Goal: Task Accomplishment & Management: Use online tool/utility

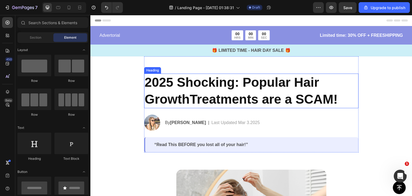
click at [216, 90] on h2 "2025 Shocking: Popular Hair GrowthTreatments are a SCAM!" at bounding box center [251, 91] width 215 height 35
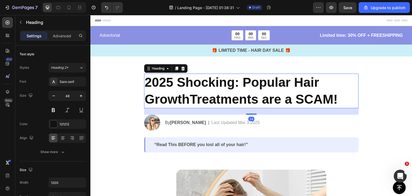
click at [216, 90] on h2 "2025 Shocking: Popular Hair GrowthTreatments are a SCAM!" at bounding box center [251, 91] width 215 height 35
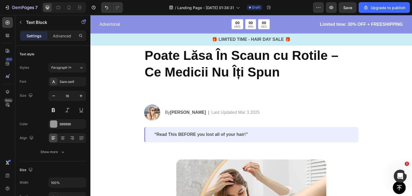
scroll to position [48, 0]
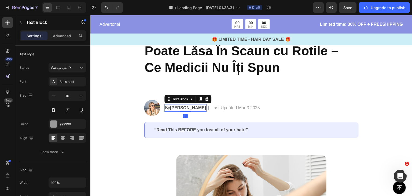
click at [171, 110] on p "By Jessica M." at bounding box center [185, 108] width 41 height 6
click at [180, 110] on div at bounding box center [185, 111] width 11 height 2
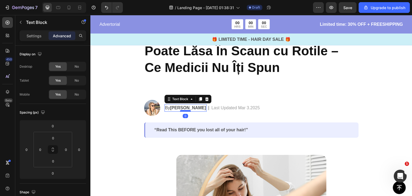
click at [180, 110] on div at bounding box center [185, 111] width 11 height 2
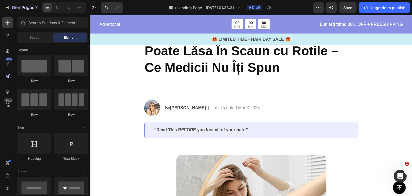
click at [212, 108] on p "Last Updated Mar 3.2025" at bounding box center [236, 108] width 49 height 6
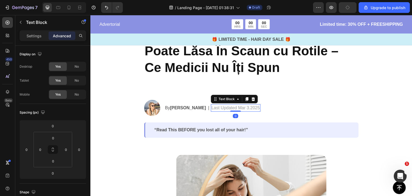
click at [212, 108] on p "Last Updated Mar 3.2025" at bounding box center [236, 108] width 49 height 6
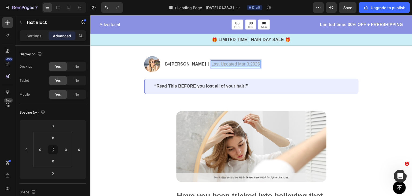
scroll to position [96, 0]
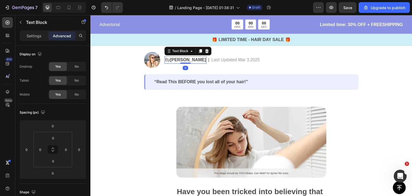
click at [174, 62] on div "By Jessica M. Text Block 0" at bounding box center [186, 60] width 42 height 8
click at [174, 61] on strong "Jessica M." at bounding box center [188, 59] width 36 height 5
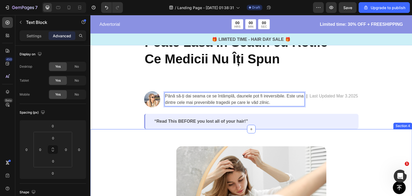
scroll to position [53, 0]
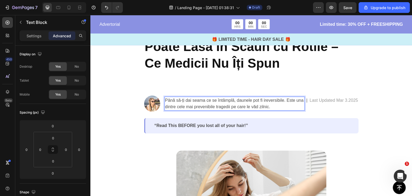
click at [263, 100] on p "Până să-ți dai seama ce se întâmplă, daunele pot fi ireversibile. Este una dint…" at bounding box center [234, 103] width 139 height 13
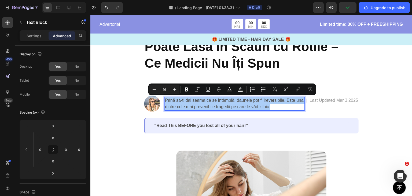
click at [37, 41] on div "Settings Advanced" at bounding box center [53, 35] width 67 height 11
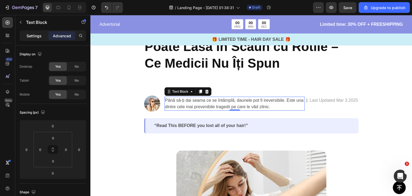
click at [37, 37] on p "Settings" at bounding box center [34, 36] width 15 height 6
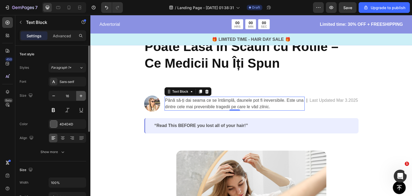
click at [80, 99] on button "button" at bounding box center [81, 96] width 10 height 10
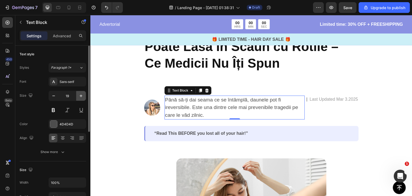
click at [80, 99] on button "button" at bounding box center [81, 96] width 10 height 10
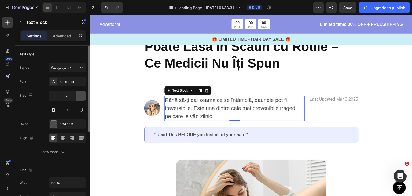
click at [80, 99] on button "button" at bounding box center [81, 96] width 10 height 10
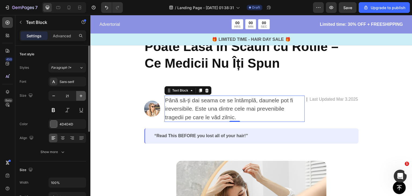
click at [80, 99] on button "button" at bounding box center [81, 96] width 10 height 10
type input "22"
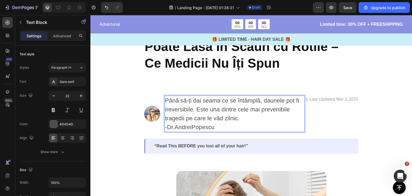
click at [246, 126] on p "Până să-ți dai seama ce se întâmplă, daunele pot fi ireversibile. Este una dint…" at bounding box center [234, 113] width 139 height 35
click at [273, 126] on p "Până să-ți dai seama ce se întâmplă, daunele pot fi ireversibile. Este una dint…" at bounding box center [234, 113] width 139 height 35
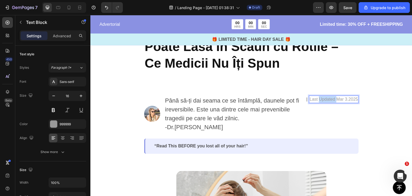
click at [329, 99] on p "Last Updated Mar 3.2025" at bounding box center [334, 99] width 49 height 6
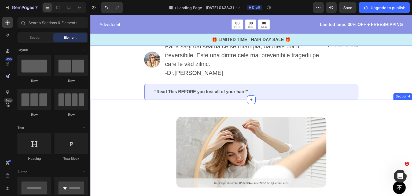
scroll to position [123, 0]
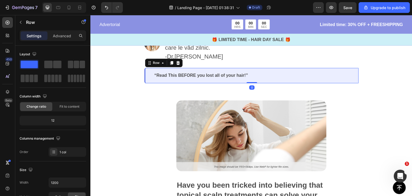
click at [259, 70] on div "“Read This BEFORE you lost all of your hair!” Text Block Row 0" at bounding box center [251, 75] width 215 height 15
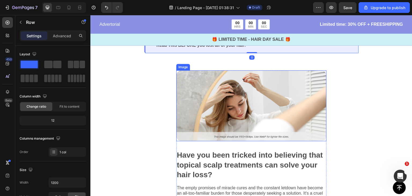
scroll to position [154, 0]
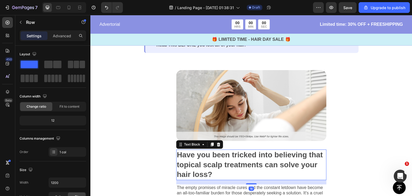
click at [235, 158] on p "Have you been tricked into believing that topical scalp treatments can solve yo…" at bounding box center [251, 164] width 149 height 29
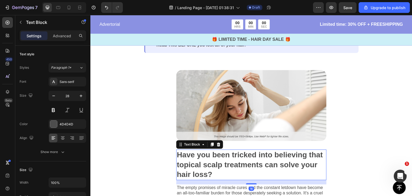
click at [235, 158] on p "Have you been tricked into believing that topical scalp treatments can solve yo…" at bounding box center [251, 164] width 149 height 29
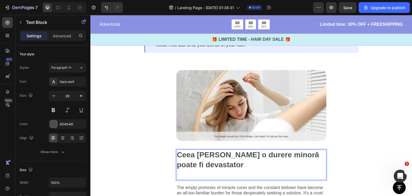
click at [222, 166] on p "Ceea ce pare o durere minoră poate fi devastator" at bounding box center [251, 164] width 149 height 29
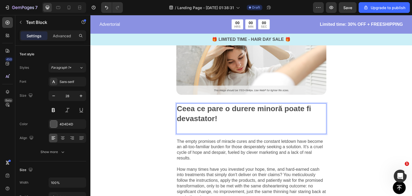
scroll to position [239, 0]
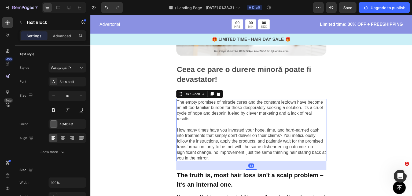
click at [237, 136] on p "The empty promises of miracle cures and the constant letdown have become an all…" at bounding box center [251, 130] width 149 height 61
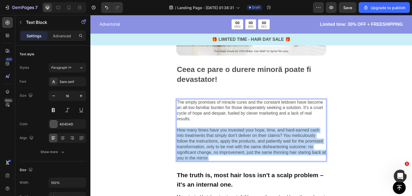
click at [237, 136] on p "The empty promises of miracle cures and the constant letdown have become an all…" at bounding box center [251, 130] width 149 height 61
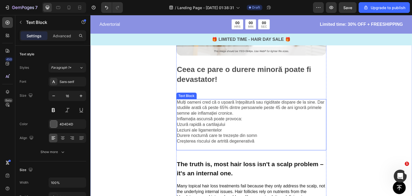
click at [282, 129] on p "Leziuni ale ligamentelor" at bounding box center [251, 131] width 149 height 6
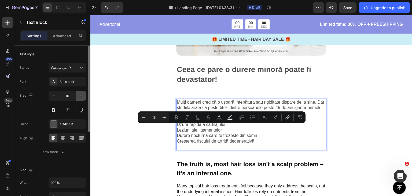
click at [78, 93] on button "button" at bounding box center [81, 96] width 10 height 10
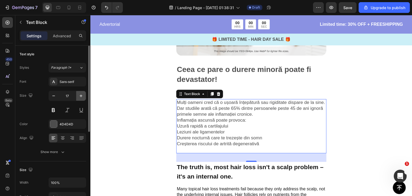
click at [78, 93] on button "button" at bounding box center [81, 96] width 10 height 10
type input "18"
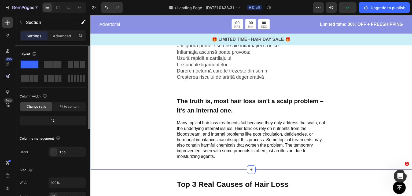
scroll to position [309, 0]
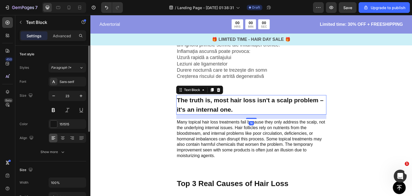
click at [267, 103] on p "The truth is, most hair loss isn't a scalp problem – it's an internal one." at bounding box center [251, 105] width 149 height 19
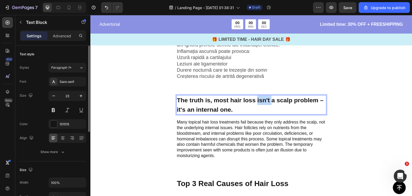
click at [267, 103] on p "The truth is, most hair loss isn't a scalp problem – it's an internal one." at bounding box center [251, 105] width 149 height 19
click at [291, 100] on p "Probleme ascunse pe care nu le vezi" at bounding box center [251, 105] width 149 height 19
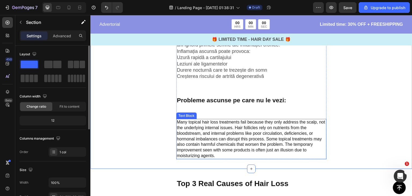
click at [248, 128] on p "Many topical hair loss treatments fail because they only address the scalp, not…" at bounding box center [251, 138] width 149 height 39
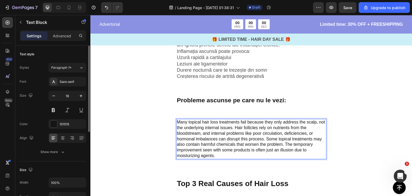
click at [248, 128] on p "Many topical hair loss treatments fail because they only address the scalp, not…" at bounding box center [251, 138] width 149 height 39
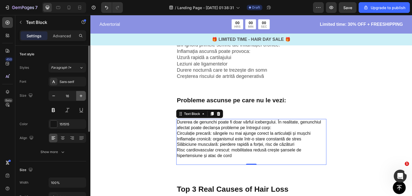
click at [85, 97] on button "button" at bounding box center [81, 96] width 10 height 10
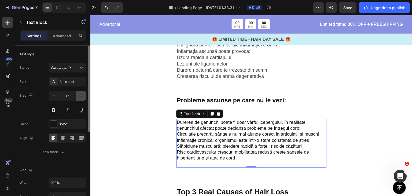
click at [85, 97] on button "button" at bounding box center [81, 96] width 10 height 10
type input "18"
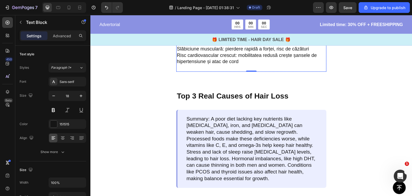
scroll to position [413, 0]
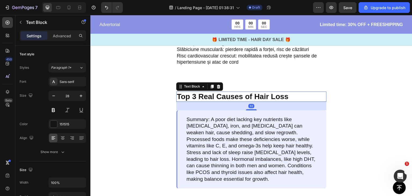
click at [259, 94] on p "Top 3 Real Causes of Hair Loss" at bounding box center [251, 96] width 149 height 9
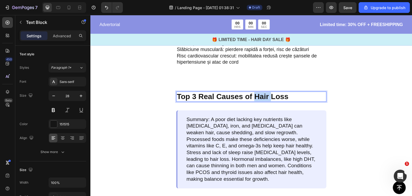
click at [259, 94] on p "Top 3 Real Causes of Hair Loss" at bounding box center [251, 96] width 149 height 9
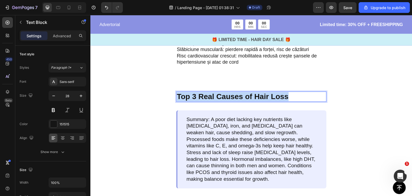
click at [259, 94] on p "Top 3 Real Causes of Hair Loss" at bounding box center [251, 96] width 149 height 9
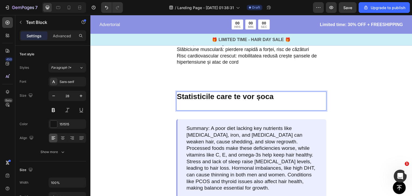
click at [278, 97] on p "Statisticile care te vor șoca" at bounding box center [251, 101] width 149 height 18
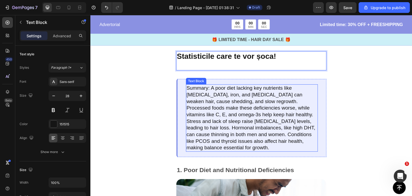
scroll to position [454, 0]
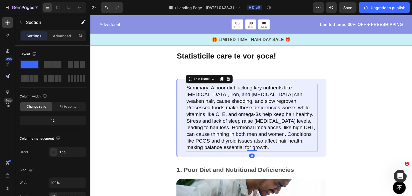
click at [251, 91] on p "Summary: A poor diet lacking key nutrients like biotin, iron, and vitamin D can…" at bounding box center [252, 118] width 131 height 66
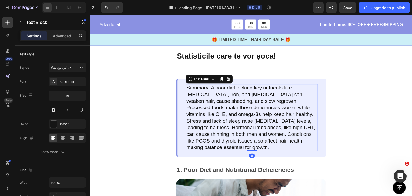
click at [251, 91] on p "Summary: A poor diet lacking key nutrients like biotin, iron, and vitamin D can…" at bounding box center [252, 118] width 131 height 66
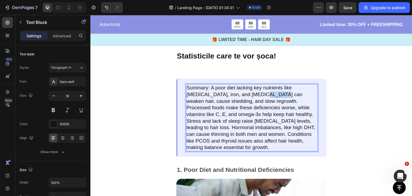
click at [251, 91] on p "Summary: A poor diet lacking key nutrients like biotin, iron, and vitamin D can…" at bounding box center [252, 118] width 131 height 66
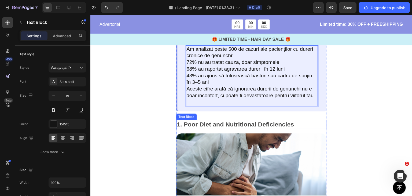
scroll to position [494, 0]
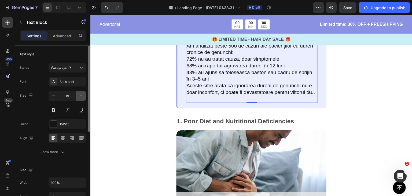
click at [82, 99] on button "button" at bounding box center [81, 96] width 10 height 10
type input "20"
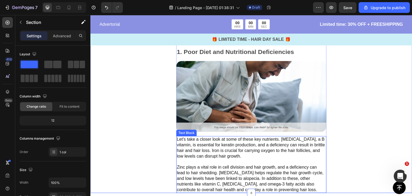
scroll to position [550, 0]
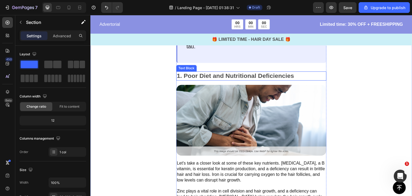
click at [233, 74] on p "1. Poor Diet and Nutritional Deficiencies" at bounding box center [251, 76] width 149 height 8
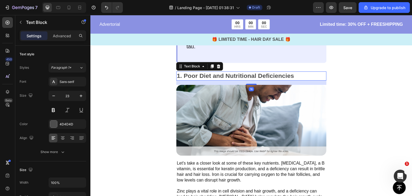
click at [233, 74] on p "1. Poor Diet and Nutritional Deficiencies" at bounding box center [251, 76] width 149 height 8
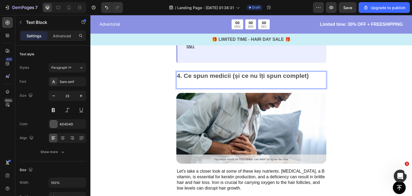
click at [313, 78] on p "4. Ce spun medicii (și ce nu îți spun complet)" at bounding box center [251, 80] width 149 height 16
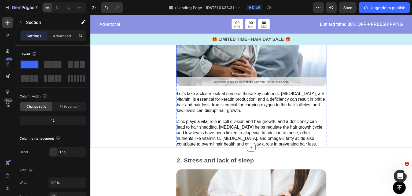
scroll to position [628, 0]
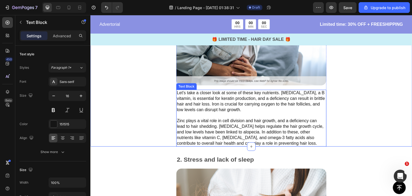
click at [249, 92] on p "Let's take a closer look at some of these key nutrients. Biotin, a B vitamin, i…" at bounding box center [251, 118] width 149 height 56
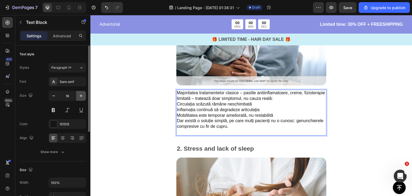
click at [85, 93] on button "button" at bounding box center [81, 96] width 10 height 10
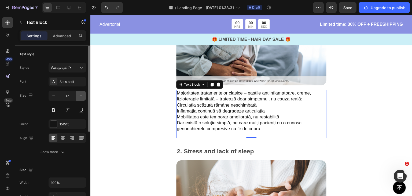
click at [85, 93] on button "button" at bounding box center [81, 96] width 10 height 10
type input "18"
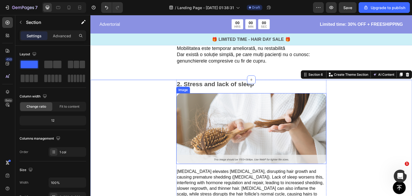
scroll to position [698, 0]
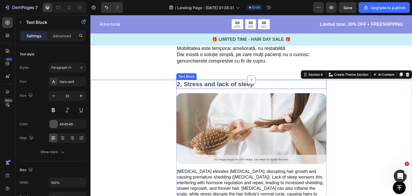
click at [239, 83] on p "2. Stress and lack of sleep" at bounding box center [251, 84] width 149 height 8
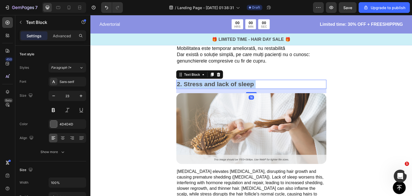
click at [239, 83] on p "2. Stress and lack of sleep" at bounding box center [251, 84] width 149 height 8
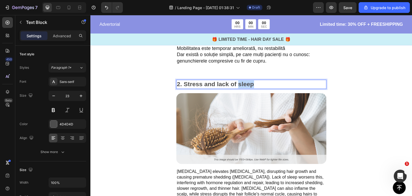
click at [239, 83] on p "2. Stress and lack of sleep" at bounding box center [251, 84] width 149 height 8
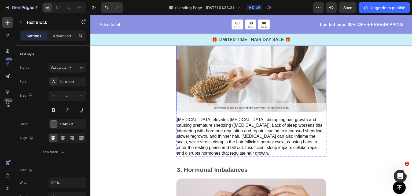
scroll to position [757, 0]
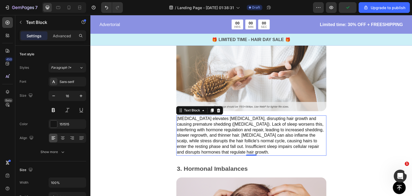
click at [269, 125] on p "Chronic stress elevates cortisol, disrupting hair growth and causing premature …" at bounding box center [251, 135] width 149 height 39
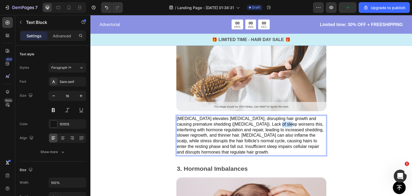
click at [269, 125] on p "Chronic stress elevates cortisol, disrupting hair growth and causing premature …" at bounding box center [251, 135] width 149 height 39
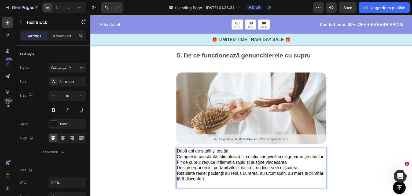
scroll to position [725, 0]
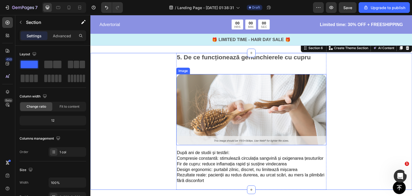
click at [259, 104] on img at bounding box center [251, 109] width 150 height 71
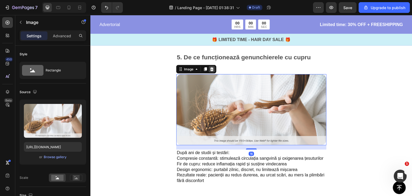
click at [214, 68] on icon at bounding box center [212, 69] width 4 height 4
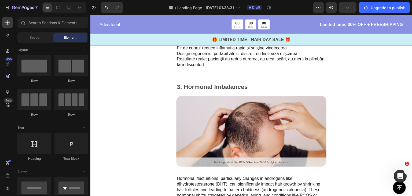
scroll to position [762, 0]
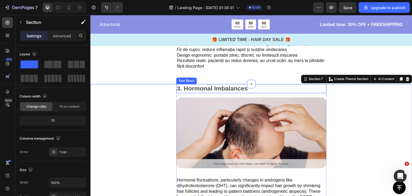
click at [228, 93] on p "3. Hormonal Imbalances" at bounding box center [251, 89] width 149 height 8
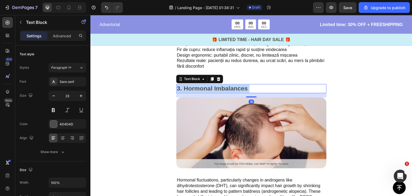
click at [228, 93] on p "3. Hormonal Imbalances" at bounding box center [251, 89] width 149 height 8
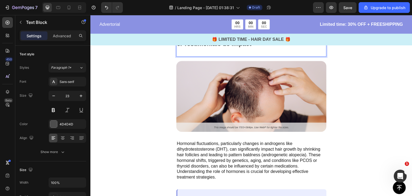
scroll to position [811, 0]
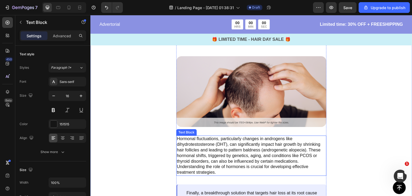
click at [252, 151] on p "Hormonal fluctuations, particularly changes in androgens like dihydrotestostero…" at bounding box center [251, 155] width 149 height 39
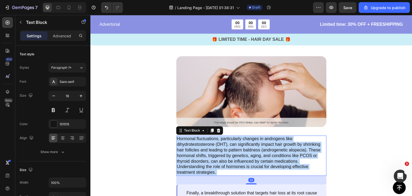
click at [252, 151] on p "Hormonal fluctuations, particularly changes in androgens like dihydrotestostero…" at bounding box center [251, 155] width 149 height 39
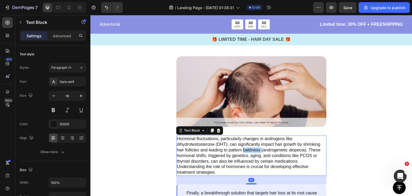
click at [252, 151] on p "Hormonal fluctuations, particularly changes in androgens like dihydrotestostero…" at bounding box center [251, 155] width 149 height 39
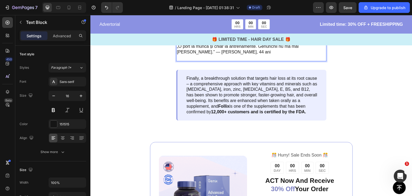
scroll to position [930, 0]
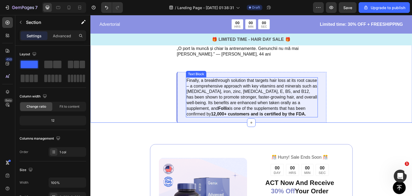
click at [246, 98] on p "Finally, a breakthrough solution that targets hair loss at its root cause – a c…" at bounding box center [252, 97] width 131 height 39
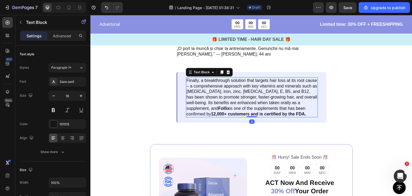
click at [246, 98] on p "Finally, a breakthrough solution that targets hair loss at its root cause – a c…" at bounding box center [252, 97] width 131 height 39
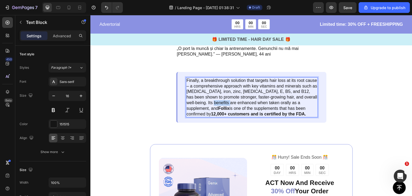
click at [246, 98] on p "Finally, a breakthrough solution that targets hair loss at its root cause – a c…" at bounding box center [252, 97] width 131 height 39
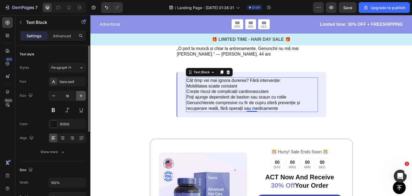
click at [77, 98] on button "button" at bounding box center [81, 96] width 10 height 10
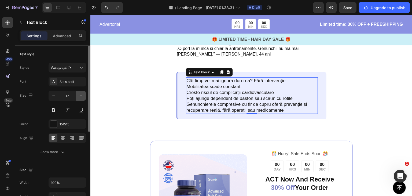
click at [77, 98] on button "button" at bounding box center [81, 96] width 10 height 10
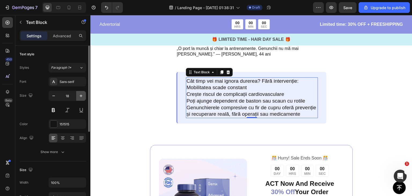
type input "19"
drag, startPoint x: 77, startPoint y: 98, endPoint x: 49, endPoint y: 110, distance: 29.8
click at [49, 110] on div "19" at bounding box center [68, 103] width 38 height 24
click at [49, 110] on button at bounding box center [54, 110] width 10 height 10
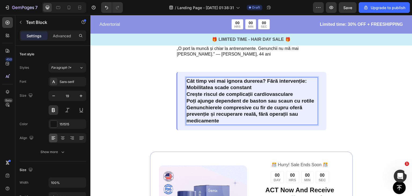
click at [246, 79] on p "Cât timp vei mai ignora durerea? Fără intervenție:" at bounding box center [252, 81] width 131 height 7
click at [243, 80] on p "Cât timp vei mai ignora durerea? Fără intervenție:" at bounding box center [252, 81] width 131 height 7
click at [244, 81] on p "Cât timp vei mai ignora durerea? Fără intervenție:" at bounding box center [252, 81] width 131 height 7
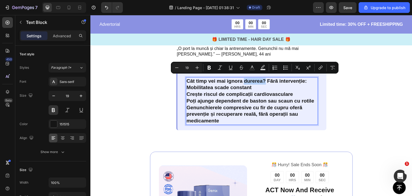
drag, startPoint x: 244, startPoint y: 81, endPoint x: 265, endPoint y: 78, distance: 20.8
click at [265, 78] on p "Cât timp vei mai ignora durerea? Fără intervenție:" at bounding box center [252, 81] width 131 height 7
click at [252, 65] on icon "Editor contextual toolbar" at bounding box center [252, 67] width 5 height 5
type input "151515"
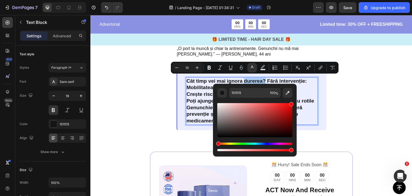
drag, startPoint x: 267, startPoint y: 131, endPoint x: 294, endPoint y: 96, distance: 44.4
click at [294, 96] on div "151515 100 %" at bounding box center [255, 118] width 84 height 68
type input "FF0000"
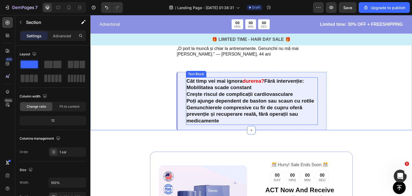
click at [188, 113] on p "Genunchierele compresive cu fir de cupru oferă prevenție și recuperare reală, f…" at bounding box center [252, 114] width 131 height 20
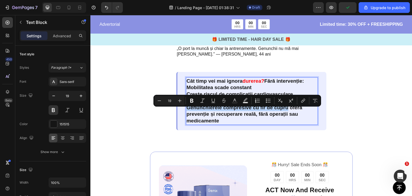
drag, startPoint x: 188, startPoint y: 113, endPoint x: 289, endPoint y: 115, distance: 100.7
click at [230, 100] on button "Text Color" at bounding box center [235, 101] width 10 height 10
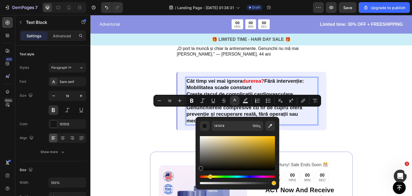
click at [209, 177] on div "Hue" at bounding box center [237, 177] width 75 height 2
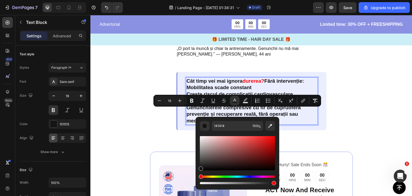
click at [209, 177] on div "Hue" at bounding box center [237, 177] width 75 height 2
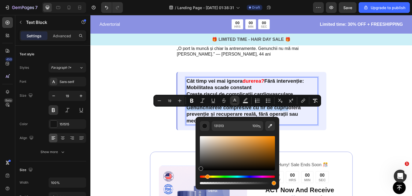
drag, startPoint x: 209, startPoint y: 177, endPoint x: 207, endPoint y: 174, distance: 3.2
click at [207, 174] on div "Editor contextual toolbar" at bounding box center [237, 160] width 75 height 50
drag, startPoint x: 238, startPoint y: 154, endPoint x: 271, endPoint y: 148, distance: 32.9
click at [271, 148] on div "Editor contextual toolbar" at bounding box center [237, 153] width 75 height 34
type input "A06109"
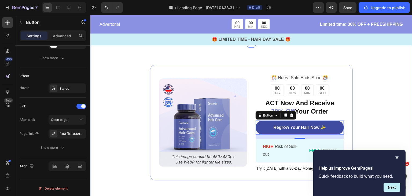
scroll to position [0, 0]
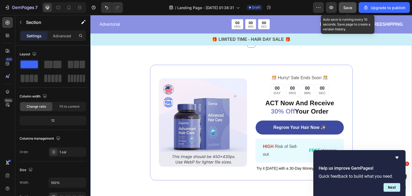
click at [347, 5] on span "Save" at bounding box center [348, 7] width 9 height 5
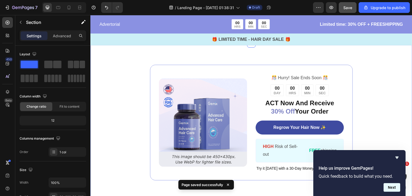
click at [394, 186] on button "Next" at bounding box center [392, 187] width 17 height 9
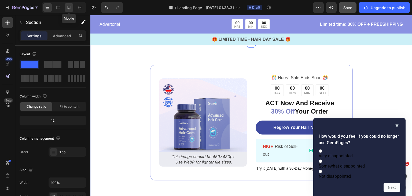
click at [66, 9] on div at bounding box center [69, 7] width 9 height 9
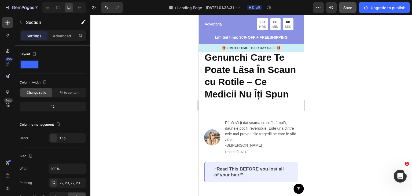
scroll to position [48, 0]
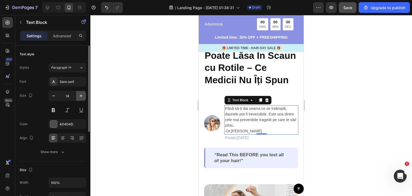
click at [80, 99] on button "button" at bounding box center [81, 96] width 10 height 10
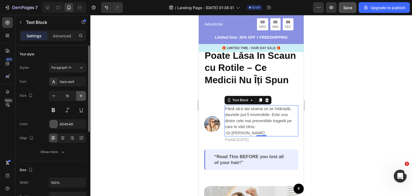
click at [80, 99] on button "button" at bounding box center [81, 96] width 10 height 10
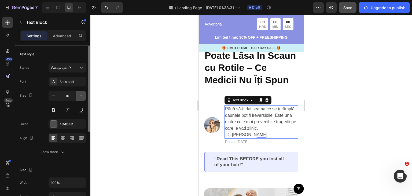
click at [80, 99] on button "button" at bounding box center [81, 96] width 10 height 10
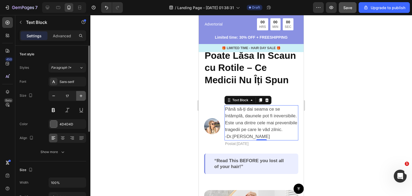
click at [80, 99] on button "button" at bounding box center [81, 96] width 10 height 10
type input "18"
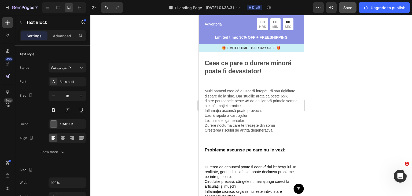
scroll to position [242, 0]
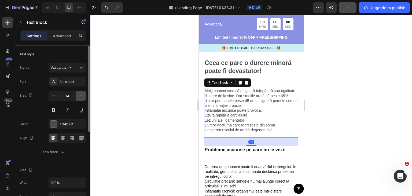
click at [79, 96] on icon "button" at bounding box center [80, 95] width 5 height 5
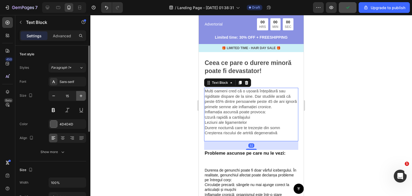
click at [79, 96] on icon "button" at bounding box center [80, 95] width 5 height 5
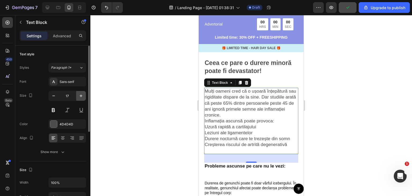
click at [79, 96] on icon "button" at bounding box center [80, 95] width 5 height 5
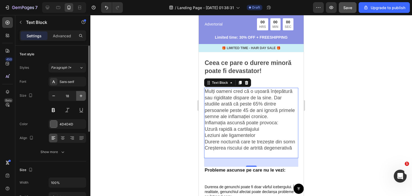
click at [79, 96] on icon "button" at bounding box center [80, 95] width 5 height 5
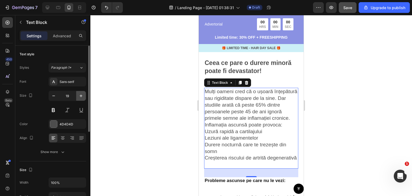
click at [79, 96] on icon "button" at bounding box center [80, 95] width 5 height 5
type input "20"
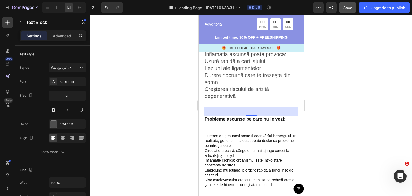
scroll to position [351, 0]
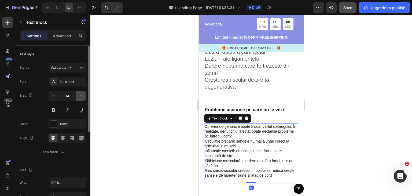
click at [78, 97] on icon "button" at bounding box center [80, 95] width 5 height 5
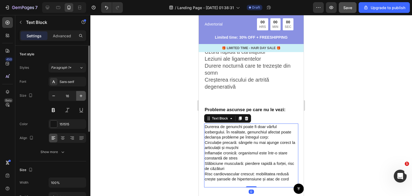
click at [78, 97] on icon "button" at bounding box center [80, 95] width 5 height 5
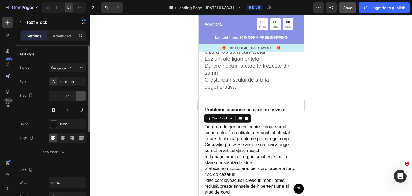
click at [78, 97] on icon "button" at bounding box center [80, 95] width 5 height 5
type input "18"
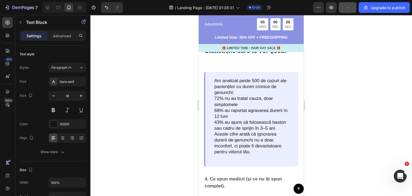
scroll to position [528, 0]
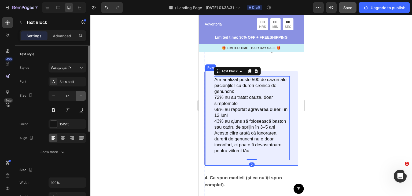
click at [76, 94] on button "button" at bounding box center [81, 96] width 10 height 10
type input "18"
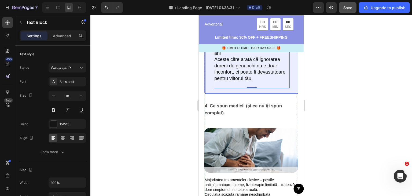
scroll to position [688, 0]
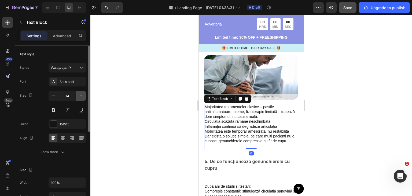
click at [80, 95] on icon "button" at bounding box center [80, 95] width 5 height 5
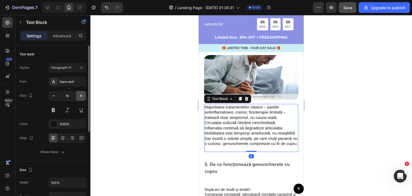
click at [80, 95] on icon "button" at bounding box center [80, 95] width 5 height 5
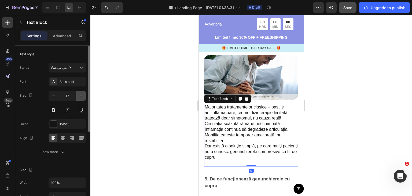
click at [80, 95] on icon "button" at bounding box center [80, 95] width 5 height 5
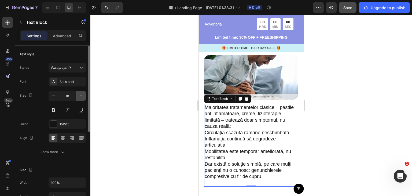
click at [80, 95] on icon "button" at bounding box center [80, 95] width 5 height 5
type input "19"
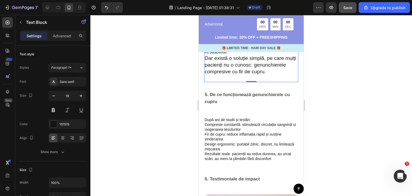
scroll to position [797, 0]
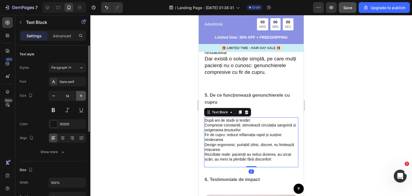
click at [82, 100] on button "button" at bounding box center [81, 96] width 10 height 10
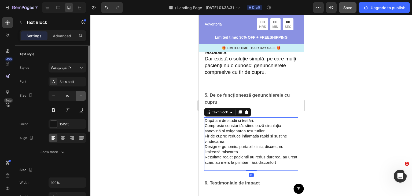
click at [82, 100] on button "button" at bounding box center [81, 96] width 10 height 10
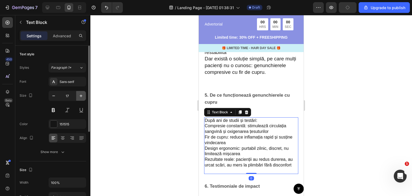
click at [82, 100] on button "button" at bounding box center [81, 96] width 10 height 10
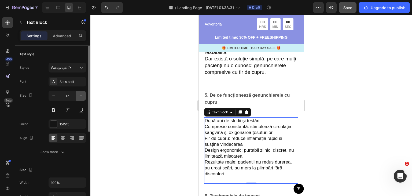
type input "18"
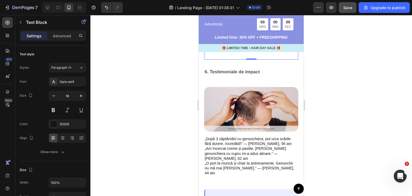
scroll to position [936, 0]
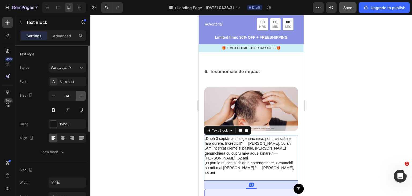
click at [77, 93] on button "button" at bounding box center [81, 96] width 10 height 10
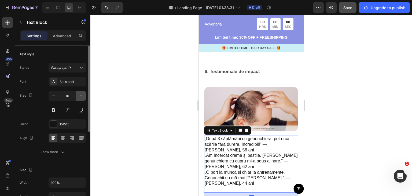
click at [77, 93] on button "button" at bounding box center [81, 96] width 10 height 10
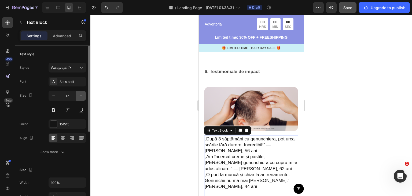
type input "18"
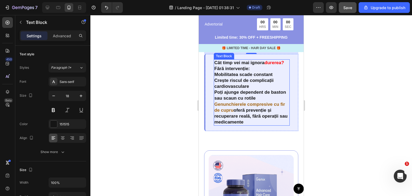
scroll to position [1103, 0]
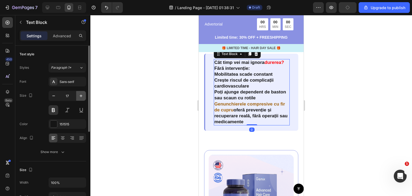
click at [83, 98] on icon "button" at bounding box center [80, 95] width 5 height 5
type input "18"
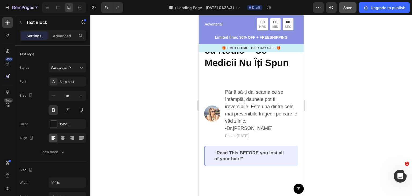
scroll to position [0, 0]
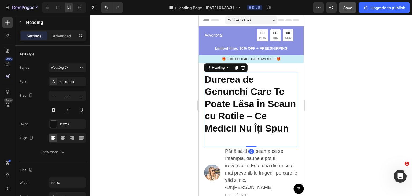
drag, startPoint x: 248, startPoint y: 165, endPoint x: 253, endPoint y: 152, distance: 13.7
click at [253, 147] on div "Durerea de Genunchi Care Te Poate Lăsa În Scaun cu Rotile – Ce Medicii Nu Îți S…" at bounding box center [251, 110] width 94 height 74
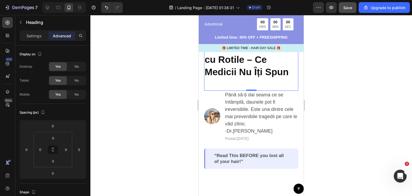
scroll to position [57, 0]
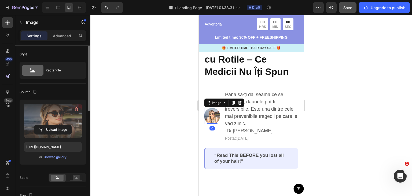
click at [58, 123] on label at bounding box center [53, 121] width 58 height 34
click at [58, 125] on input "file" at bounding box center [52, 129] width 37 height 9
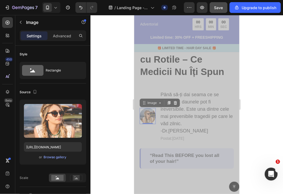
drag, startPoint x: 267, startPoint y: 21, endPoint x: 263, endPoint y: -13, distance: 34.6
click at [263, 0] on html "7 / Landing Page - Sep 27, 01:38:31 Draft Preview Save Upgrade to publish 450 B…" at bounding box center [141, 0] width 283 height 0
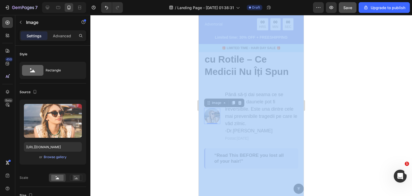
click at [149, 66] on div at bounding box center [251, 105] width 322 height 181
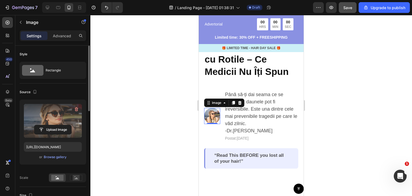
click at [61, 121] on label at bounding box center [53, 121] width 58 height 34
click at [61, 125] on input "file" at bounding box center [52, 129] width 37 height 9
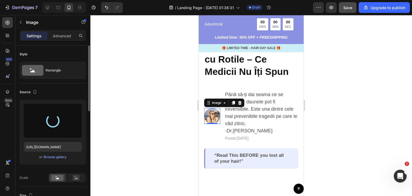
type input "[URL][DOMAIN_NAME]"
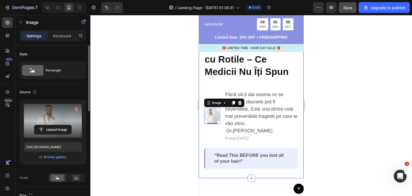
click at [351, 63] on div at bounding box center [251, 105] width 322 height 181
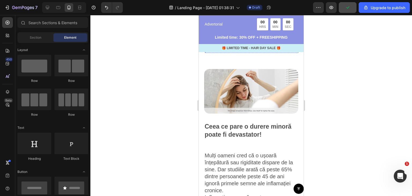
scroll to position [193, 0]
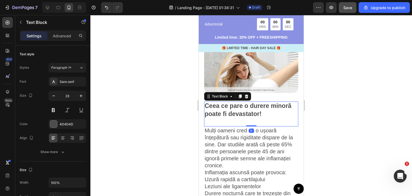
drag, startPoint x: 246, startPoint y: 147, endPoint x: 249, endPoint y: 142, distance: 6.1
click at [249, 127] on div "Ceea ce pare o durere minoră poate fi devastator! Text Block 0" at bounding box center [251, 113] width 94 height 25
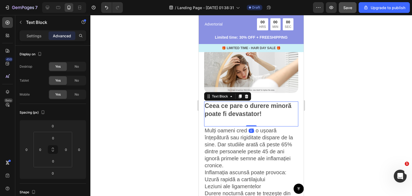
click at [346, 123] on div at bounding box center [251, 105] width 322 height 181
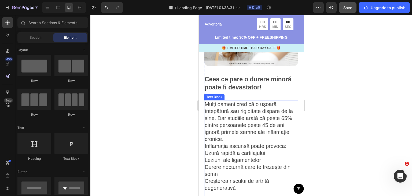
scroll to position [248, 0]
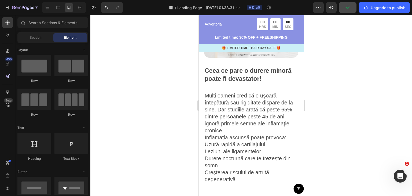
click at [308, 104] on div at bounding box center [251, 105] width 322 height 181
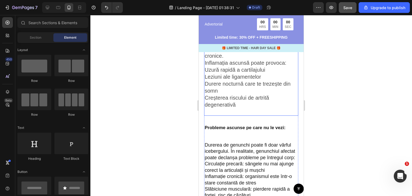
scroll to position [323, 0]
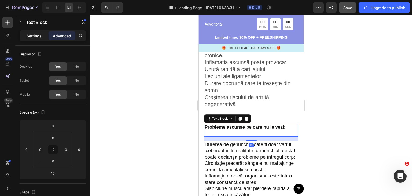
click at [26, 38] on div "Settings" at bounding box center [34, 35] width 27 height 9
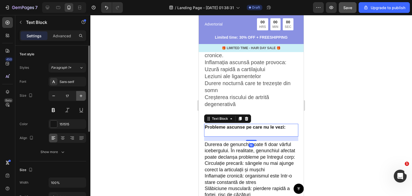
click at [85, 94] on button "button" at bounding box center [81, 96] width 10 height 10
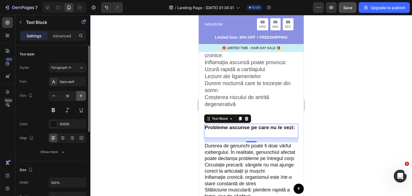
click at [85, 94] on button "button" at bounding box center [81, 96] width 10 height 10
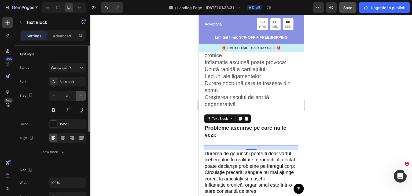
click at [85, 94] on button "button" at bounding box center [81, 96] width 10 height 10
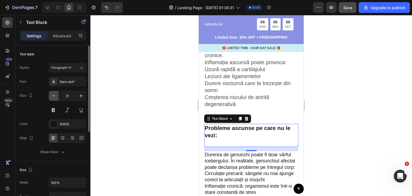
click at [55, 97] on icon "button" at bounding box center [53, 95] width 5 height 5
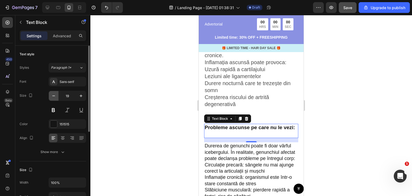
click at [55, 97] on icon "button" at bounding box center [53, 95] width 5 height 5
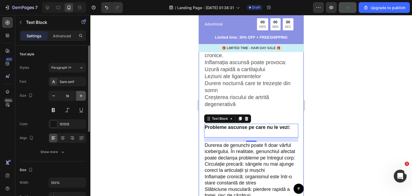
click at [77, 99] on button "button" at bounding box center [81, 96] width 10 height 10
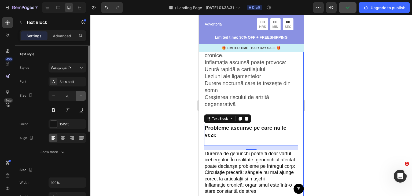
click at [77, 99] on button "button" at bounding box center [81, 96] width 10 height 10
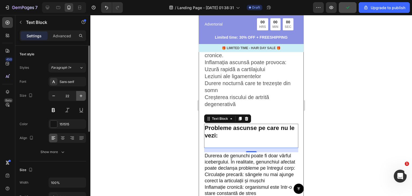
click at [77, 99] on button "button" at bounding box center [81, 96] width 10 height 10
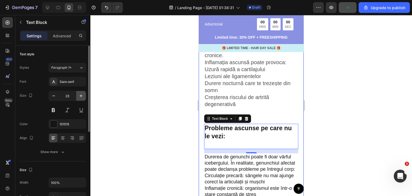
click at [77, 99] on button "button" at bounding box center [81, 96] width 10 height 10
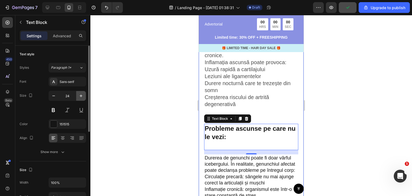
click at [77, 99] on button "button" at bounding box center [81, 96] width 10 height 10
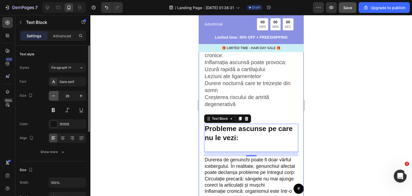
click at [52, 95] on icon "button" at bounding box center [53, 95] width 5 height 5
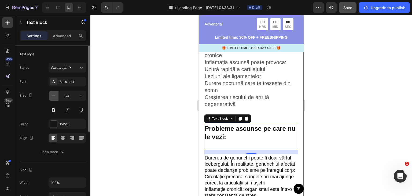
click at [52, 95] on icon "button" at bounding box center [53, 95] width 5 height 5
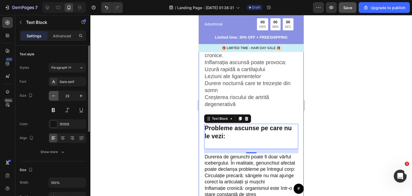
click at [52, 95] on icon "button" at bounding box center [53, 95] width 5 height 5
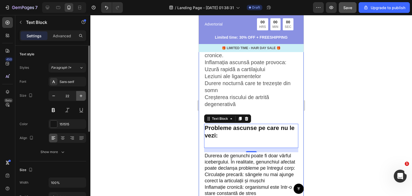
click at [77, 98] on button "button" at bounding box center [81, 96] width 10 height 10
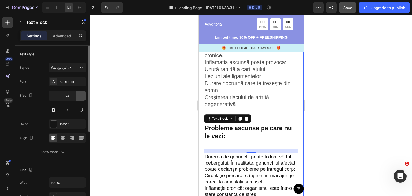
click at [77, 98] on button "button" at bounding box center [81, 96] width 10 height 10
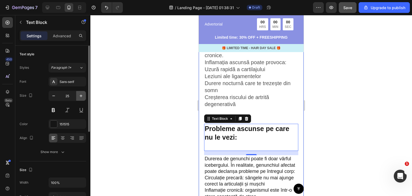
click at [77, 98] on button "button" at bounding box center [81, 96] width 10 height 10
type input "26"
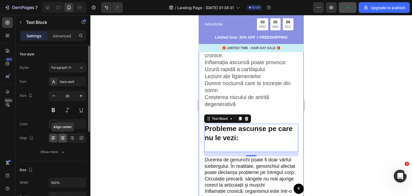
click at [67, 139] on div at bounding box center [63, 138] width 8 height 9
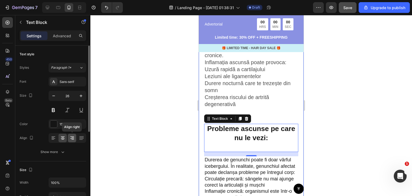
click at [70, 141] on div at bounding box center [72, 138] width 8 height 9
click at [60, 140] on icon at bounding box center [62, 137] width 5 height 5
click at [136, 135] on div at bounding box center [251, 105] width 322 height 181
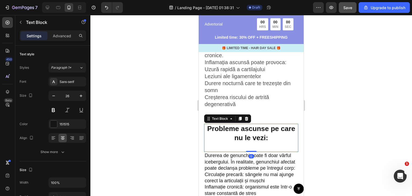
drag, startPoint x: 248, startPoint y: 154, endPoint x: 253, endPoint y: 137, distance: 17.5
click at [253, 137] on div "Probleme ascunse pe care nu le vezi: Text Block 0" at bounding box center [251, 138] width 94 height 28
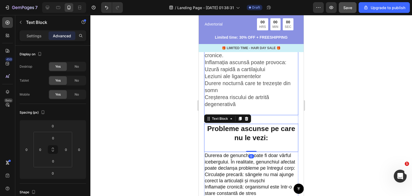
click at [256, 103] on p "Creșterea riscului de artrită degenerativă" at bounding box center [251, 101] width 93 height 14
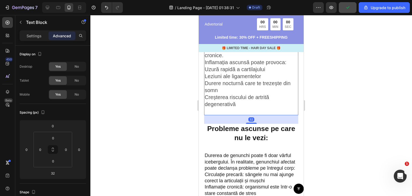
drag, startPoint x: 250, startPoint y: 120, endPoint x: 252, endPoint y: 117, distance: 4.5
click at [252, 117] on div "32" at bounding box center [251, 119] width 94 height 9
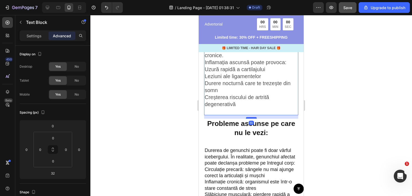
drag, startPoint x: 250, startPoint y: 121, endPoint x: 253, endPoint y: 115, distance: 6.0
click at [253, 117] on div at bounding box center [251, 118] width 11 height 2
type input "13"
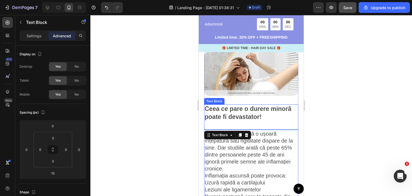
scroll to position [209, 0]
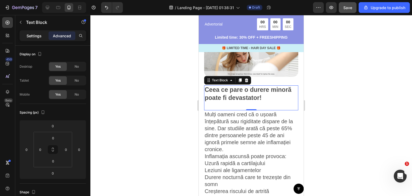
click at [34, 38] on div "Settings" at bounding box center [34, 35] width 27 height 9
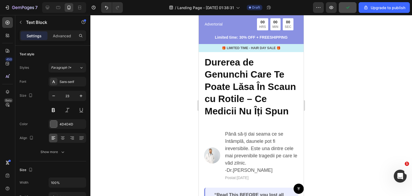
scroll to position [0, 0]
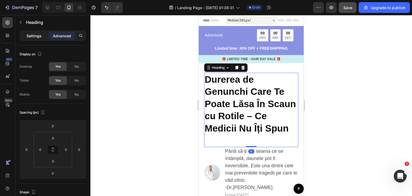
click at [39, 37] on p "Settings" at bounding box center [34, 36] width 15 height 6
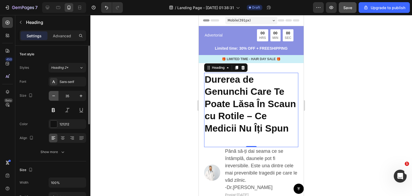
click at [53, 98] on button "button" at bounding box center [54, 96] width 10 height 10
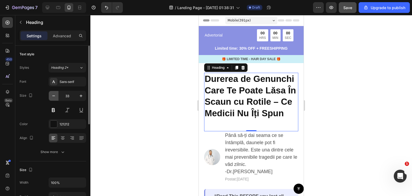
click at [53, 98] on button "button" at bounding box center [54, 96] width 10 height 10
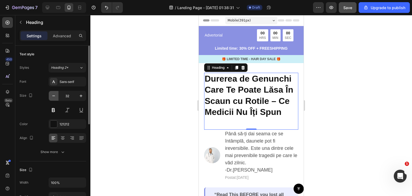
click at [53, 98] on button "button" at bounding box center [54, 96] width 10 height 10
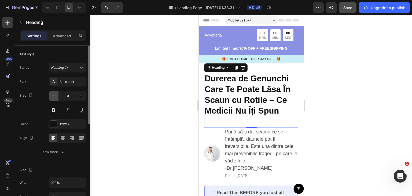
click at [53, 98] on button "button" at bounding box center [54, 96] width 10 height 10
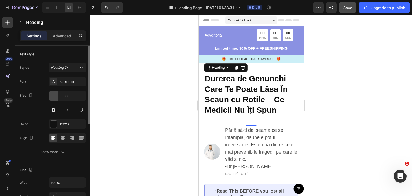
click at [53, 98] on button "button" at bounding box center [54, 96] width 10 height 10
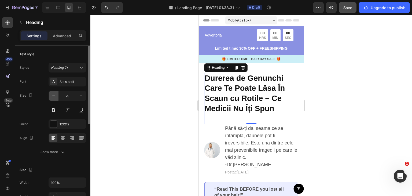
click at [53, 98] on button "button" at bounding box center [54, 96] width 10 height 10
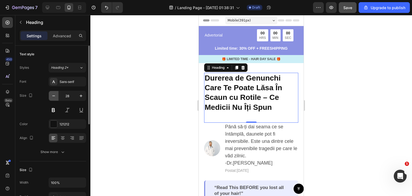
click at [53, 98] on button "button" at bounding box center [54, 96] width 10 height 10
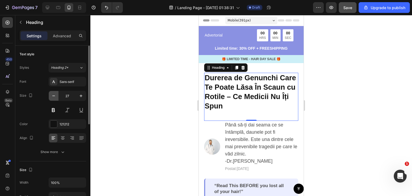
click at [53, 98] on button "button" at bounding box center [54, 96] width 10 height 10
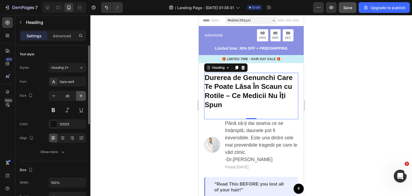
click at [80, 97] on icon "button" at bounding box center [80, 95] width 5 height 5
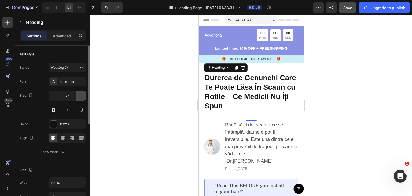
click at [80, 97] on icon "button" at bounding box center [80, 95] width 5 height 5
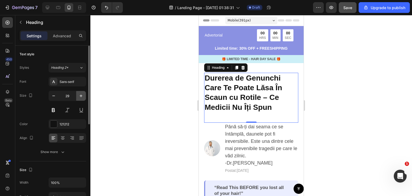
click at [80, 97] on icon "button" at bounding box center [80, 95] width 5 height 5
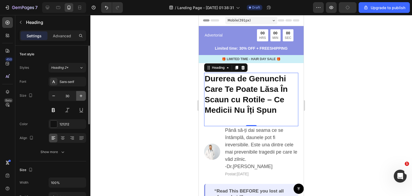
click at [80, 97] on icon "button" at bounding box center [80, 95] width 5 height 5
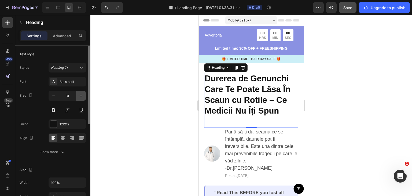
click at [85, 99] on button "button" at bounding box center [81, 96] width 10 height 10
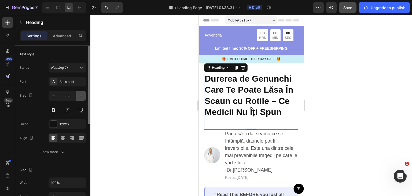
click at [85, 99] on button "button" at bounding box center [81, 96] width 10 height 10
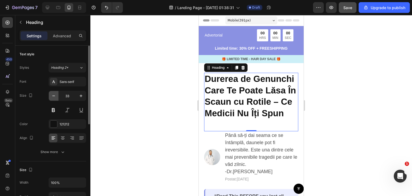
click at [57, 95] on button "button" at bounding box center [54, 96] width 10 height 10
type input "32"
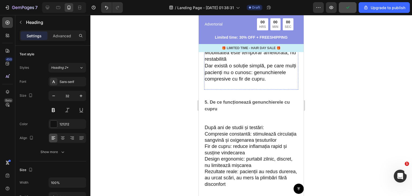
scroll to position [758, 0]
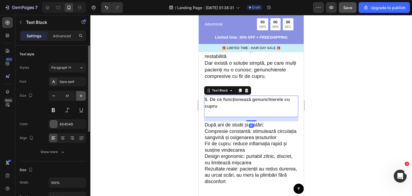
click at [82, 96] on icon "button" at bounding box center [80, 95] width 5 height 5
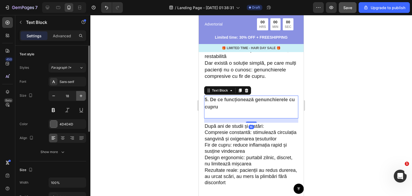
click at [82, 96] on icon "button" at bounding box center [80, 95] width 5 height 5
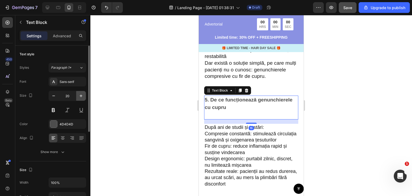
click at [82, 96] on icon "button" at bounding box center [80, 95] width 5 height 5
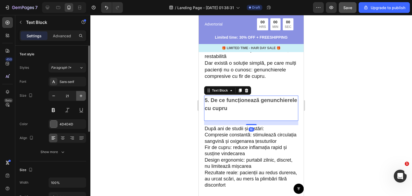
click at [82, 96] on icon "button" at bounding box center [80, 95] width 5 height 5
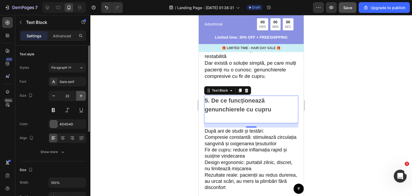
click at [82, 96] on icon "button" at bounding box center [80, 95] width 5 height 5
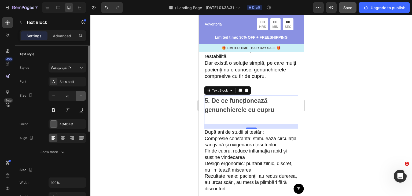
type input "24"
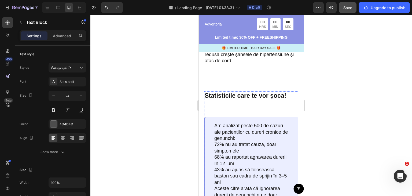
scroll to position [451, 0]
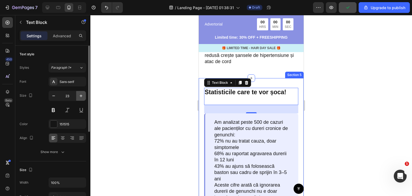
click at [78, 98] on button "button" at bounding box center [81, 96] width 10 height 10
type input "24"
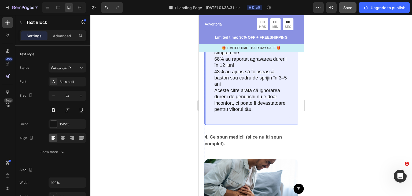
scroll to position [572, 0]
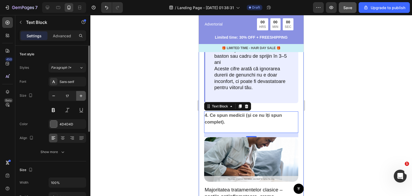
click at [77, 96] on button "button" at bounding box center [81, 96] width 10 height 10
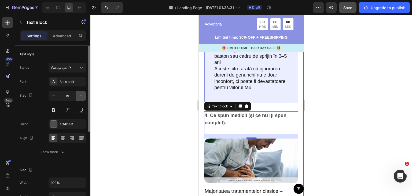
click at [77, 96] on button "button" at bounding box center [81, 96] width 10 height 10
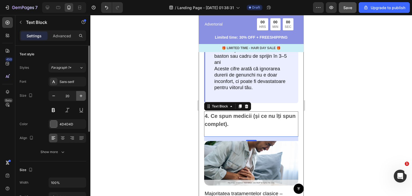
click at [77, 96] on button "button" at bounding box center [81, 96] width 10 height 10
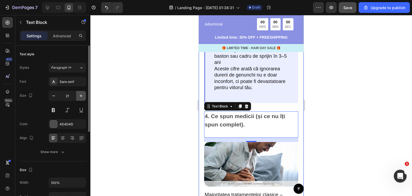
click at [77, 96] on button "button" at bounding box center [81, 96] width 10 height 10
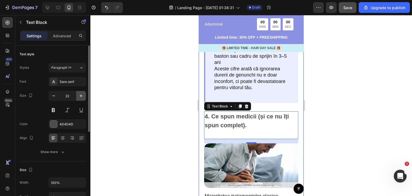
click at [77, 96] on button "button" at bounding box center [81, 96] width 10 height 10
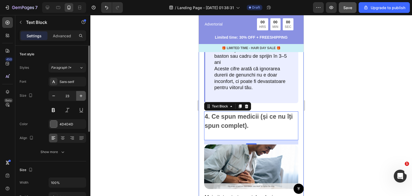
click at [77, 96] on button "button" at bounding box center [81, 96] width 10 height 10
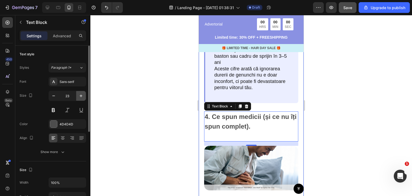
type input "24"
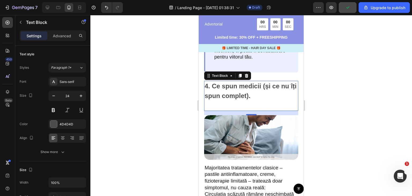
scroll to position [603, 0]
click at [63, 138] on icon at bounding box center [62, 137] width 5 height 5
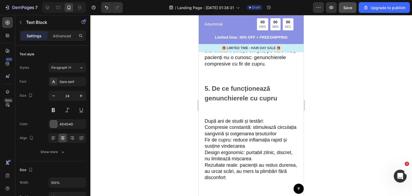
scroll to position [779, 0]
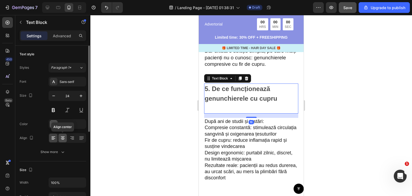
click at [64, 137] on icon at bounding box center [62, 137] width 5 height 5
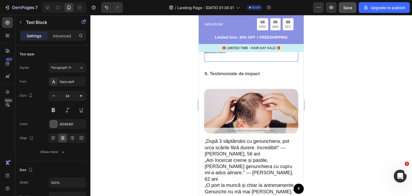
scroll to position [917, 0]
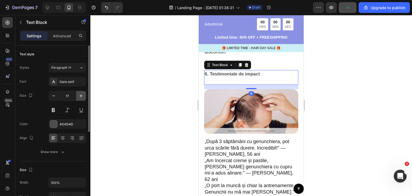
click at [77, 94] on button "button" at bounding box center [81, 96] width 10 height 10
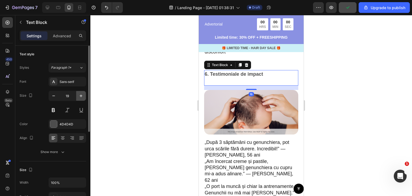
click at [77, 94] on button "button" at bounding box center [81, 96] width 10 height 10
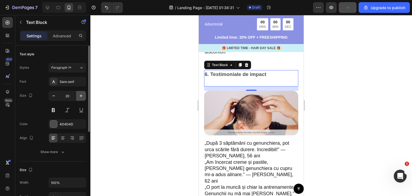
click at [77, 94] on button "button" at bounding box center [81, 96] width 10 height 10
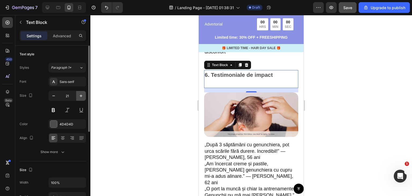
click at [77, 94] on button "button" at bounding box center [81, 96] width 10 height 10
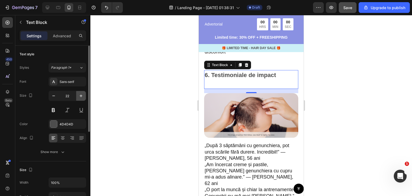
click at [77, 94] on button "button" at bounding box center [81, 96] width 10 height 10
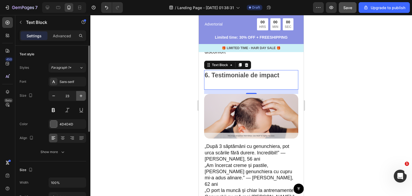
type input "24"
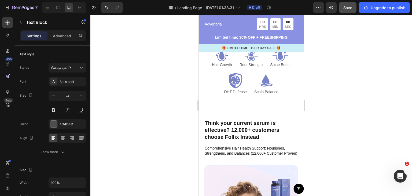
scroll to position [1407, 0]
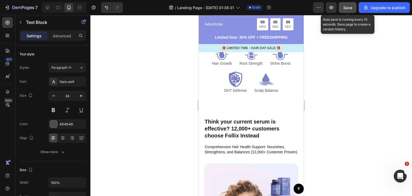
click at [352, 5] on span "Save" at bounding box center [348, 7] width 9 height 5
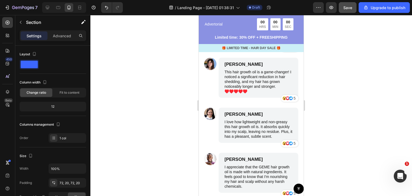
scroll to position [2284, 0]
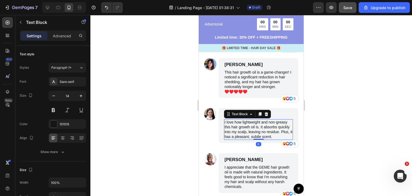
click at [187, 123] on div at bounding box center [251, 105] width 322 height 181
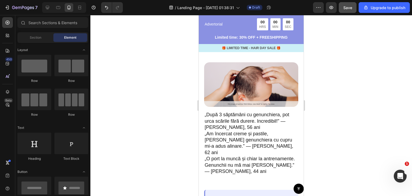
scroll to position [949, 0]
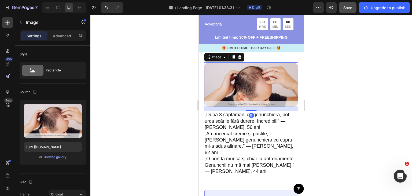
click at [252, 96] on img at bounding box center [251, 84] width 94 height 45
click at [240, 59] on icon at bounding box center [239, 57] width 3 height 4
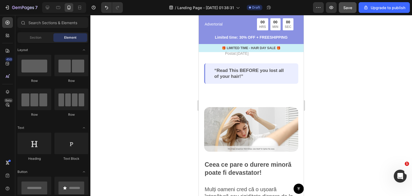
scroll to position [0, 0]
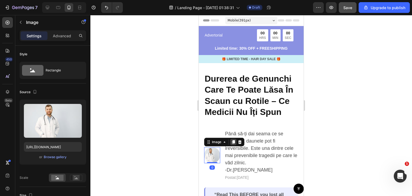
click at [232, 144] on icon at bounding box center [233, 142] width 3 height 4
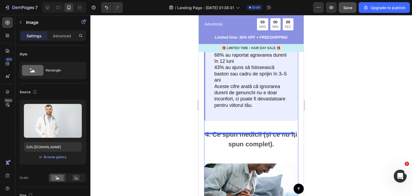
scroll to position [668, 0]
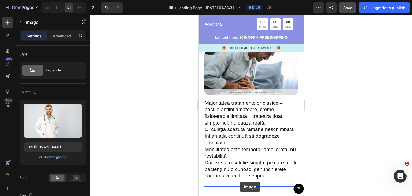
drag, startPoint x: 209, startPoint y: 169, endPoint x: 249, endPoint y: 109, distance: 72.8
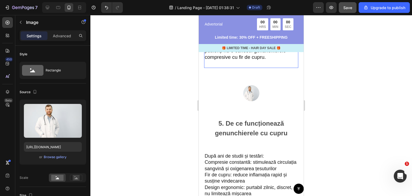
scroll to position [802, 0]
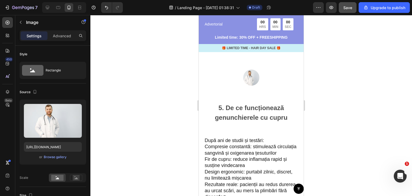
click at [248, 86] on img at bounding box center [252, 78] width 16 height 16
click at [249, 86] on img at bounding box center [252, 78] width 16 height 16
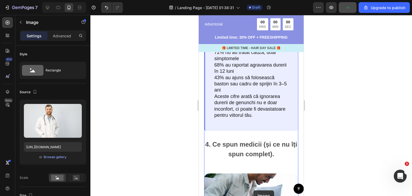
scroll to position [611, 0]
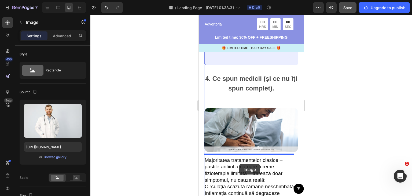
drag, startPoint x: 251, startPoint y: 92, endPoint x: 240, endPoint y: 161, distance: 70.2
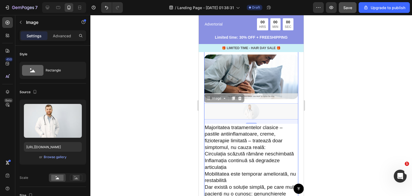
scroll to position [798, 0]
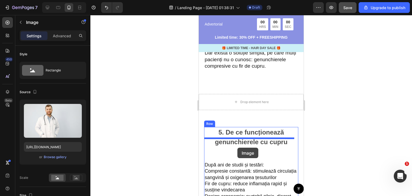
drag, startPoint x: 248, startPoint y: 111, endPoint x: 238, endPoint y: 148, distance: 37.8
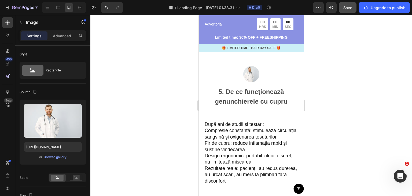
scroll to position [867, 0]
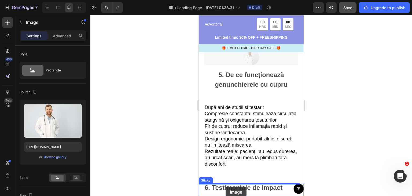
drag, startPoint x: 254, startPoint y: 58, endPoint x: 230, endPoint y: 185, distance: 128.9
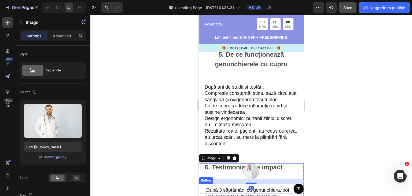
click at [230, 185] on div "Button" at bounding box center [251, 189] width 105 height 10
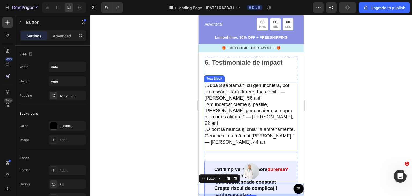
scroll to position [978, 0]
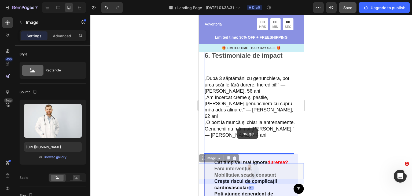
drag, startPoint x: 242, startPoint y: 169, endPoint x: 235, endPoint y: 125, distance: 44.8
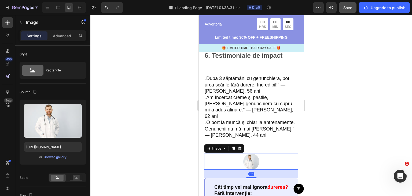
click at [251, 159] on img at bounding box center [252, 162] width 16 height 16
click at [233, 149] on icon at bounding box center [233, 149] width 3 height 4
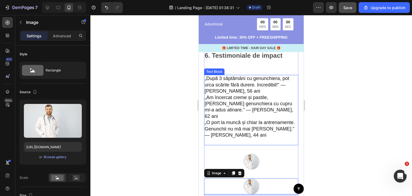
click at [253, 136] on p "„O port la muncă și chiar la antrenamente. Genunchii nu mă mai lasă jos.” — And…" at bounding box center [251, 131] width 93 height 25
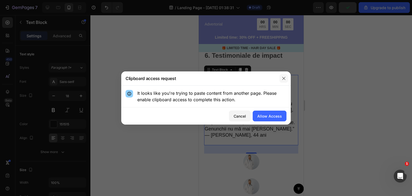
click at [282, 80] on icon "button" at bounding box center [283, 78] width 3 height 3
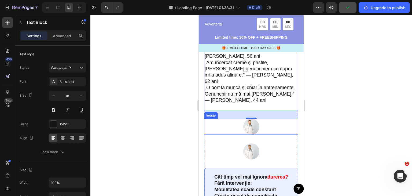
scroll to position [1015, 0]
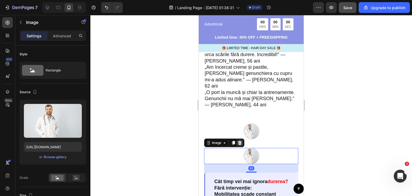
click at [238, 140] on div at bounding box center [240, 143] width 6 height 6
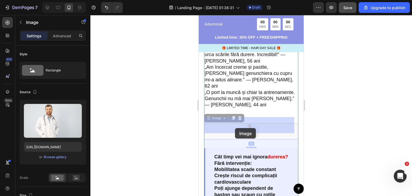
drag, startPoint x: 246, startPoint y: 130, endPoint x: 235, endPoint y: 128, distance: 10.9
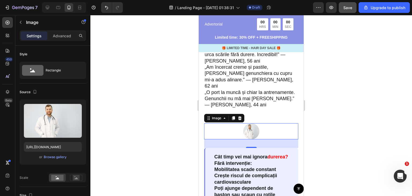
click at [258, 130] on div at bounding box center [251, 131] width 94 height 16
click at [251, 129] on img at bounding box center [252, 131] width 16 height 16
click at [231, 115] on div at bounding box center [233, 118] width 6 height 6
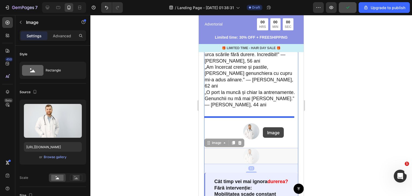
drag, startPoint x: 243, startPoint y: 146, endPoint x: 263, endPoint y: 127, distance: 27.4
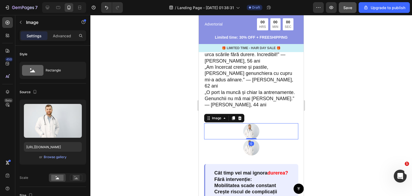
drag, startPoint x: 250, startPoint y: 140, endPoint x: 259, endPoint y: 114, distance: 27.3
click at [259, 114] on div "6. Testimoniale de impact Text Block „După 3 săptămâni cu genunchiera, pot urca…" at bounding box center [251, 132] width 94 height 225
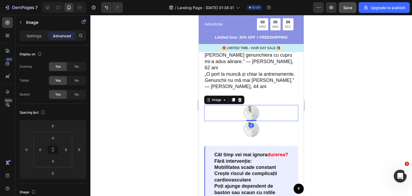
scroll to position [1032, 0]
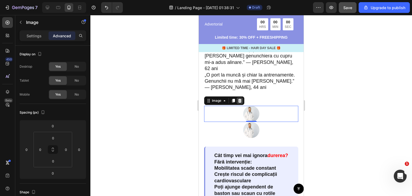
click at [239, 99] on icon at bounding box center [239, 101] width 3 height 4
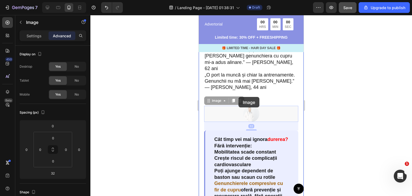
drag, startPoint x: 230, startPoint y: 113, endPoint x: 239, endPoint y: 97, distance: 19.1
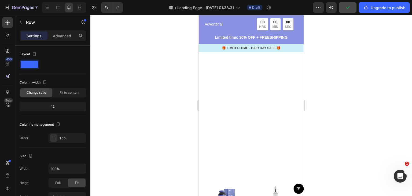
scroll to position [2084, 0]
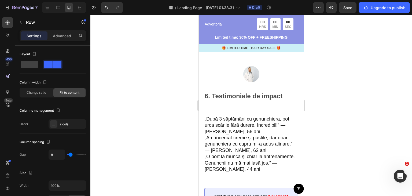
scroll to position [971, 0]
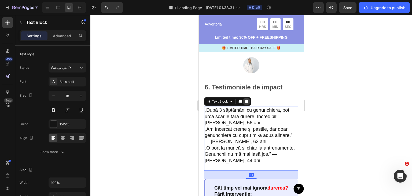
click at [246, 103] on icon at bounding box center [246, 102] width 3 height 4
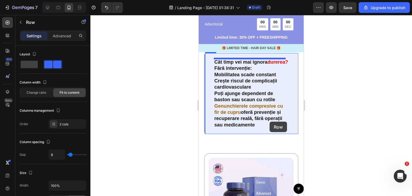
scroll to position [985, 0]
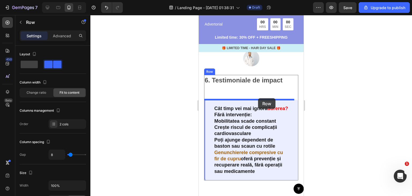
drag, startPoint x: 213, startPoint y: 61, endPoint x: 258, endPoint y: 98, distance: 58.2
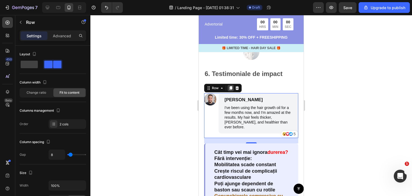
click at [231, 91] on div at bounding box center [231, 88] width 6 height 6
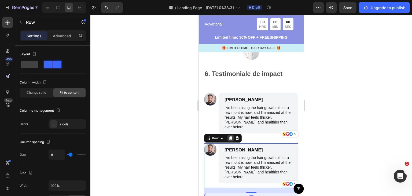
click at [229, 140] on icon at bounding box center [231, 138] width 4 height 4
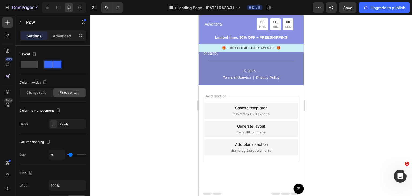
scroll to position [2839, 0]
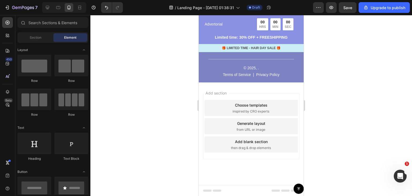
click at [219, 86] on div "Add section Choose templates inspired by CRO experts Generate layout from URL o…" at bounding box center [251, 133] width 105 height 103
click at [201, 131] on div "Add section Choose templates inspired by CRO experts Generate layout from URL o…" at bounding box center [251, 133] width 105 height 103
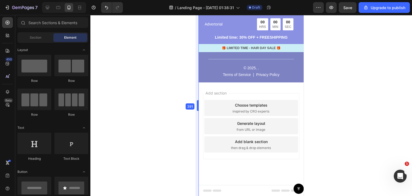
drag, startPoint x: 197, startPoint y: 128, endPoint x: 0, endPoint y: 115, distance: 197.8
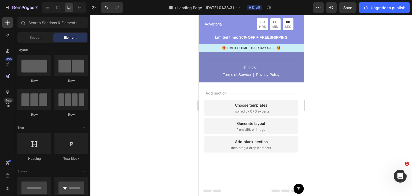
drag, startPoint x: 6, startPoint y: 145, endPoint x: 183, endPoint y: 136, distance: 177.2
click at [183, 136] on div at bounding box center [251, 105] width 322 height 181
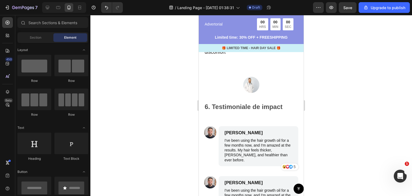
scroll to position [957, 0]
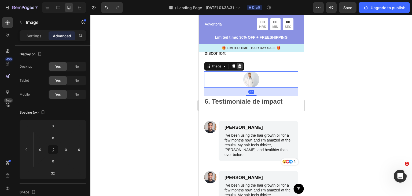
click at [240, 68] on icon at bounding box center [240, 66] width 4 height 4
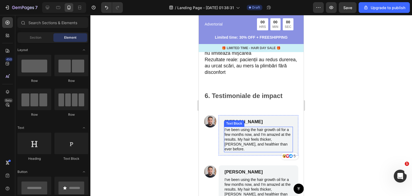
scroll to position [939, 0]
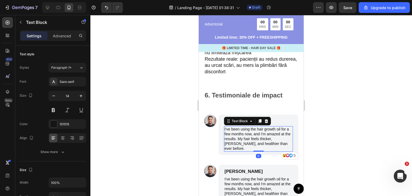
click at [231, 151] on p "I've been using the hair growth oil for a few months now, and I'm amazed at the…" at bounding box center [259, 139] width 68 height 24
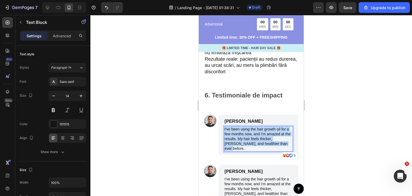
click at [231, 151] on p "I've been using the hair growth oil for a few months now, and I'm amazed at the…" at bounding box center [259, 139] width 68 height 24
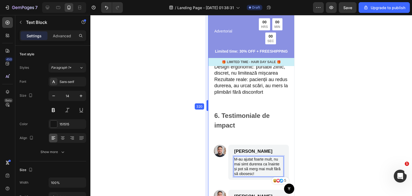
scroll to position [968, 0]
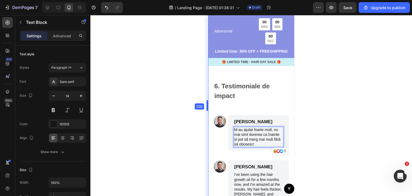
drag, startPoint x: 197, startPoint y: 99, endPoint x: 253, endPoint y: 153, distance: 77.5
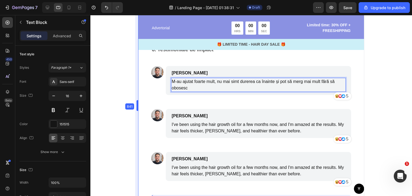
scroll to position [967, 0]
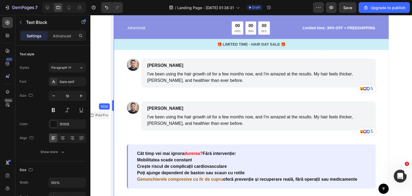
drag, startPoint x: 207, startPoint y: 103, endPoint x: 0, endPoint y: 119, distance: 207.9
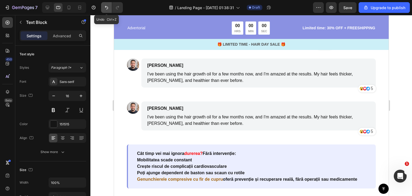
click at [106, 12] on button "Undo/Redo" at bounding box center [106, 7] width 11 height 11
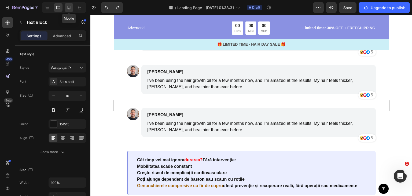
click at [72, 10] on div at bounding box center [69, 7] width 9 height 9
type input "14"
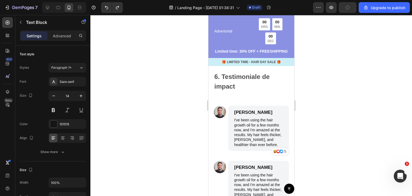
scroll to position [1032, 0]
click at [247, 147] on p "I've been using the hair growth oil for a few months now, and I'm amazed at the…" at bounding box center [258, 131] width 49 height 29
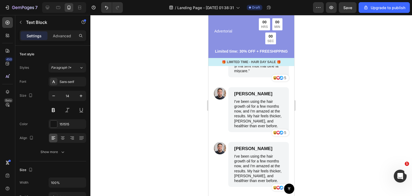
scroll to position [1112, 0]
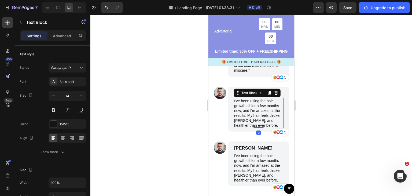
click at [245, 123] on p "I've been using the hair growth oil for a few months now, and I'm amazed at the…" at bounding box center [258, 113] width 49 height 29
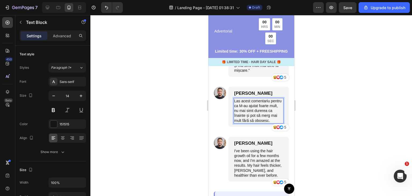
click at [252, 110] on p "Las acest comentariu pentru ca M-au ajutat foarte mult, nu mai simt durerea ca …" at bounding box center [258, 111] width 49 height 24
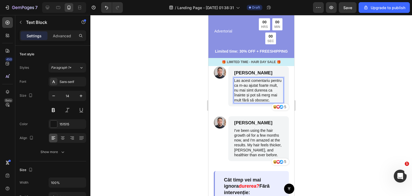
scroll to position [1142, 0]
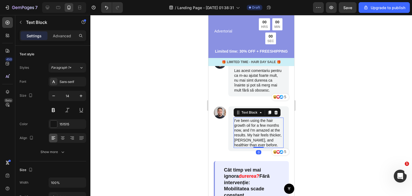
click at [259, 147] on p "I've been using the hair growth oil for a few months now, and I'm amazed at the…" at bounding box center [258, 132] width 49 height 29
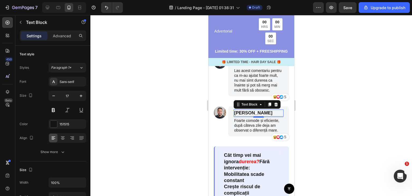
click at [256, 116] on p "James Smith" at bounding box center [258, 113] width 49 height 6
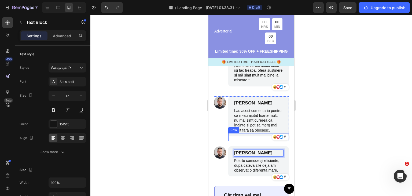
scroll to position [1100, 0]
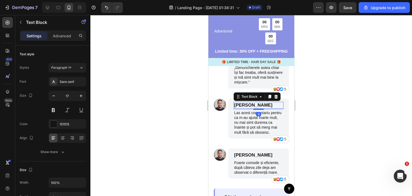
click at [248, 108] on p "James Smith" at bounding box center [258, 105] width 49 height 6
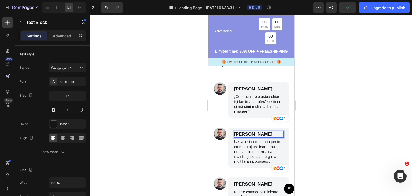
scroll to position [1050, 0]
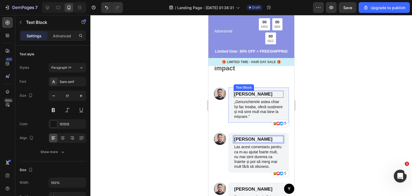
click at [243, 97] on p "James Smith" at bounding box center [258, 94] width 49 height 6
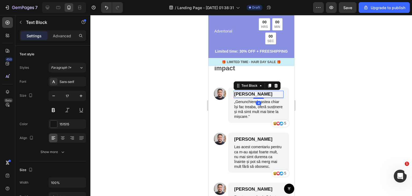
click at [243, 97] on p "James Smith" at bounding box center [258, 94] width 49 height 6
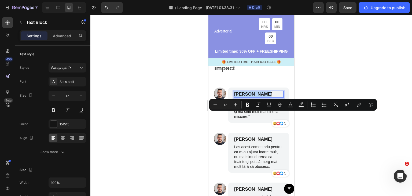
click at [243, 97] on p "James Smith" at bounding box center [258, 94] width 49 height 6
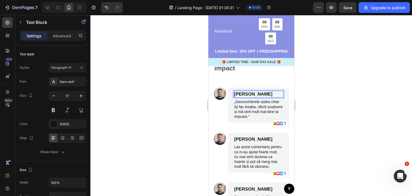
click at [243, 97] on p "James Smith" at bounding box center [258, 94] width 49 height 6
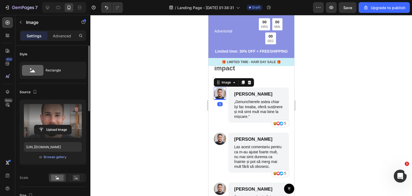
click at [48, 122] on label at bounding box center [53, 121] width 58 height 34
click at [48, 125] on input "file" at bounding box center [52, 129] width 37 height 9
click at [56, 121] on label at bounding box center [53, 121] width 58 height 34
click at [56, 125] on input "file" at bounding box center [52, 129] width 37 height 9
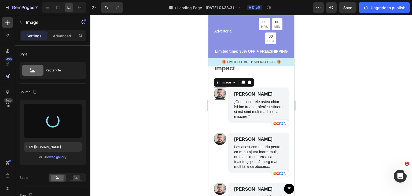
click at [185, 31] on div at bounding box center [251, 105] width 322 height 181
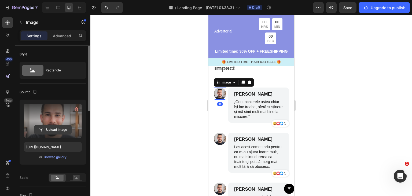
click at [58, 125] on input "file" at bounding box center [52, 129] width 37 height 9
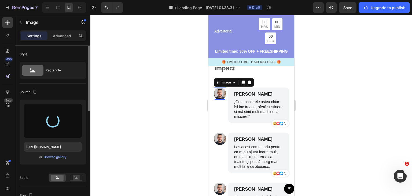
type input "https://cdn.shopify.com/s/files/1/0950/4460/0138/files/gempages_577144715678319…"
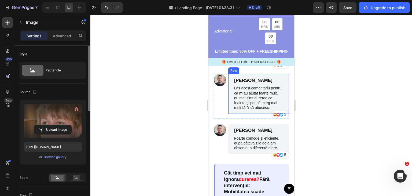
scroll to position [1109, 0]
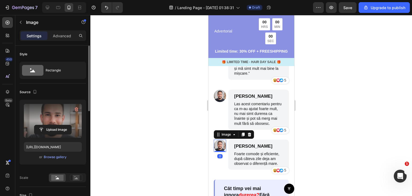
click at [56, 112] on label at bounding box center [53, 121] width 58 height 34
click at [56, 125] on input "file" at bounding box center [52, 129] width 37 height 9
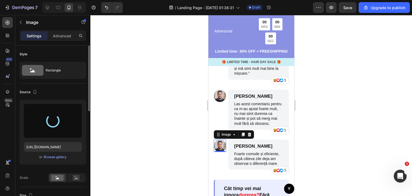
type input "https://cdn.shopify.com/s/files/1/0950/4460/0138/files/gempages_577144715678319…"
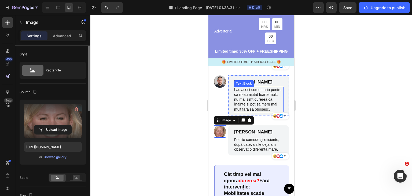
scroll to position [1120, 0]
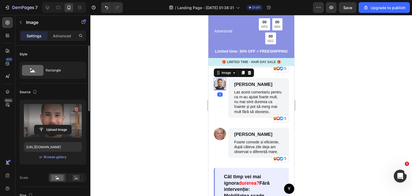
click at [64, 119] on label at bounding box center [53, 121] width 58 height 34
click at [64, 125] on input "file" at bounding box center [52, 129] width 37 height 9
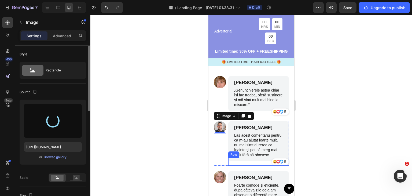
scroll to position [1076, 0]
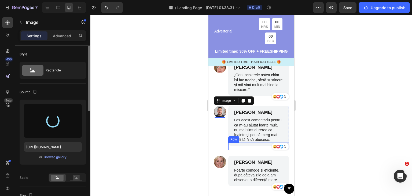
type input "https://cdn.shopify.com/s/files/1/0950/4460/0138/files/gempages_577144715678319…"
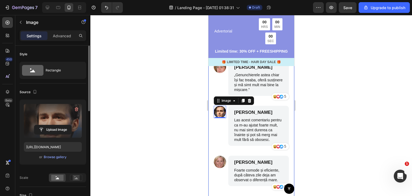
click at [150, 119] on div at bounding box center [251, 105] width 322 height 181
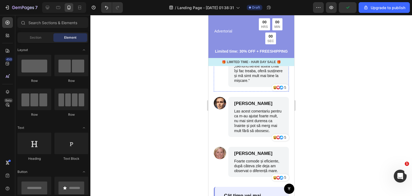
scroll to position [1102, 0]
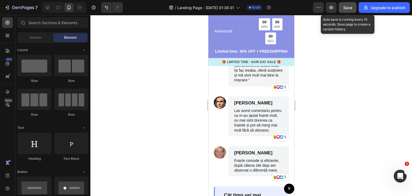
click at [347, 7] on span "Save" at bounding box center [348, 7] width 9 height 5
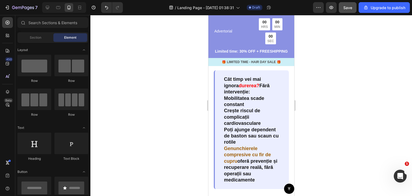
scroll to position [1217, 0]
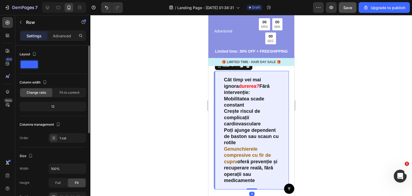
click at [32, 66] on span at bounding box center [29, 65] width 17 height 8
click at [29, 64] on span at bounding box center [29, 65] width 17 height 8
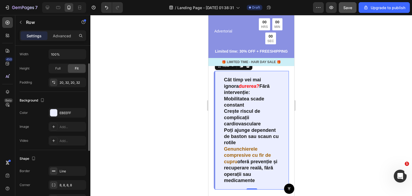
scroll to position [114, 0]
click at [54, 114] on div at bounding box center [53, 113] width 7 height 7
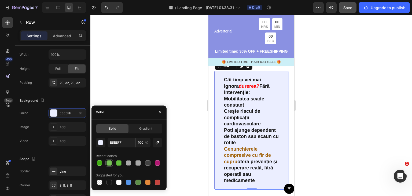
click at [110, 164] on div at bounding box center [109, 162] width 5 height 5
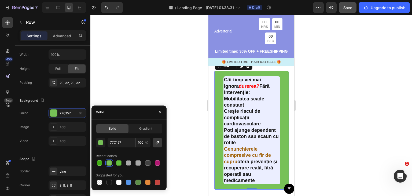
click at [156, 143] on icon "button" at bounding box center [157, 142] width 3 height 3
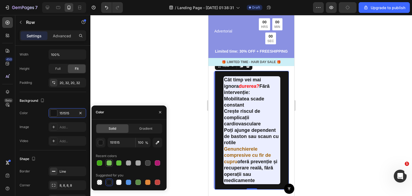
click at [110, 164] on div at bounding box center [109, 162] width 5 height 5
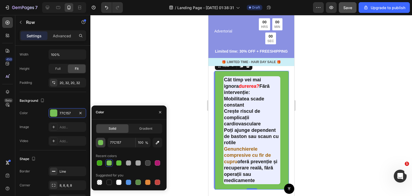
click at [105, 143] on button "button" at bounding box center [101, 143] width 10 height 10
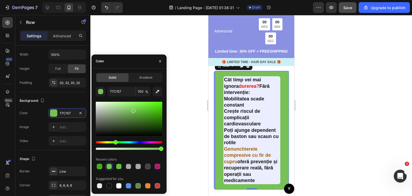
click at [124, 141] on div at bounding box center [129, 126] width 67 height 50
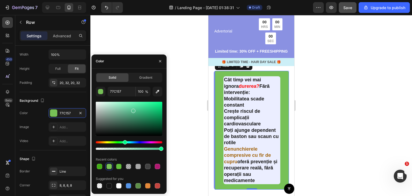
click at [124, 141] on div "Hue" at bounding box center [129, 142] width 67 height 2
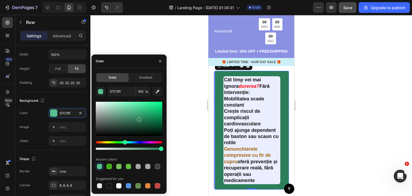
drag, startPoint x: 133, startPoint y: 110, endPoint x: 139, endPoint y: 119, distance: 10.2
click at [139, 119] on div at bounding box center [139, 120] width 4 height 4
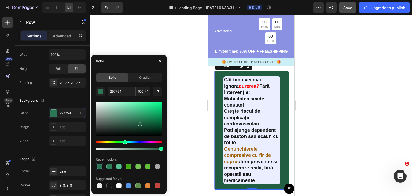
drag, startPoint x: 140, startPoint y: 119, endPoint x: 140, endPoint y: 123, distance: 3.5
click at [140, 123] on div at bounding box center [140, 124] width 4 height 4
type input "215E42"
click at [122, 92] on input "215E42" at bounding box center [122, 92] width 28 height 10
click at [138, 31] on div at bounding box center [251, 105] width 322 height 181
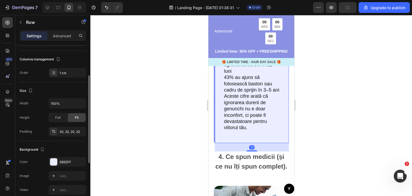
scroll to position [66, 0]
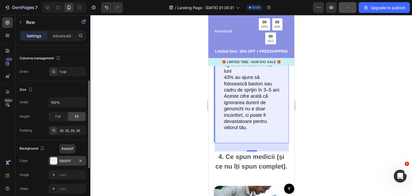
click at [63, 161] on div "EBEEFF" at bounding box center [68, 161] width 16 height 5
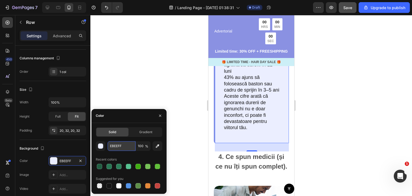
click at [127, 146] on input "EBEEFF" at bounding box center [122, 146] width 28 height 10
paste input "215E42"
type input "215E42"
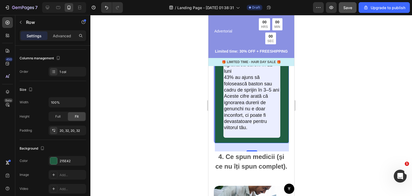
click at [177, 96] on div at bounding box center [251, 105] width 322 height 181
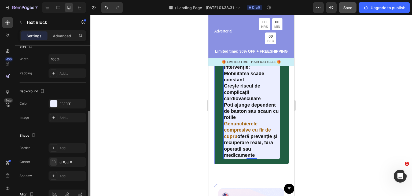
scroll to position [124, 0]
click at [70, 100] on div "EBEEFF" at bounding box center [68, 104] width 38 height 10
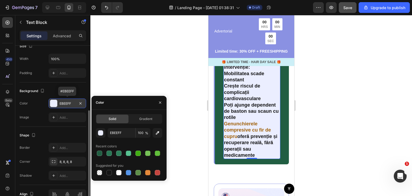
click at [70, 100] on div "EBEEFF" at bounding box center [68, 104] width 38 height 10
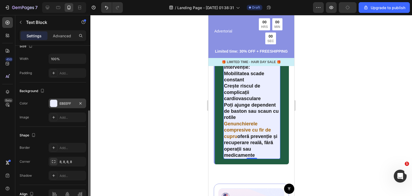
click at [75, 106] on div "EBEEFF" at bounding box center [68, 104] width 38 height 10
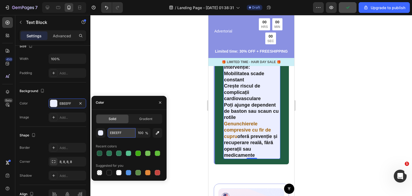
click at [125, 130] on input "EBEEFF" at bounding box center [122, 133] width 28 height 10
paste input "215E42"
type input "215E42"
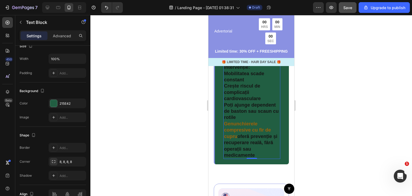
click at [135, 80] on div at bounding box center [251, 105] width 322 height 181
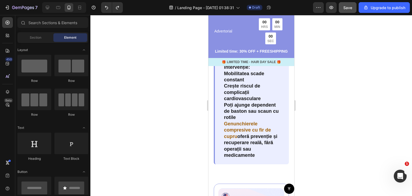
click at [160, 117] on div at bounding box center [251, 105] width 322 height 181
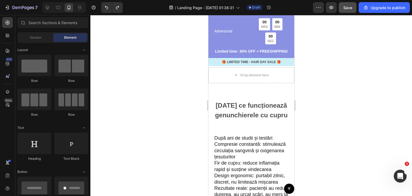
scroll to position [862, 0]
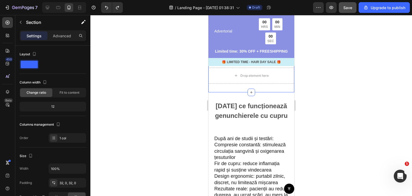
click at [288, 56] on icon at bounding box center [289, 54] width 3 height 4
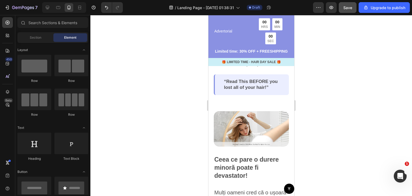
scroll to position [155, 0]
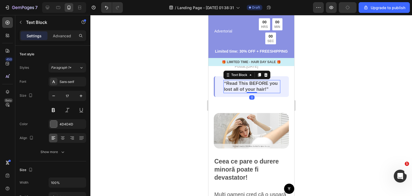
click at [238, 92] on p "“Read This BEFORE you lost all of your hair!”" at bounding box center [252, 87] width 56 height 12
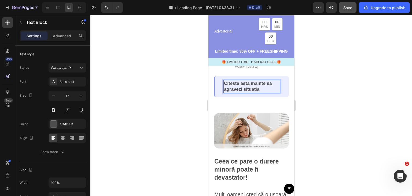
click at [234, 92] on p "Citeste asta inainte sa agravezi situatia" at bounding box center [252, 87] width 56 height 12
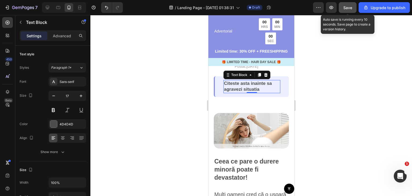
click at [349, 8] on span "Save" at bounding box center [348, 7] width 9 height 5
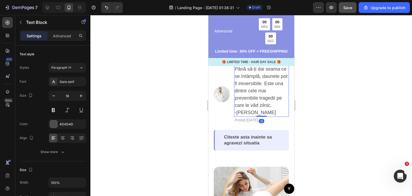
scroll to position [124, 0]
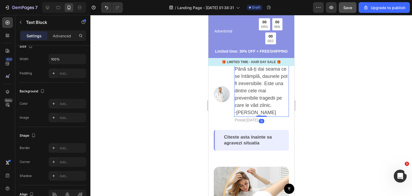
click at [254, 116] on p "Până să-ți dai seama ce se întâmplă, daunele pot fi ireversibile. Este una dint…" at bounding box center [262, 91] width 54 height 51
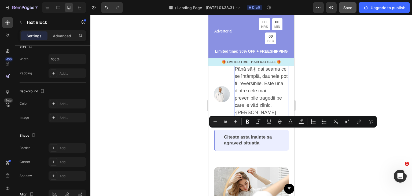
click at [254, 116] on p "Până să-ți dai seama ce se întâmplă, daunele pot fi ireversibile. Este una dint…" at bounding box center [262, 91] width 54 height 51
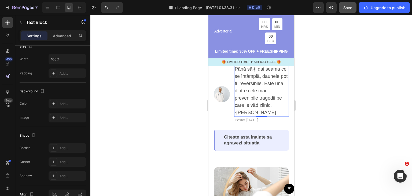
click at [235, 116] on p "Până să-ți dai seama ce se întâmplă, daunele pot fi ireversibile. Este una dint…" at bounding box center [262, 91] width 54 height 51
click at [242, 116] on p "Până să-ți dai seama ce se întâmplă, daunele pot fi ireversibile. Este una dint…" at bounding box center [262, 91] width 54 height 51
click at [328, 96] on div at bounding box center [251, 105] width 322 height 181
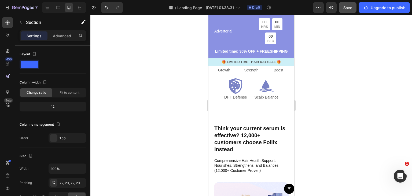
scroll to position [1633, 0]
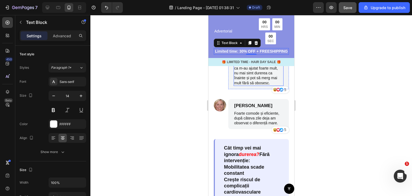
scroll to position [1190, 0]
click at [309, 82] on div at bounding box center [251, 105] width 322 height 181
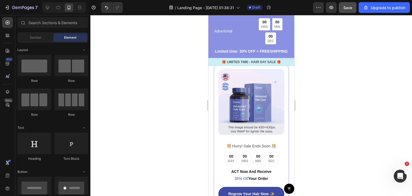
scroll to position [1412, 0]
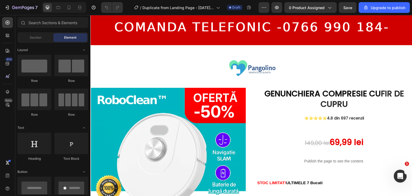
scroll to position [39, 0]
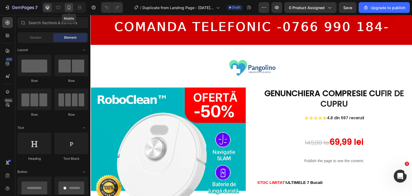
click at [66, 5] on icon at bounding box center [68, 7] width 5 height 5
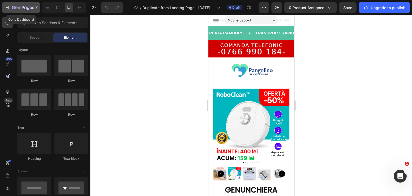
click at [12, 10] on div "7" at bounding box center [25, 7] width 26 height 6
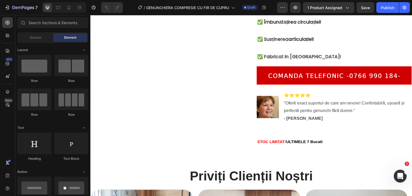
scroll to position [250, 0]
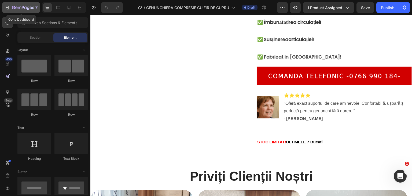
click at [21, 12] on button "7" at bounding box center [21, 7] width 38 height 11
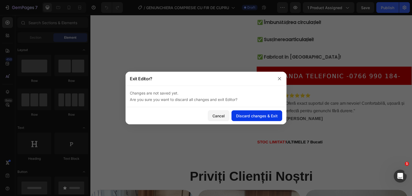
click at [255, 118] on div "Discard changes & Exit" at bounding box center [257, 116] width 42 height 6
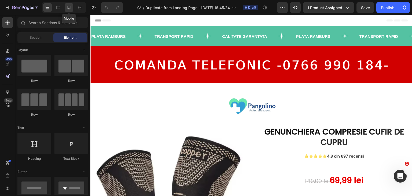
click at [69, 8] on icon at bounding box center [68, 7] width 5 height 5
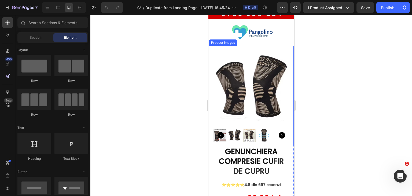
scroll to position [42, 0]
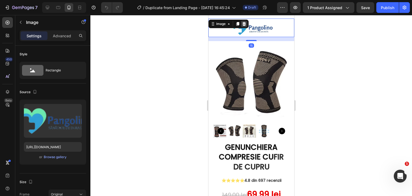
click at [243, 22] on icon at bounding box center [244, 24] width 4 height 4
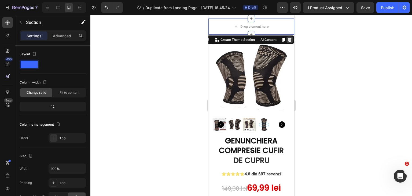
click at [288, 41] on icon at bounding box center [290, 40] width 4 height 4
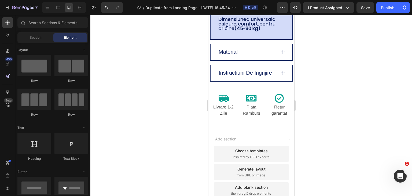
scroll to position [1481, 0]
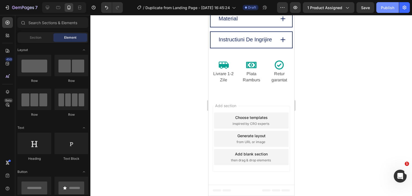
click at [392, 8] on div "Publish" at bounding box center [387, 8] width 13 height 6
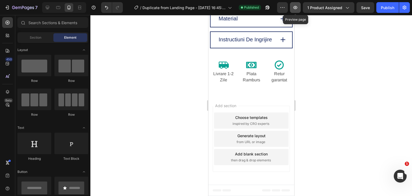
click at [301, 5] on button "button" at bounding box center [295, 7] width 11 height 11
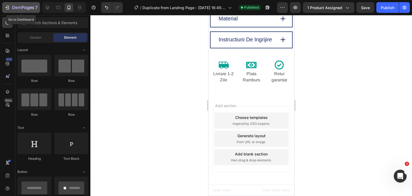
click at [9, 12] on button "7" at bounding box center [21, 7] width 38 height 11
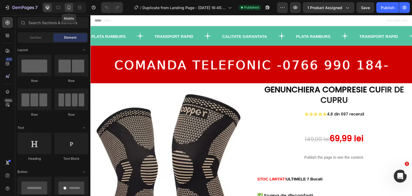
click at [71, 6] on icon at bounding box center [68, 7] width 5 height 5
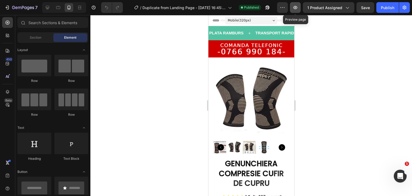
click at [292, 8] on button "button" at bounding box center [295, 7] width 11 height 11
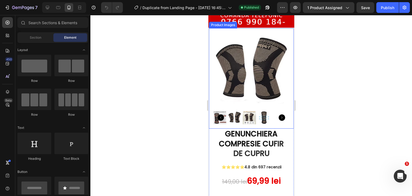
scroll to position [39, 0]
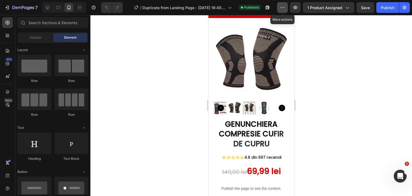
click at [285, 7] on icon "button" at bounding box center [282, 7] width 5 height 5
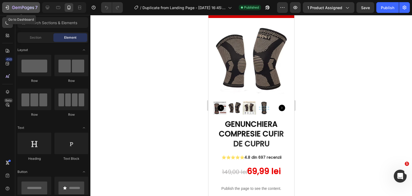
click at [25, 12] on button "7" at bounding box center [21, 7] width 38 height 11
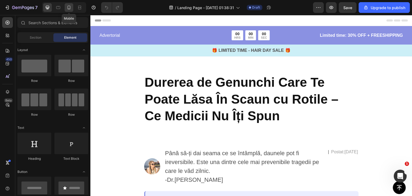
click at [69, 9] on icon at bounding box center [68, 8] width 1 height 1
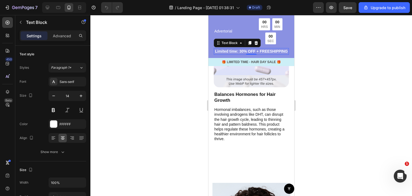
scroll to position [1709, 0]
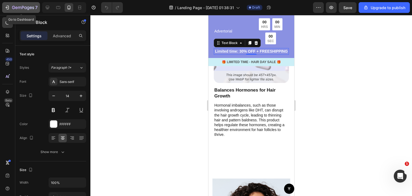
click at [34, 10] on div "7" at bounding box center [25, 7] width 26 height 6
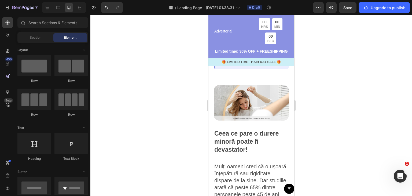
scroll to position [183, 0]
click at [237, 118] on img at bounding box center [251, 102] width 75 height 35
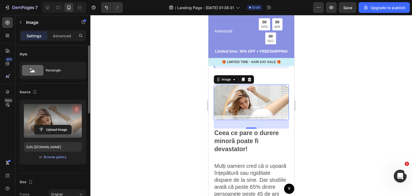
click at [77, 109] on icon "button" at bounding box center [76, 109] width 3 height 4
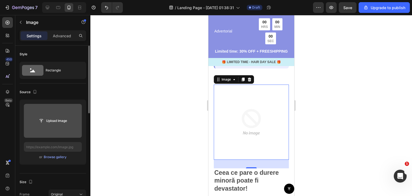
click at [378, 0] on div "7 / Landing Page - [DATE] 01:38:31 Draft Preview Save Upgrade to publish" at bounding box center [206, 7] width 412 height 15
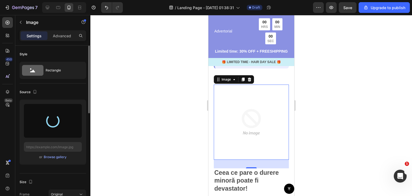
type input "[URL][DOMAIN_NAME]"
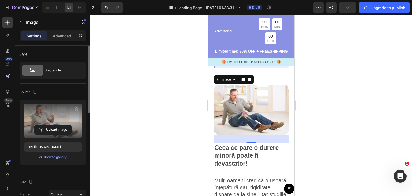
click at [133, 98] on div at bounding box center [251, 105] width 322 height 181
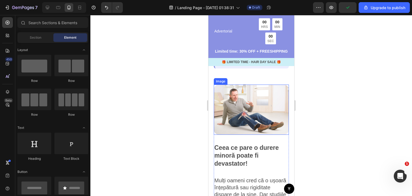
click at [224, 135] on img at bounding box center [251, 110] width 75 height 50
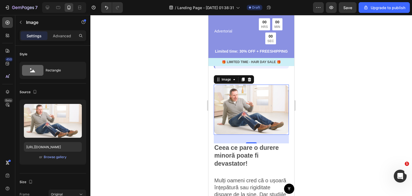
drag, startPoint x: 248, startPoint y: 159, endPoint x: 248, endPoint y: 155, distance: 3.8
click at [248, 143] on div "32" at bounding box center [251, 139] width 75 height 9
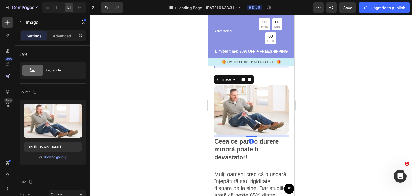
drag, startPoint x: 247, startPoint y: 160, endPoint x: 249, endPoint y: 154, distance: 6.4
click at [249, 137] on div at bounding box center [251, 137] width 11 height 2
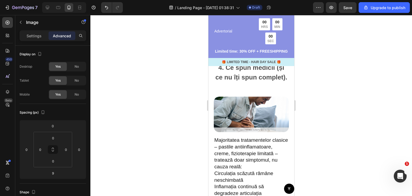
scroll to position [759, 0]
click at [311, 93] on div at bounding box center [251, 105] width 322 height 181
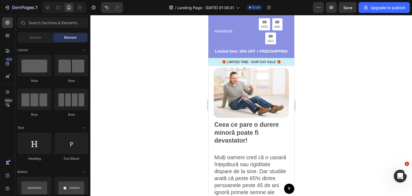
scroll to position [193, 0]
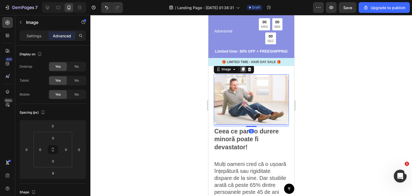
click at [241, 72] on div at bounding box center [243, 69] width 6 height 6
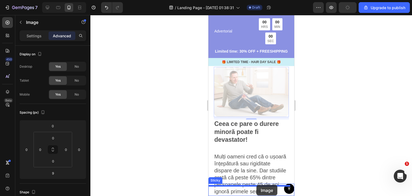
scroll to position [256, 0]
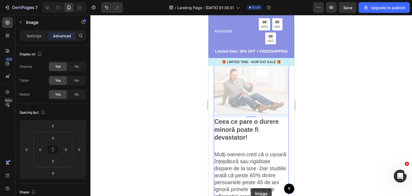
drag, startPoint x: 256, startPoint y: 109, endPoint x: 251, endPoint y: 188, distance: 78.6
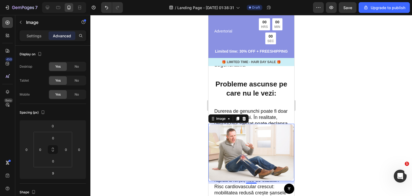
scroll to position [416, 0]
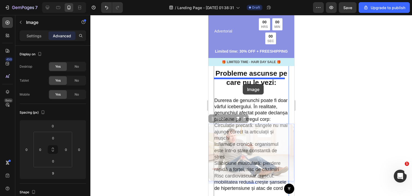
drag, startPoint x: 246, startPoint y: 164, endPoint x: 243, endPoint y: 84, distance: 80.1
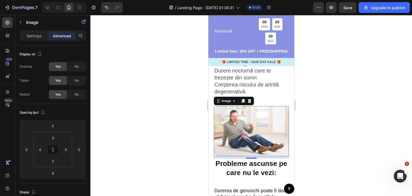
scroll to position [408, 0]
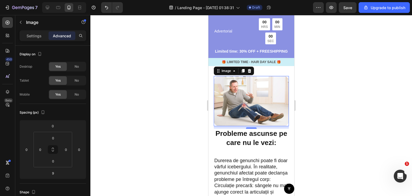
click at [339, 94] on div at bounding box center [251, 105] width 322 height 181
click at [45, 35] on div "Settings" at bounding box center [34, 35] width 27 height 9
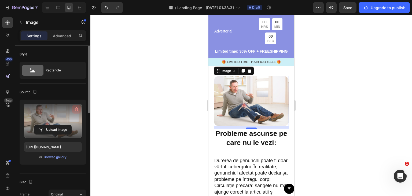
click at [76, 111] on icon "button" at bounding box center [76, 109] width 5 height 5
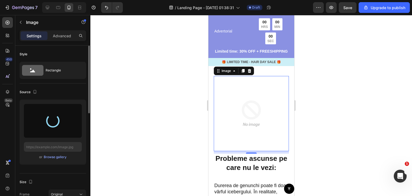
type input "[URL][DOMAIN_NAME]"
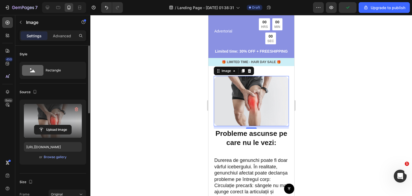
click at [147, 70] on div at bounding box center [251, 105] width 322 height 181
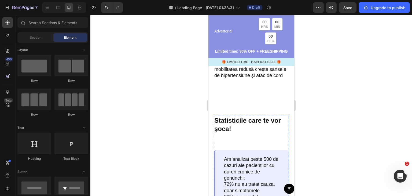
scroll to position [578, 0]
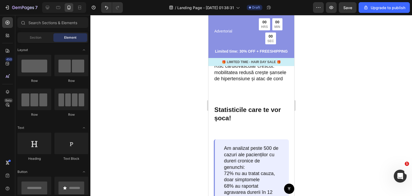
click at [332, 107] on div at bounding box center [251, 105] width 322 height 181
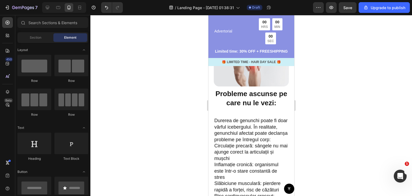
scroll to position [409, 0]
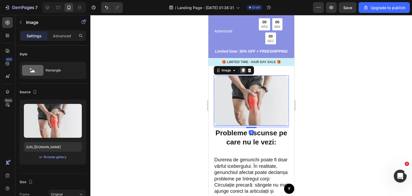
click at [244, 72] on icon at bounding box center [243, 70] width 3 height 4
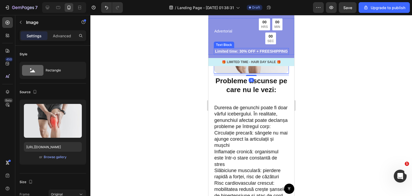
scroll to position [513, 0]
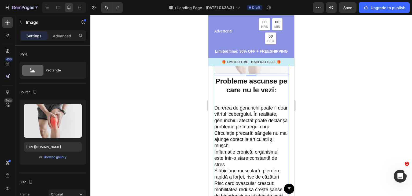
drag, startPoint x: 253, startPoint y: 75, endPoint x: 236, endPoint y: 202, distance: 127.3
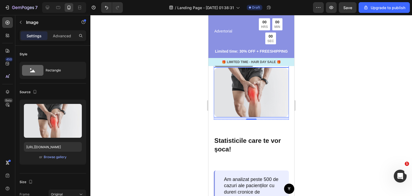
scroll to position [604, 0]
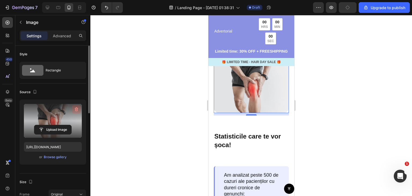
click at [75, 108] on icon "button" at bounding box center [76, 109] width 5 height 5
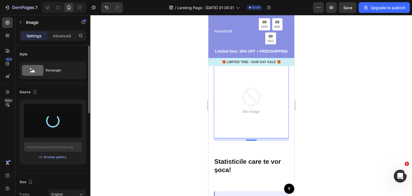
type input "[URL][DOMAIN_NAME]"
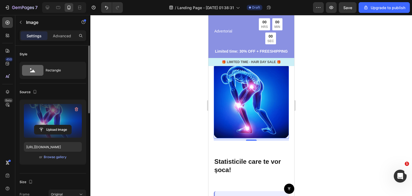
click at [171, 147] on div at bounding box center [251, 105] width 322 height 181
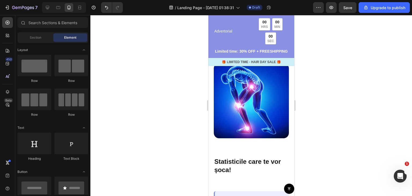
drag, startPoint x: 532, startPoint y: 125, endPoint x: 248, endPoint y: 133, distance: 284.2
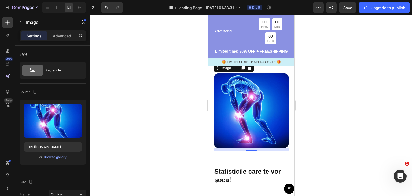
scroll to position [596, 0]
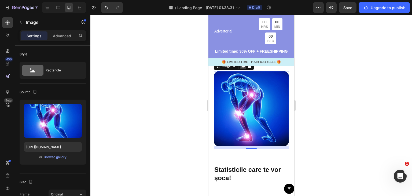
click at [242, 69] on div at bounding box center [243, 66] width 6 height 6
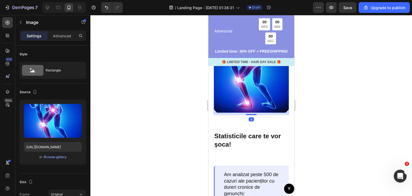
scroll to position [726, 0]
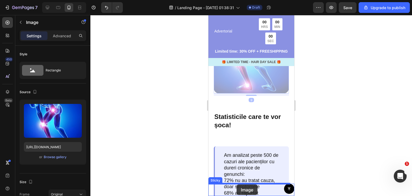
drag, startPoint x: 241, startPoint y: 96, endPoint x: 237, endPoint y: 184, distance: 88.7
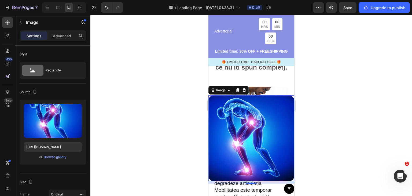
scroll to position [892, 0]
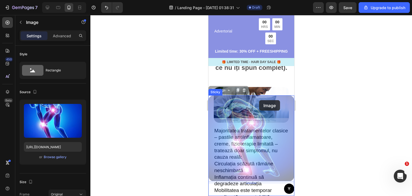
drag, startPoint x: 237, startPoint y: 162, endPoint x: 259, endPoint y: 100, distance: 66.2
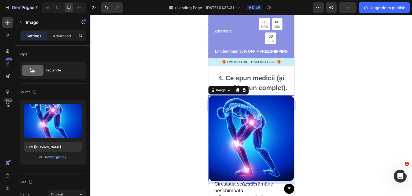
scroll to position [860, 0]
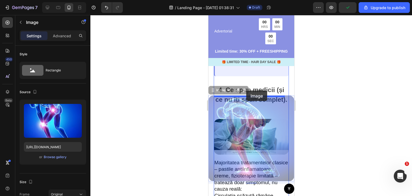
drag, startPoint x: 249, startPoint y: 130, endPoint x: 246, endPoint y: 90, distance: 39.8
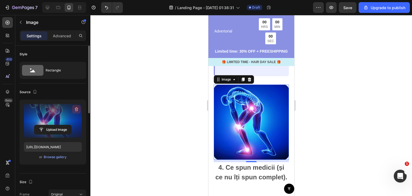
click at [77, 106] on button "button" at bounding box center [76, 109] width 9 height 9
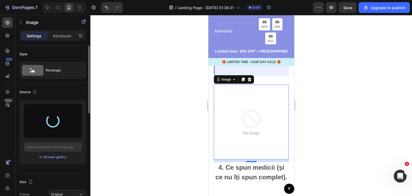
type input "[URL][DOMAIN_NAME]"
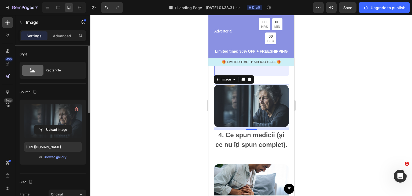
click at [130, 108] on div at bounding box center [251, 105] width 322 height 181
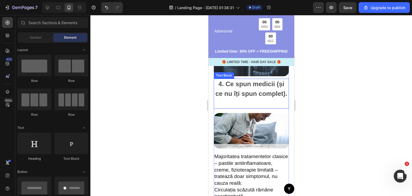
scroll to position [911, 0]
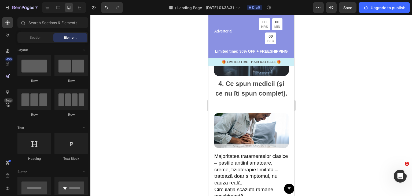
click at [312, 108] on div at bounding box center [251, 105] width 322 height 181
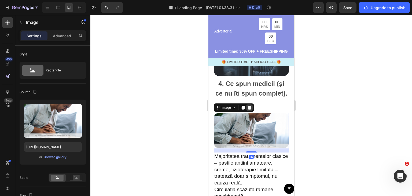
click at [248, 111] on div at bounding box center [249, 107] width 6 height 6
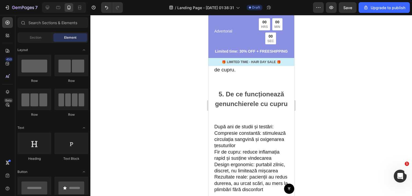
scroll to position [1065, 0]
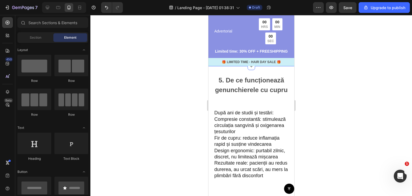
click at [318, 79] on div at bounding box center [251, 105] width 322 height 181
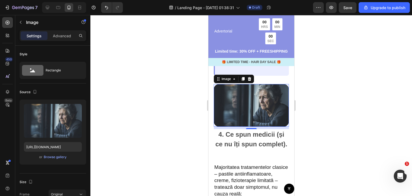
scroll to position [860, 0]
click at [242, 81] on icon at bounding box center [243, 79] width 4 height 4
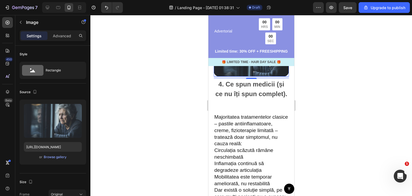
scroll to position [956, 0]
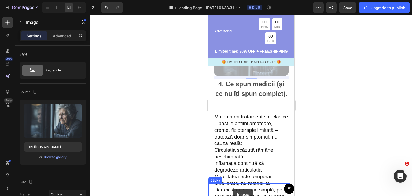
drag, startPoint x: 249, startPoint y: 75, endPoint x: 233, endPoint y: 189, distance: 115.0
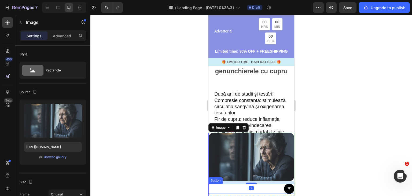
scroll to position [1085, 0]
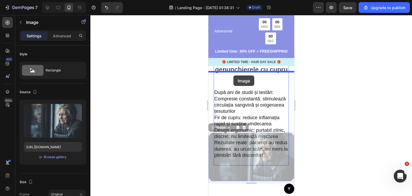
drag, startPoint x: 241, startPoint y: 161, endPoint x: 233, endPoint y: 75, distance: 85.7
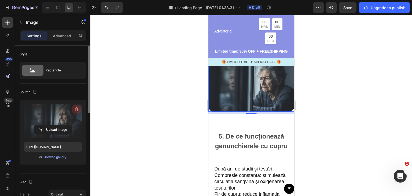
click at [77, 110] on icon "button" at bounding box center [77, 110] width 1 height 2
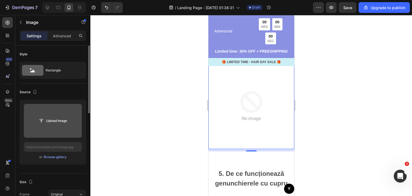
click at [59, 121] on input "file" at bounding box center [52, 120] width 37 height 9
type input "C:\fakepath\res_e37771dc00299d258b84afff81e0a7d1.avif"
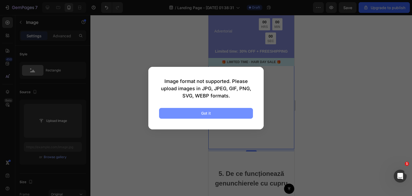
click at [174, 117] on button "Got it" at bounding box center [206, 113] width 94 height 11
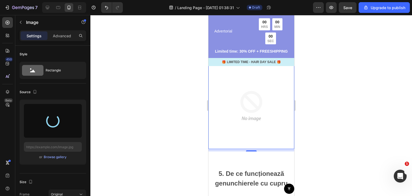
click at [116, 90] on div at bounding box center [251, 105] width 322 height 181
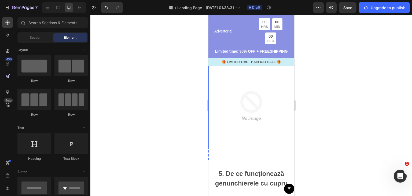
click at [235, 89] on img at bounding box center [251, 106] width 86 height 86
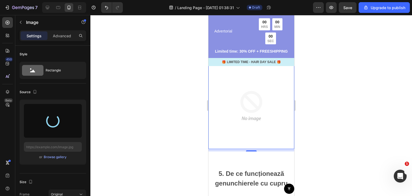
type input "[URL][DOMAIN_NAME]"
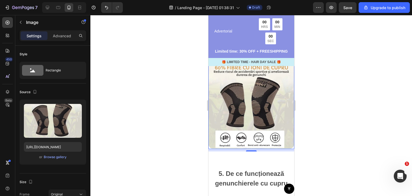
click at [120, 87] on div at bounding box center [251, 105] width 322 height 181
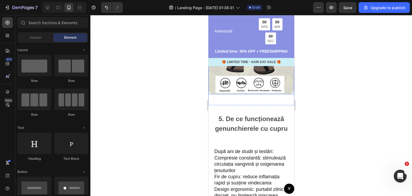
scroll to position [1160, 0]
click at [367, 37] on div at bounding box center [251, 105] width 322 height 181
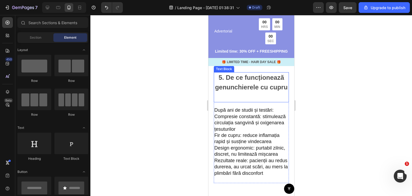
scroll to position [1205, 0]
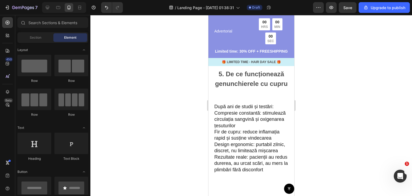
drag, startPoint x: 526, startPoint y: 124, endPoint x: 233, endPoint y: 154, distance: 295.0
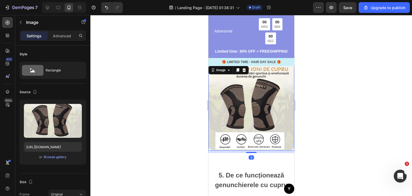
scroll to position [1103, 0]
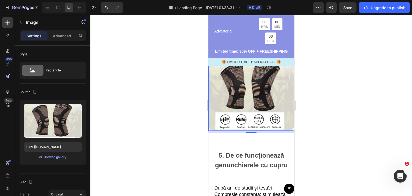
click at [237, 52] on icon at bounding box center [237, 50] width 3 height 4
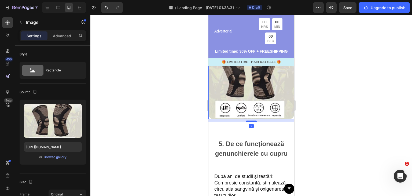
scroll to position [1224, 0]
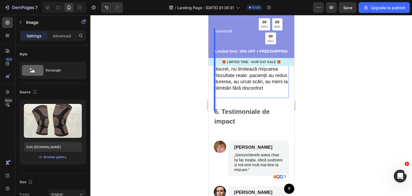
drag, startPoint x: 237, startPoint y: 76, endPoint x: 220, endPoint y: 202, distance: 127.3
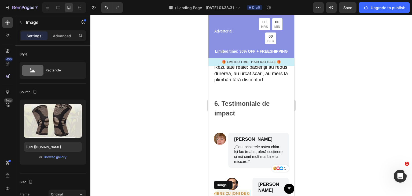
scroll to position [1406, 0]
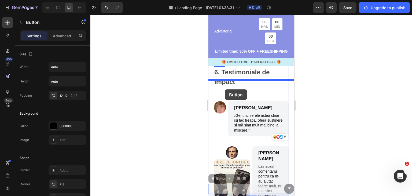
drag, startPoint x: 226, startPoint y: 186, endPoint x: 225, endPoint y: 89, distance: 96.7
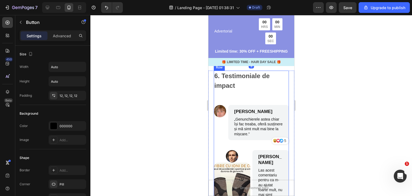
scroll to position [1435, 0]
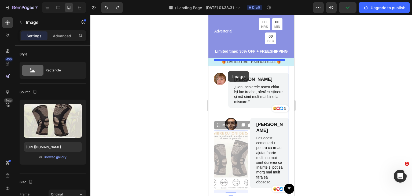
drag, startPoint x: 228, startPoint y: 162, endPoint x: 228, endPoint y: 71, distance: 91.0
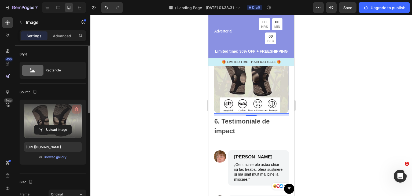
click at [75, 110] on icon "button" at bounding box center [76, 109] width 5 height 5
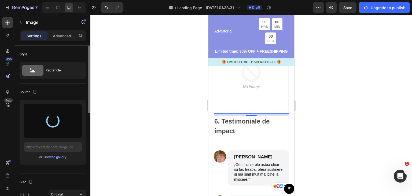
type input "[URL][DOMAIN_NAME]"
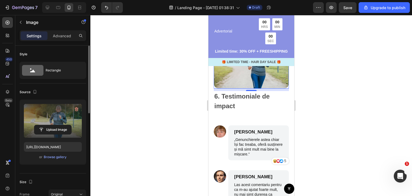
click at [133, 109] on div at bounding box center [251, 105] width 322 height 181
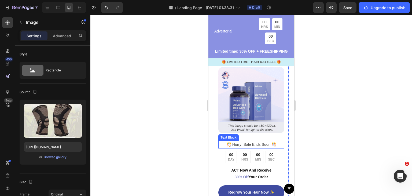
scroll to position [1708, 0]
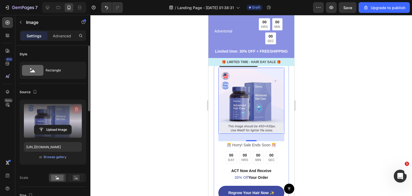
click at [74, 109] on icon "button" at bounding box center [76, 109] width 5 height 5
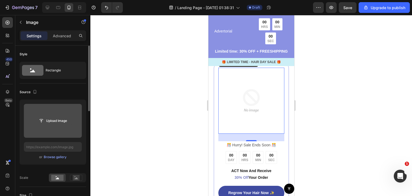
click at [62, 120] on input "file" at bounding box center [52, 120] width 37 height 9
type input "C:\fakepath\res_e4d14644cd2f51c7bcfd4ecbe2b6d977.avif"
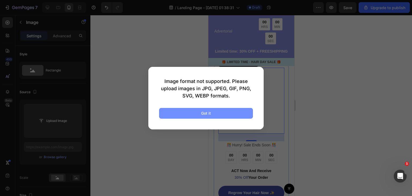
click at [203, 112] on div "Got it" at bounding box center [206, 113] width 10 height 6
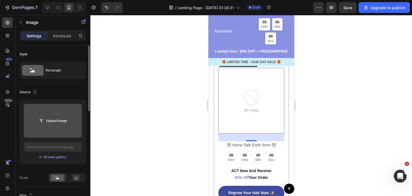
click at [61, 107] on input "file" at bounding box center [53, 121] width 58 height 34
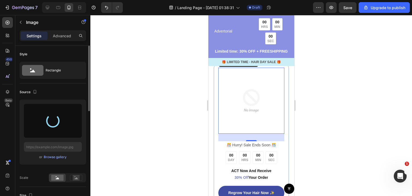
type input "[URL][DOMAIN_NAME]"
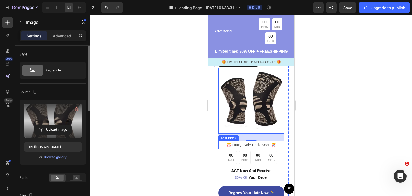
click at [238, 145] on p "️🎊 Hurry! Sale Ends Soon ️🎊" at bounding box center [251, 145] width 65 height 7
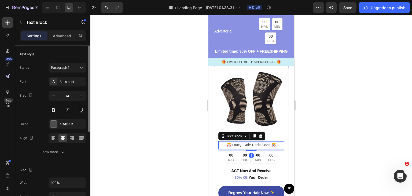
click at [235, 148] on p "️🎊 Hurry! Sale Ends Soon ️🎊" at bounding box center [251, 145] width 65 height 7
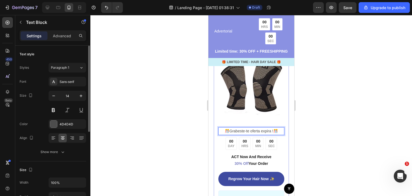
scroll to position [1722, 0]
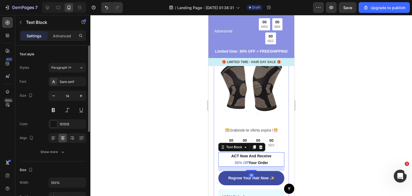
click at [239, 160] on p "ACT Now And Receive 30% Off Your Order" at bounding box center [251, 159] width 65 height 13
click at [240, 161] on p "ACT Now And Receive 30% Off Your Order" at bounding box center [251, 159] width 65 height 13
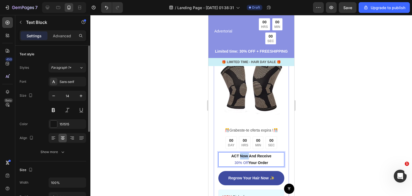
click at [240, 161] on p "ACT Now And Receive 30% Off Your Order" at bounding box center [251, 159] width 65 height 13
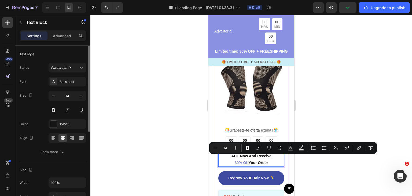
click at [245, 161] on p "ACT Now And Receive 30% Off Your Order" at bounding box center [251, 159] width 65 height 13
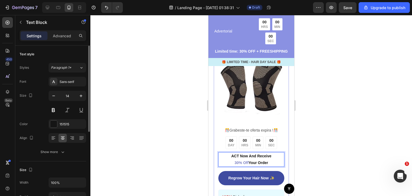
click at [269, 157] on p "ACT Now And Receive 30% Off Your Order" at bounding box center [251, 159] width 65 height 13
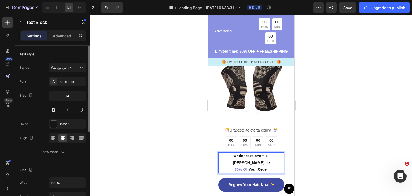
click at [235, 167] on span "30% Off" at bounding box center [242, 169] width 14 height 4
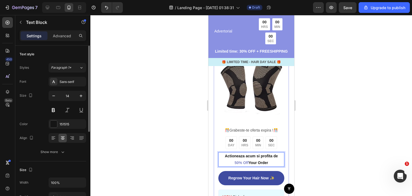
click at [262, 166] on p "Actioneaza acum si profita de 50% Off Your Order" at bounding box center [251, 159] width 65 height 13
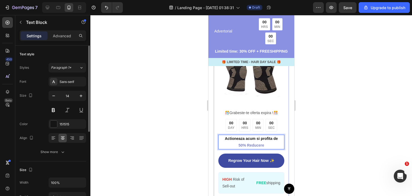
scroll to position [1741, 0]
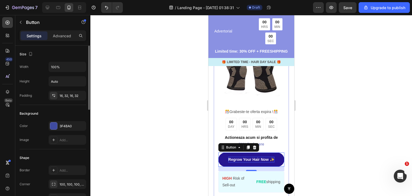
click at [240, 160] on p "Regrow Your Hair Now ✨" at bounding box center [251, 160] width 46 height 6
drag, startPoint x: 83, startPoint y: 136, endPoint x: 320, endPoint y: 140, distance: 237.1
click at [320, 140] on div at bounding box center [251, 105] width 322 height 181
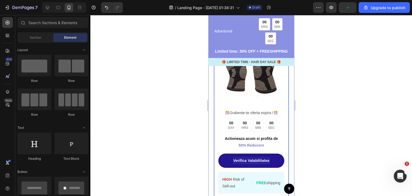
scroll to position [1770, 0]
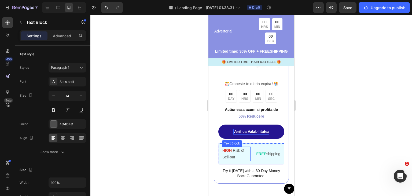
click at [234, 151] on p "HIGH Risk of Sell-out" at bounding box center [236, 153] width 28 height 13
click at [235, 155] on p "HIGH Risk of Sell-out" at bounding box center [236, 153] width 28 height 13
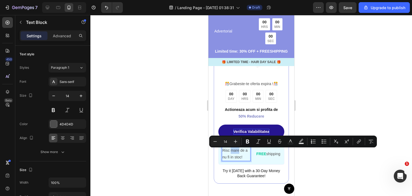
drag, startPoint x: 230, startPoint y: 154, endPoint x: 239, endPoint y: 152, distance: 8.6
click at [239, 152] on p "Risc mare de a nu fi in stoc!" at bounding box center [236, 153] width 28 height 13
click at [288, 140] on button "color" at bounding box center [291, 142] width 10 height 10
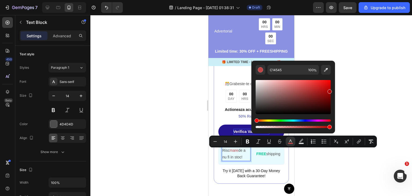
drag, startPoint x: 304, startPoint y: 88, endPoint x: 331, endPoint y: 90, distance: 26.2
click at [331, 90] on div "Editor contextual toolbar" at bounding box center [293, 97] width 75 height 34
drag, startPoint x: 326, startPoint y: 88, endPoint x: 354, endPoint y: 56, distance: 41.5
click at [354, 0] on body "7 / Landing Page - Sep 27, 01:38:31 Draft Preview Save Upgrade to publish 450 B…" at bounding box center [206, 0] width 412 height 0
type input "FF0000"
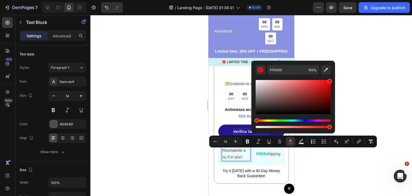
click at [354, 56] on div at bounding box center [251, 105] width 322 height 181
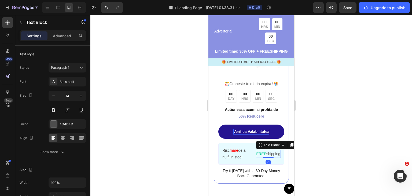
click at [259, 157] on p "FREE shipping" at bounding box center [268, 154] width 24 height 7
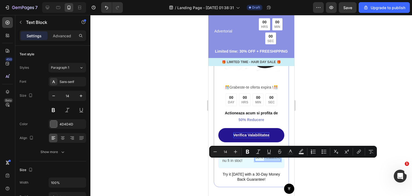
drag, startPoint x: 270, startPoint y: 162, endPoint x: 253, endPoint y: 162, distance: 16.4
click at [255, 161] on p "50% Reducere" at bounding box center [267, 157] width 25 height 7
click at [290, 152] on icon "Editor contextual toolbar" at bounding box center [290, 151] width 5 height 5
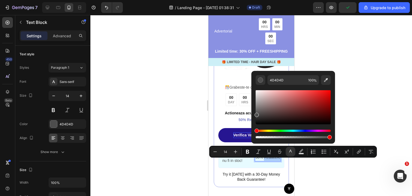
click at [280, 130] on div "Hue" at bounding box center [293, 131] width 75 height 2
click at [281, 129] on div "Editor contextual toolbar" at bounding box center [293, 114] width 75 height 50
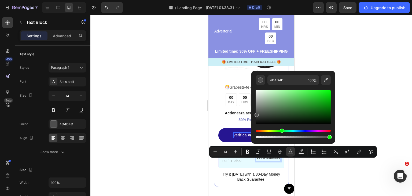
click at [281, 130] on div "Hue" at bounding box center [293, 131] width 75 height 2
drag, startPoint x: 317, startPoint y: 103, endPoint x: 336, endPoint y: 110, distance: 21.0
click at [336, 0] on body "7 / Landing Page - Sep 27, 01:38:31 Draft Preview Save Upgrade to publish 450 B…" at bounding box center [206, 0] width 412 height 0
type input "006D01"
click at [348, 104] on div at bounding box center [251, 105] width 322 height 181
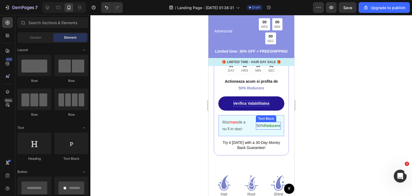
scroll to position [1799, 0]
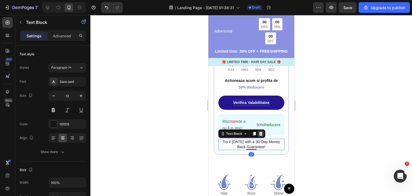
click at [262, 133] on icon at bounding box center [261, 134] width 4 height 4
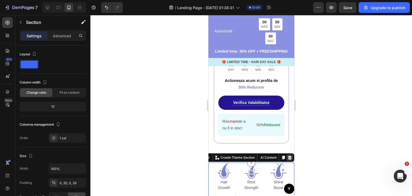
click at [286, 161] on div at bounding box center [289, 157] width 6 height 6
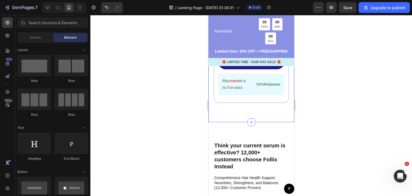
scroll to position [1840, 0]
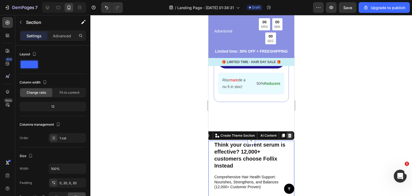
click at [288, 137] on icon at bounding box center [290, 135] width 4 height 4
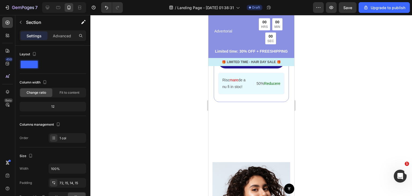
scroll to position [1844, 0]
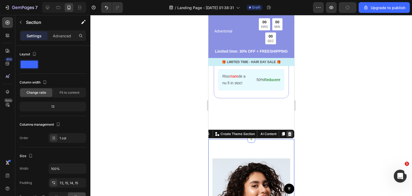
click at [288, 135] on icon at bounding box center [290, 134] width 4 height 4
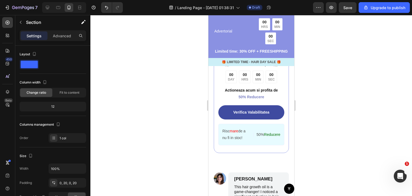
scroll to position [1833, 0]
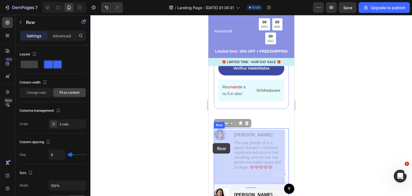
drag, startPoint x: 218, startPoint y: 143, endPoint x: 213, endPoint y: 143, distance: 5.6
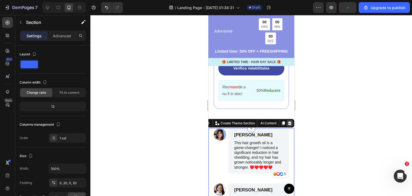
click at [288, 125] on icon at bounding box center [289, 123] width 3 height 4
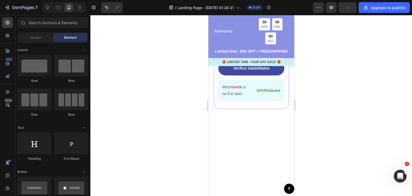
scroll to position [1852, 0]
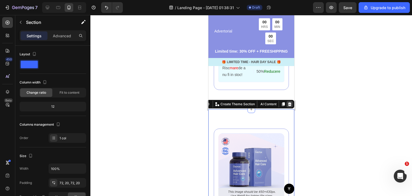
click at [288, 107] on div at bounding box center [289, 104] width 6 height 6
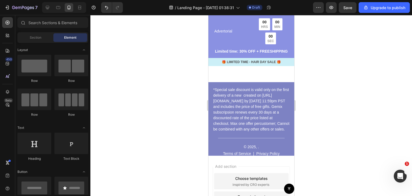
scroll to position [1880, 0]
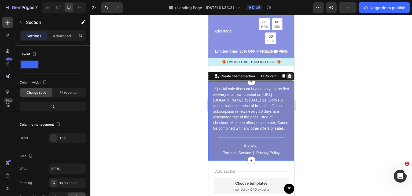
click at [288, 78] on icon at bounding box center [290, 76] width 4 height 4
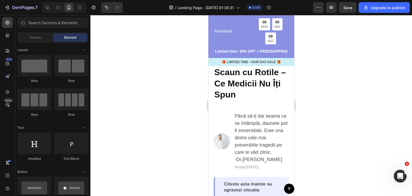
scroll to position [0, 0]
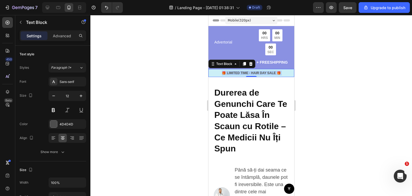
click at [235, 75] on p "🎁 LIMITED TIME - HAIR DAY SALE 🎁" at bounding box center [251, 73] width 85 height 5
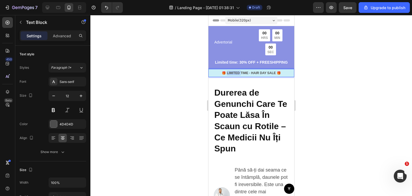
click at [235, 75] on p "🎁 LIMITED TIME - HAIR DAY SALE 🎁" at bounding box center [251, 73] width 85 height 5
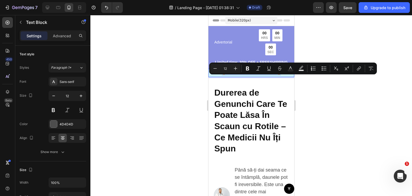
click at [252, 75] on p "🎁 LIMITED TIME - HAIR DAY SALE 🎁" at bounding box center [251, 73] width 85 height 5
click at [271, 76] on div "🎁 LIMITED TIME - HAIR DAY SALE 🎁" at bounding box center [251, 73] width 86 height 6
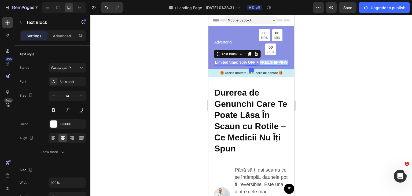
click at [256, 65] on p "Limited time: 30% OFF + FREESHIPPING" at bounding box center [251, 63] width 74 height 6
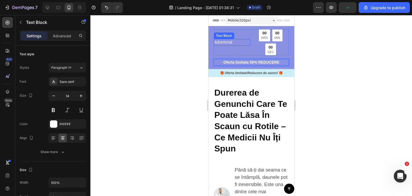
click at [233, 42] on p "Advertorial" at bounding box center [231, 42] width 35 height 6
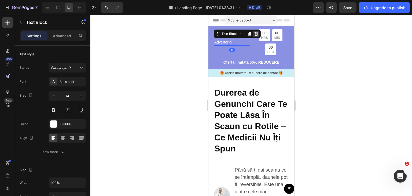
click at [256, 33] on icon at bounding box center [256, 34] width 3 height 4
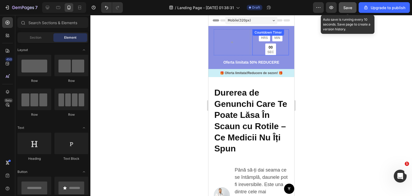
click at [348, 10] on button "Save" at bounding box center [348, 7] width 18 height 11
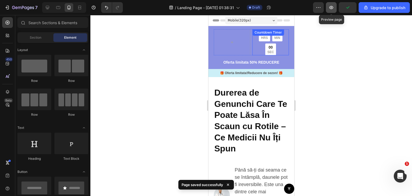
click at [331, 9] on icon "button" at bounding box center [331, 7] width 5 height 5
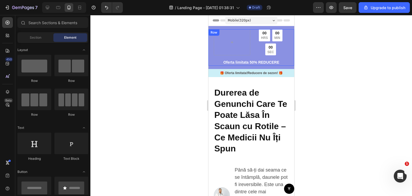
click at [211, 56] on div "00 HRS 00 MIN 00 SEC Countdown Timer Row Oferta limitata 50% REDUCERE Text Bloc…" at bounding box center [251, 47] width 86 height 37
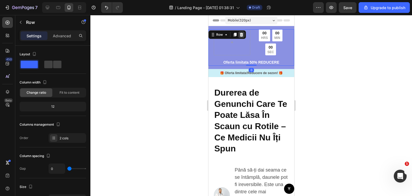
click at [241, 32] on icon at bounding box center [241, 34] width 4 height 4
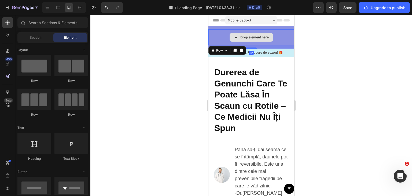
click at [222, 41] on div "Drop element here" at bounding box center [251, 37] width 86 height 16
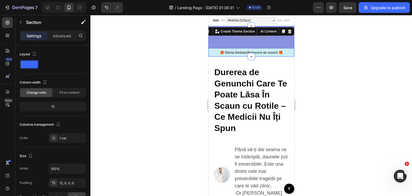
click at [215, 27] on div "Drop element here Row 🎁 Oferta limitata!Reducere de sezon! 🎁 Text Block Row Sec…" at bounding box center [251, 41] width 86 height 31
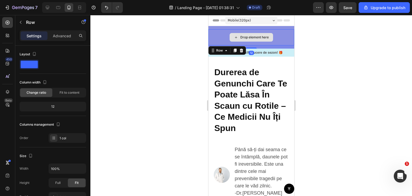
click at [215, 41] on div "Drop element here" at bounding box center [251, 37] width 86 height 16
click at [240, 50] on icon at bounding box center [241, 51] width 3 height 4
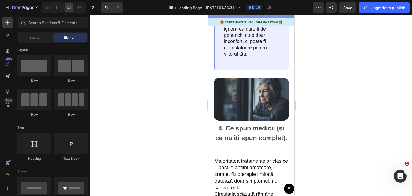
scroll to position [829, 0]
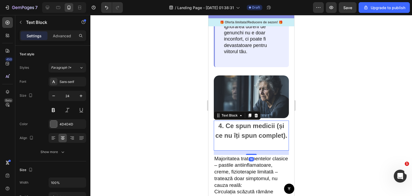
click at [234, 150] on p "4. Ce spun medicii (și ce nu îți spun complet)." at bounding box center [251, 135] width 74 height 29
click at [246, 155] on div at bounding box center [251, 154] width 11 height 2
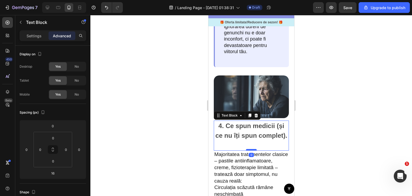
drag, startPoint x: 246, startPoint y: 168, endPoint x: 248, endPoint y: 164, distance: 4.5
click at [248, 151] on div at bounding box center [251, 150] width 11 height 2
type input "0"
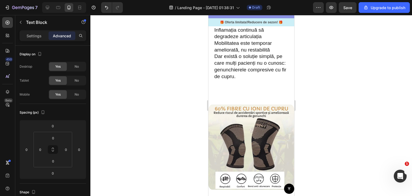
scroll to position [1000, 0]
click at [248, 100] on div at bounding box center [252, 96] width 8 height 8
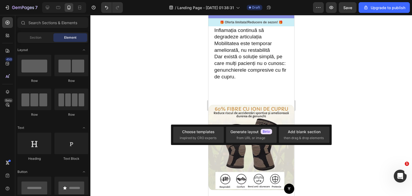
click at [234, 87] on p at bounding box center [251, 83] width 74 height 7
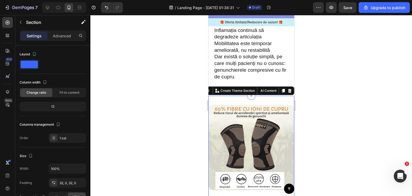
click at [233, 119] on div "Image Section 6 You can create reusable sections Create Theme Section AI Conten…" at bounding box center [251, 149] width 86 height 106
click at [271, 127] on img at bounding box center [251, 147] width 86 height 86
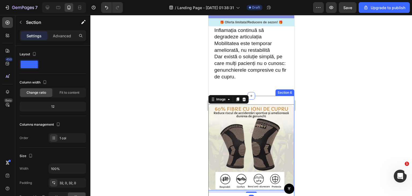
click at [269, 120] on div "Image 9 Section 6" at bounding box center [251, 149] width 86 height 106
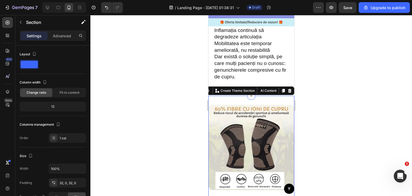
click at [305, 84] on div at bounding box center [251, 105] width 322 height 181
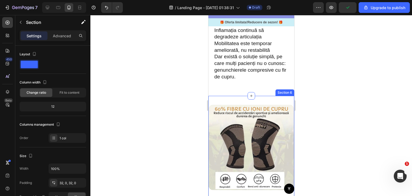
click at [236, 119] on div "Image Section 6" at bounding box center [251, 149] width 86 height 106
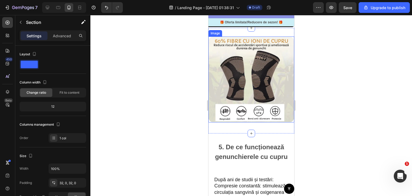
scroll to position [1075, 0]
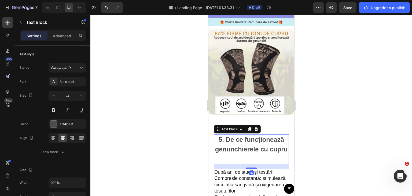
click at [247, 156] on p "5. De ce funcționează genunchierele cu cupru" at bounding box center [251, 149] width 74 height 29
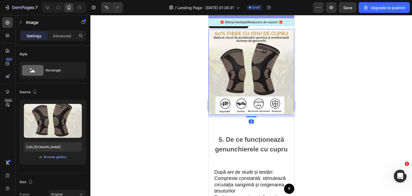
click at [271, 94] on img at bounding box center [251, 72] width 86 height 86
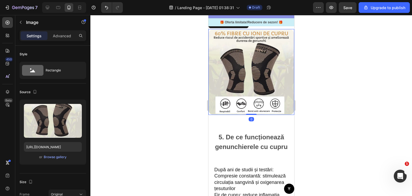
drag, startPoint x: 247, startPoint y: 132, endPoint x: 251, endPoint y: 120, distance: 11.8
click at [251, 115] on div "Image 0" at bounding box center [251, 72] width 86 height 86
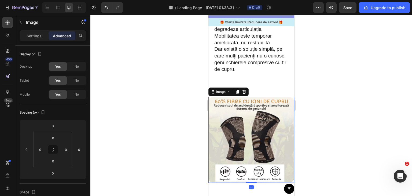
scroll to position [1006, 0]
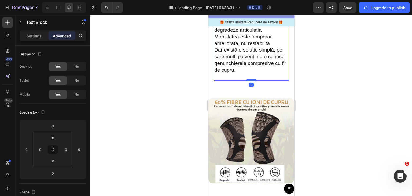
click at [266, 73] on p "Dar există o soluție simplă, pe care mulți pacienți nu o cunosc: genunchierele …" at bounding box center [251, 60] width 74 height 27
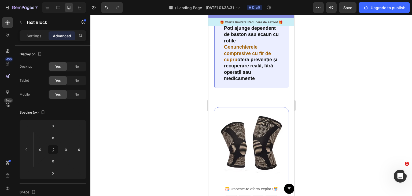
scroll to position [1724, 0]
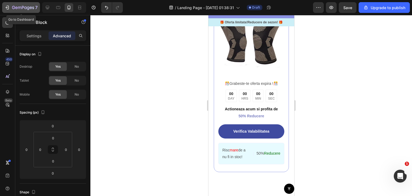
click at [13, 7] on icon "button" at bounding box center [23, 8] width 22 height 5
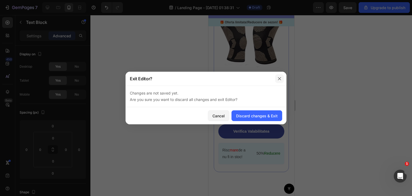
click at [278, 80] on icon "button" at bounding box center [280, 79] width 4 height 4
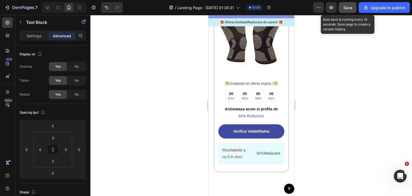
click at [346, 2] on button "Save" at bounding box center [348, 7] width 18 height 11
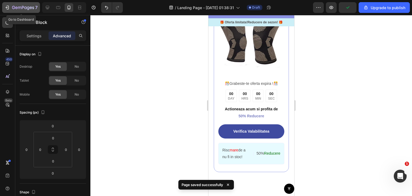
click at [33, 10] on icon "button" at bounding box center [23, 8] width 22 height 5
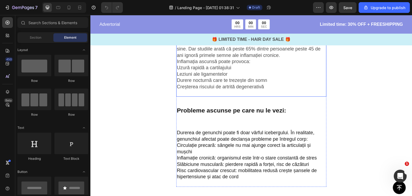
scroll to position [230, 0]
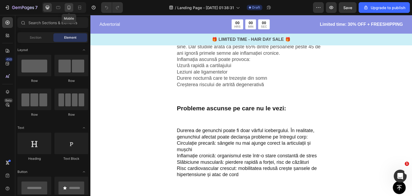
click at [68, 7] on icon at bounding box center [69, 8] width 3 height 4
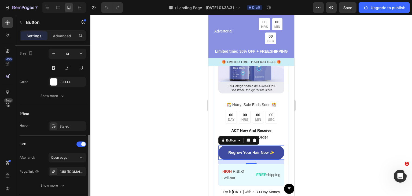
scroll to position [260, 0]
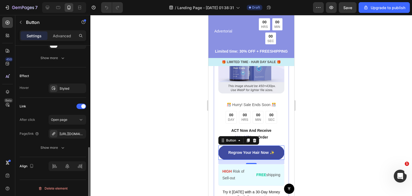
click at [63, 129] on div "[URL][DOMAIN_NAME]" at bounding box center [68, 134] width 38 height 10
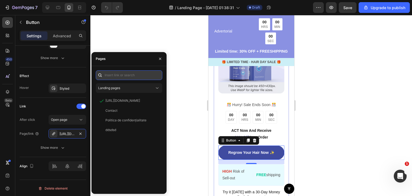
click at [137, 76] on input "text" at bounding box center [129, 75] width 67 height 10
paste input "https://greengo.ro/products/genunchiere-compresive-cu-fir-de-cupru?_ab=0&key=17…"
type input "https://greengo.ro/products/genunchiere-compresive-cu-fir-de-cupru?_ab=0&key=17…"
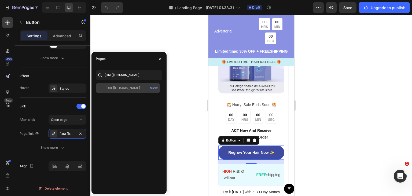
scroll to position [0, 0]
click at [131, 90] on div "https://greengo.ro/products/genunchiere-compresive-cu-fir-de-cupru?_ab=0&key=17…" at bounding box center [128, 88] width 64 height 10
click at [156, 88] on div "View" at bounding box center [154, 88] width 8 height 5
click at [145, 39] on div at bounding box center [251, 105] width 322 height 181
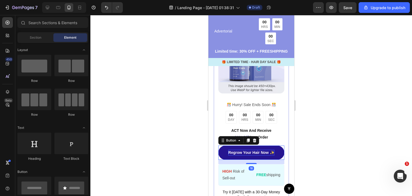
click at [238, 154] on p "Regrow Your Hair Now ✨" at bounding box center [251, 153] width 46 height 6
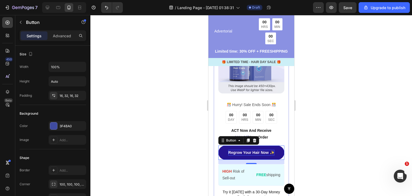
click at [252, 155] on p "Regrow Your Hair Now ✨" at bounding box center [251, 153] width 46 height 6
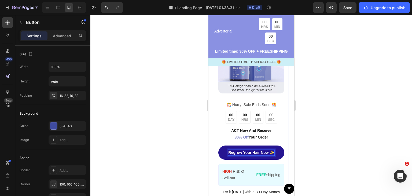
click at [252, 155] on p "Regrow Your Hair Now ✨" at bounding box center [251, 153] width 46 height 6
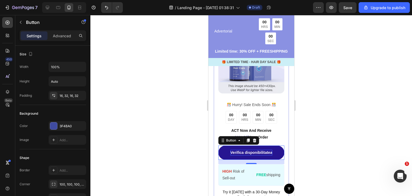
click at [322, 133] on div at bounding box center [251, 105] width 322 height 181
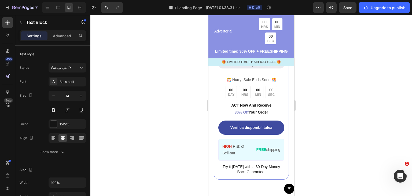
scroll to position [1371, 0]
click at [258, 106] on p "ACT Now And Receive 30% Off Your Order" at bounding box center [251, 108] width 65 height 13
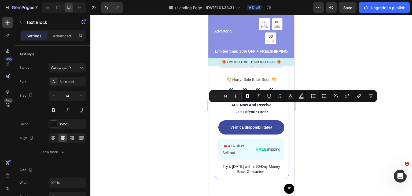
click at [246, 108] on p "ACT Now And Receive 30% Off Your Order" at bounding box center [251, 108] width 65 height 13
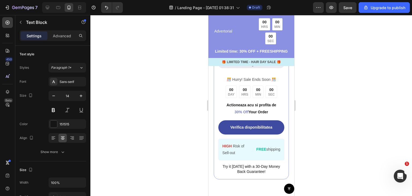
click at [263, 115] on p "Actioneaza acu si profita de 30% Off Your Order" at bounding box center [251, 108] width 65 height 13
click at [252, 103] on p "Actioneaza acu si profita de 30% Reducere" at bounding box center [251, 108] width 65 height 13
click at [311, 121] on div at bounding box center [251, 105] width 322 height 181
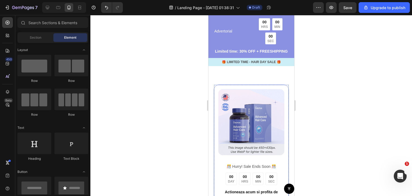
scroll to position [1279, 0]
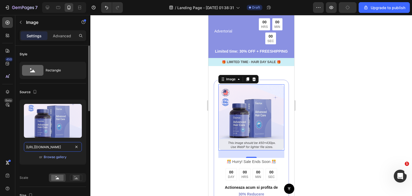
click at [64, 147] on input "[URL][DOMAIN_NAME]" at bounding box center [53, 147] width 58 height 10
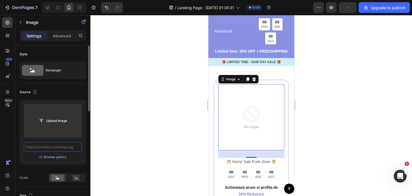
click at [67, 145] on input "text" at bounding box center [53, 147] width 58 height 10
paste input "https://greengo.ro/products/genunchiere-compresive-cu-fir-de-cupru?_ab=0&key=17…"
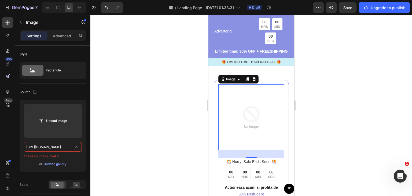
type input "https://greengo.ro/products/genunchiere-compresive-cu-fir-de-cupru?_ab=0&key=17…"
click at [102, 129] on div at bounding box center [251, 105] width 322 height 181
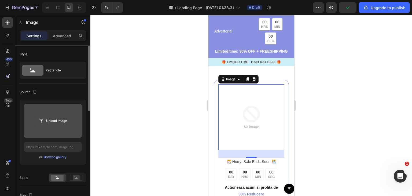
click at [36, 118] on input "file" at bounding box center [52, 120] width 37 height 9
type input "C:\fakepath\res_e4d14644cd2f51c7bcfd4ecbe2b6d977.avif"
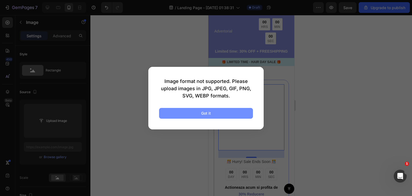
click at [162, 114] on button "Got it" at bounding box center [206, 113] width 94 height 11
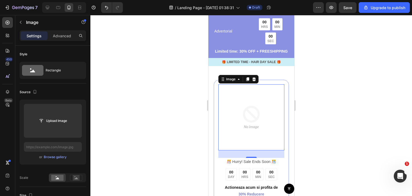
click at [162, 114] on div at bounding box center [251, 105] width 322 height 181
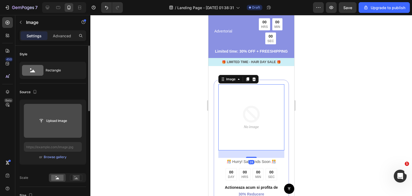
click at [42, 112] on input "file" at bounding box center [53, 121] width 58 height 34
type input "C:\fakepath\res_e4d14644cd2f51c7bcfd4ecbe2b6d977.avif"
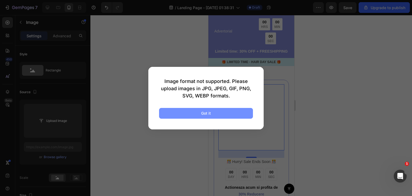
click at [173, 112] on button "Got it" at bounding box center [206, 113] width 94 height 11
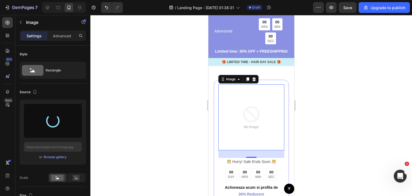
type input "[URL][DOMAIN_NAME]"
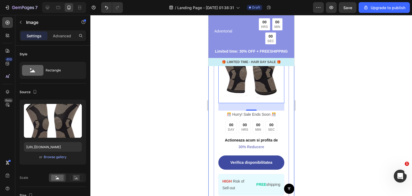
scroll to position [1327, 0]
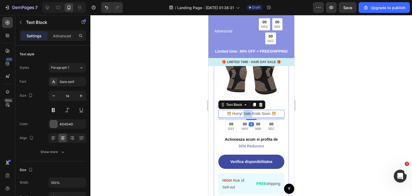
click at [247, 117] on p "️🎊 Hurry! Sale Ends Soon ️🎊" at bounding box center [251, 113] width 65 height 7
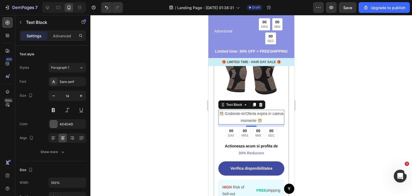
click at [311, 107] on div at bounding box center [251, 105] width 322 height 181
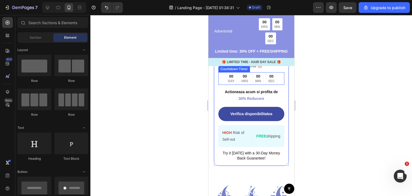
scroll to position [1386, 0]
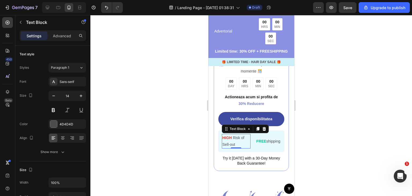
click at [236, 146] on p "HIGH Risk of Sell-out" at bounding box center [236, 141] width 28 height 13
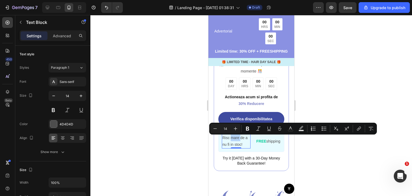
drag, startPoint x: 231, startPoint y: 139, endPoint x: 241, endPoint y: 137, distance: 9.9
click at [241, 137] on p "Risc mare de a nu fi in stoc!" at bounding box center [236, 141] width 28 height 13
click at [295, 128] on button "color" at bounding box center [291, 129] width 10 height 10
type input "4D4D4D"
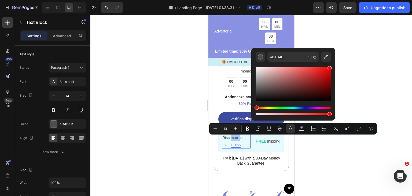
drag, startPoint x: 303, startPoint y: 90, endPoint x: 352, endPoint y: 47, distance: 65.8
click at [352, 0] on body "7 / Landing Page - [DATE] 01:38:31 Draft Preview Save Upgrade to publish 450 Be…" at bounding box center [206, 0] width 412 height 0
type input "FF0000"
click at [360, 46] on div at bounding box center [251, 105] width 322 height 181
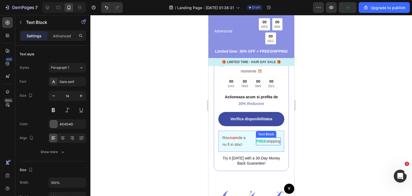
click at [264, 145] on p "FREE shipping" at bounding box center [268, 141] width 24 height 7
click at [263, 145] on p "FREE shipping" at bounding box center [268, 141] width 24 height 7
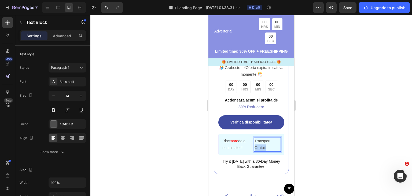
drag, startPoint x: 266, startPoint y: 150, endPoint x: 252, endPoint y: 148, distance: 13.4
click at [255, 148] on p "Transport Gratuit" at bounding box center [268, 144] width 26 height 13
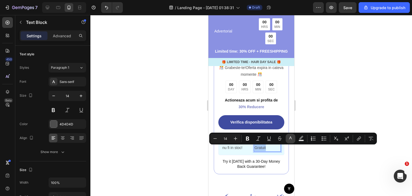
click at [289, 141] on button "color" at bounding box center [291, 139] width 10 height 10
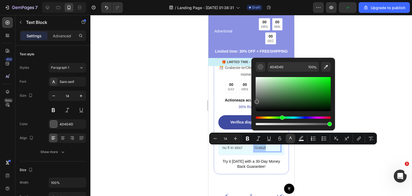
click at [282, 118] on div "Hue" at bounding box center [293, 118] width 75 height 2
click at [280, 118] on div "Hue" at bounding box center [293, 118] width 75 height 2
drag, startPoint x: 322, startPoint y: 86, endPoint x: 364, endPoint y: 43, distance: 60.0
click at [364, 0] on body "7 / Landing Page - [DATE] 01:38:31 Draft Preview Save Upgrade to publish 450 Be…" at bounding box center [206, 0] width 412 height 0
type input "0CFF00"
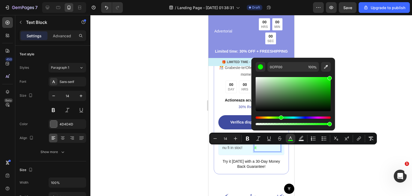
type input "16"
click at [364, 43] on div at bounding box center [251, 105] width 322 height 181
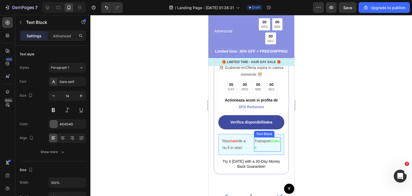
click at [258, 150] on span "Gratuit" at bounding box center [267, 144] width 25 height 11
click at [258, 148] on span "Gratuit" at bounding box center [267, 144] width 25 height 11
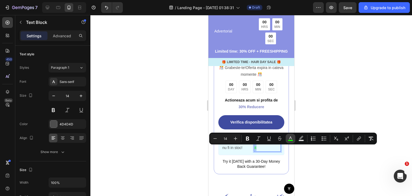
click at [289, 139] on icon "Editor contextual toolbar" at bounding box center [290, 138] width 5 height 5
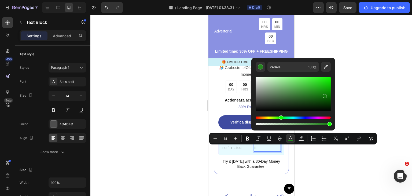
drag, startPoint x: 314, startPoint y: 93, endPoint x: 325, endPoint y: 95, distance: 11.1
click at [325, 95] on div "Editor contextual toolbar" at bounding box center [293, 94] width 75 height 34
type input "107A0B"
click at [375, 86] on div at bounding box center [251, 105] width 322 height 181
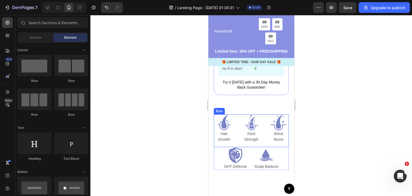
scroll to position [1460, 0]
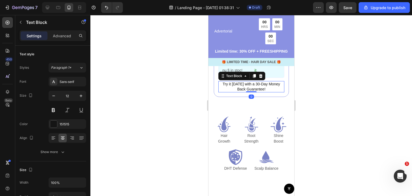
click at [233, 90] on p "Try it [DATE] with a 30-Day Money Back Guarantee!" at bounding box center [251, 87] width 65 height 10
click at [263, 77] on div at bounding box center [260, 76] width 6 height 6
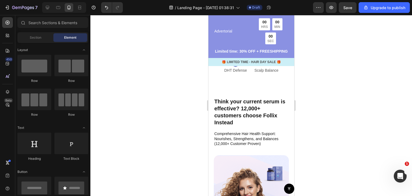
scroll to position [1547, 0]
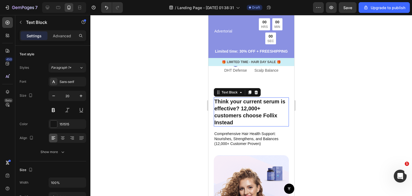
click at [219, 115] on p "Think your current serum is effective? 12,000+ customers choose Follix Instead" at bounding box center [251, 112] width 74 height 28
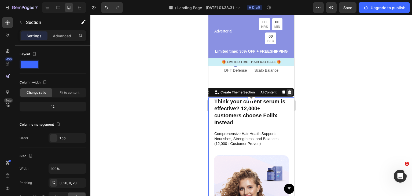
click at [288, 94] on icon at bounding box center [289, 92] width 3 height 4
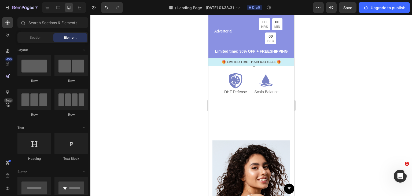
scroll to position [1521, 0]
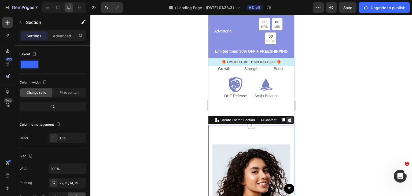
click at [288, 121] on icon at bounding box center [289, 120] width 3 height 4
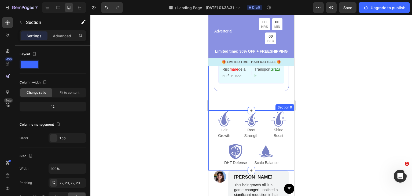
scroll to position [147, 0]
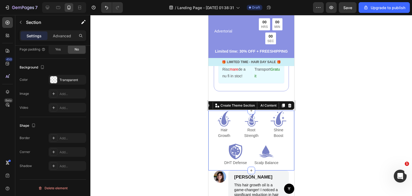
click at [212, 119] on div "Icon Hair Growth Text Block Icon Root Strength Text Block Icon Shine Boost Text…" at bounding box center [251, 141] width 86 height 60
click at [286, 109] on div at bounding box center [289, 105] width 6 height 6
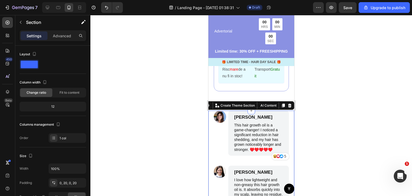
click at [288, 107] on icon at bounding box center [289, 106] width 3 height 4
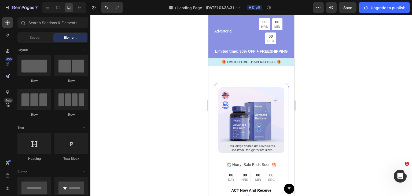
scroll to position [1469, 0]
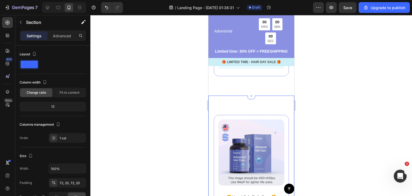
click at [210, 115] on div "Image ️🎊 Hurry! Sale Ends Soon ️🎊 Text Block 00 DAY 00 HRS 00 MIN 00 SEC Countd…" at bounding box center [251, 175] width 86 height 158
click at [288, 92] on icon at bounding box center [289, 91] width 3 height 4
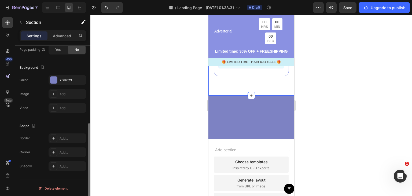
click at [227, 108] on div at bounding box center [251, 117] width 86 height 43
click at [227, 113] on div at bounding box center [251, 117] width 86 height 43
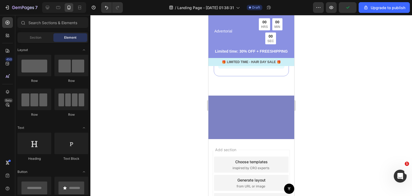
click at [249, 146] on div "Add section Choose templates inspired by CRO experts Generate layout from URL o…" at bounding box center [251, 190] width 86 height 103
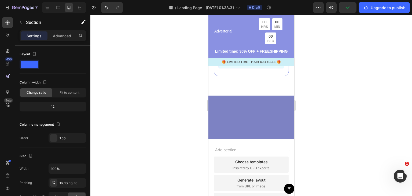
click at [256, 123] on div at bounding box center [251, 117] width 86 height 43
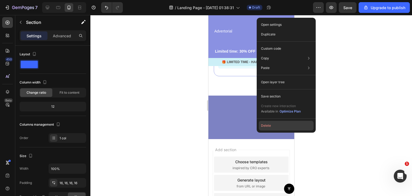
click at [267, 124] on button "Delete" at bounding box center [286, 126] width 55 height 10
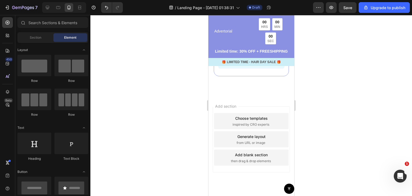
click at [251, 113] on div "Add section Choose templates inspired by CRO experts Generate layout from URL o…" at bounding box center [251, 139] width 77 height 66
drag, startPoint x: 251, startPoint y: 113, endPoint x: 241, endPoint y: 109, distance: 10.5
click at [241, 109] on div "Add section Choose templates inspired by CRO experts Generate layout from URL o…" at bounding box center [251, 139] width 77 height 66
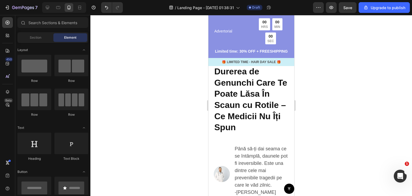
scroll to position [23, 0]
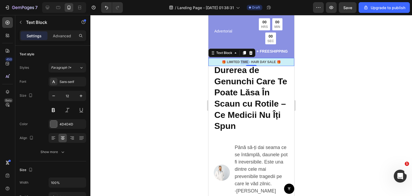
click at [245, 64] on p "🎁 LIMITED TIME - HAIR DAY SALE 🎁" at bounding box center [251, 62] width 85 height 5
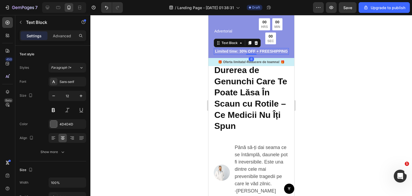
scroll to position [147, 0]
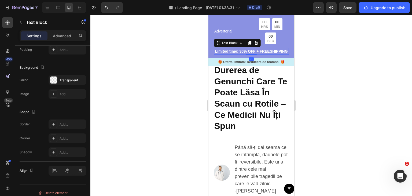
click at [265, 52] on p "Limited time: 30% OFF + FREESHIPPING" at bounding box center [251, 52] width 74 height 6
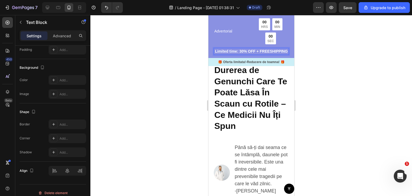
click at [262, 54] on p "Limited time: 30% OFF + FREESHIPPING" at bounding box center [251, 52] width 74 height 6
click at [263, 54] on p "Limited time: 30% OFF + FREESHIPPING" at bounding box center [251, 52] width 74 height 6
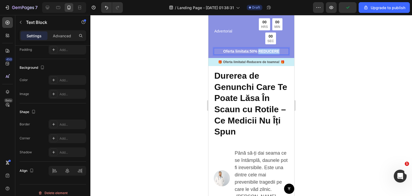
drag, startPoint x: 278, startPoint y: 52, endPoint x: 257, endPoint y: 48, distance: 21.5
click at [257, 48] on div "Oferta limitata:50% REDUCERE" at bounding box center [251, 51] width 75 height 7
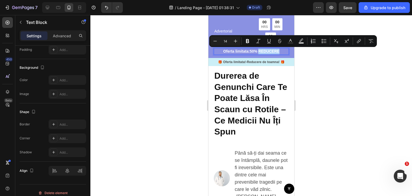
click at [301, 59] on div at bounding box center [251, 105] width 322 height 181
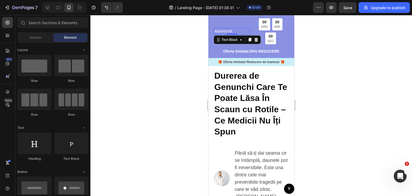
click at [234, 32] on p "Advertorial" at bounding box center [231, 31] width 35 height 6
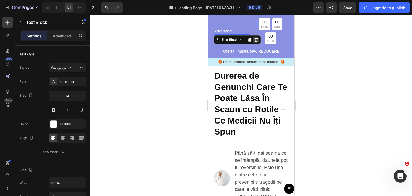
click at [255, 41] on icon at bounding box center [256, 40] width 4 height 4
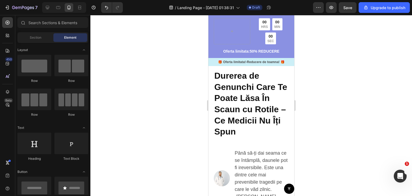
scroll to position [0, 0]
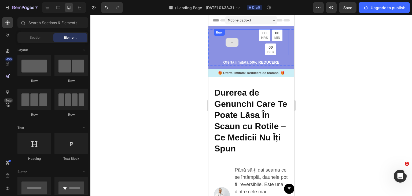
click at [232, 42] on icon at bounding box center [232, 42] width 4 height 5
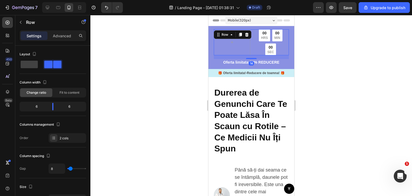
click at [218, 38] on div "00 HRS 00 MIN 00 SEC Countdown Timer Row 14" at bounding box center [251, 42] width 75 height 26
click at [193, 59] on div at bounding box center [251, 105] width 322 height 181
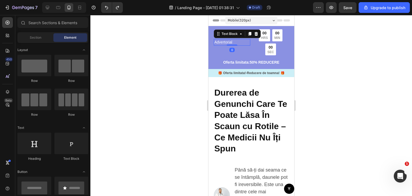
click at [234, 43] on p "Advertorial" at bounding box center [231, 42] width 35 height 6
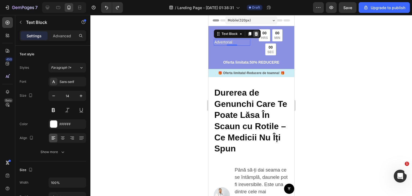
click at [254, 34] on icon at bounding box center [256, 34] width 4 height 4
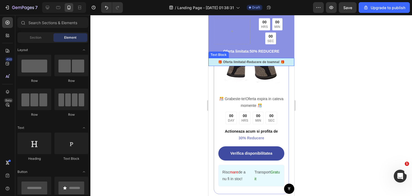
scroll to position [1412, 0]
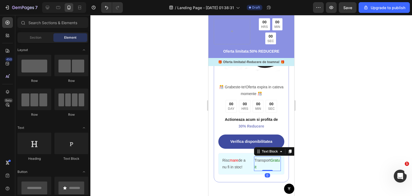
click at [266, 165] on p "Transport Gratuit" at bounding box center [268, 163] width 26 height 13
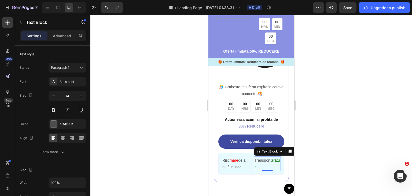
click at [266, 165] on p "Transport Gratuit" at bounding box center [268, 163] width 26 height 13
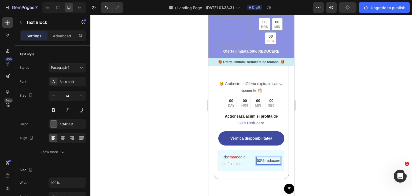
click at [275, 158] on p "50% reducere" at bounding box center [268, 160] width 23 height 7
drag, startPoint x: 261, startPoint y: 157, endPoint x: 277, endPoint y: 156, distance: 16.1
click at [277, 156] on div "Risc mare de a nu fi in stoc! Text Block | Text Block 50% reducere Text Block 0…" at bounding box center [251, 160] width 66 height 21
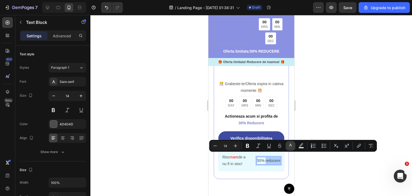
click at [293, 147] on icon "Editor contextual toolbar" at bounding box center [290, 145] width 5 height 5
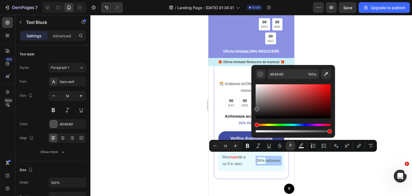
click at [279, 125] on div "Hue" at bounding box center [293, 125] width 75 height 2
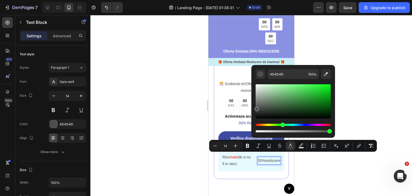
click at [282, 124] on div "Hue" at bounding box center [293, 125] width 75 height 2
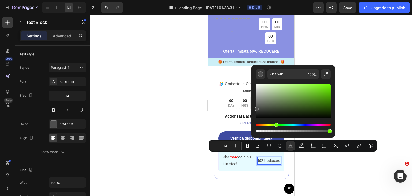
click at [275, 125] on div "Hue" at bounding box center [293, 125] width 75 height 2
click at [278, 125] on div "Hue" at bounding box center [276, 125] width 4 height 4
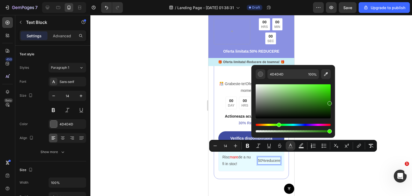
drag, startPoint x: 313, startPoint y: 103, endPoint x: 334, endPoint y: 102, distance: 21.5
click at [334, 102] on div "4D4D4D 100 %" at bounding box center [294, 99] width 84 height 68
type input "197700"
click at [351, 98] on div at bounding box center [251, 105] width 322 height 181
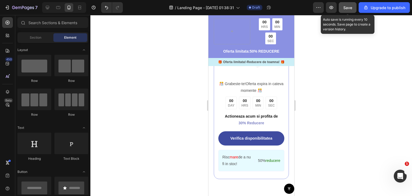
click at [351, 6] on span "Save" at bounding box center [348, 7] width 9 height 5
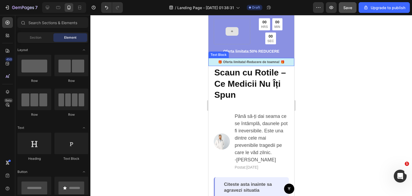
scroll to position [52, 0]
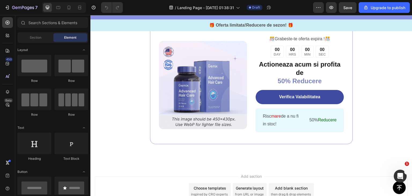
scroll to position [1169, 0]
click at [70, 8] on icon at bounding box center [68, 7] width 5 height 5
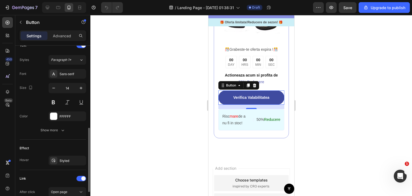
scroll to position [260, 0]
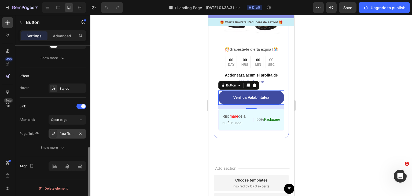
click at [63, 132] on div "[URL][DOMAIN_NAME]" at bounding box center [68, 134] width 16 height 5
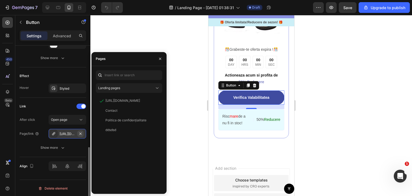
click at [81, 133] on icon "button" at bounding box center [80, 133] width 2 height 2
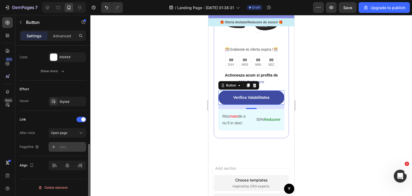
scroll to position [246, 0]
click at [68, 136] on button "Open page" at bounding box center [68, 134] width 38 height 10
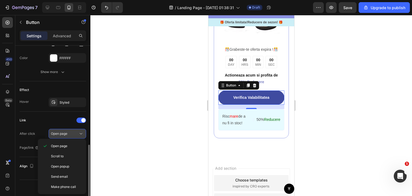
click at [49, 131] on button "Open page" at bounding box center [68, 134] width 38 height 10
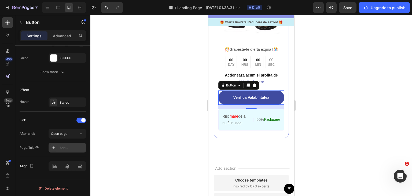
click at [62, 146] on div "Add..." at bounding box center [72, 148] width 25 height 5
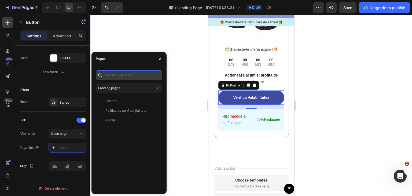
paste input "[URL][DOMAIN_NAME]"
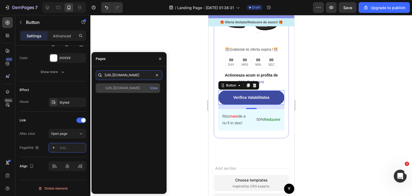
type input "[URL][DOMAIN_NAME]"
click at [136, 90] on div "[URL][DOMAIN_NAME]" at bounding box center [123, 88] width 35 height 5
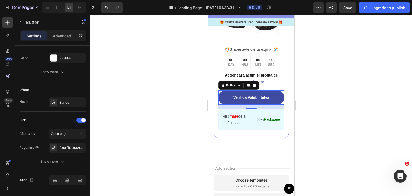
click at [173, 48] on div at bounding box center [251, 105] width 322 height 181
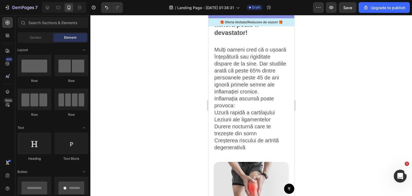
scroll to position [218, 0]
click at [50, 7] on div at bounding box center [47, 7] width 9 height 9
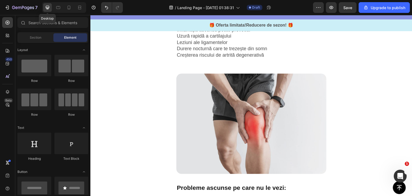
scroll to position [240, 0]
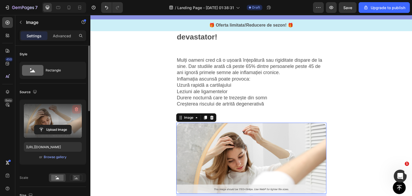
click at [74, 110] on icon "button" at bounding box center [76, 109] width 5 height 5
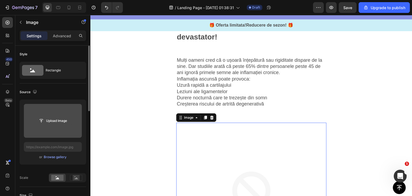
click at [57, 124] on input "file" at bounding box center [52, 120] width 37 height 9
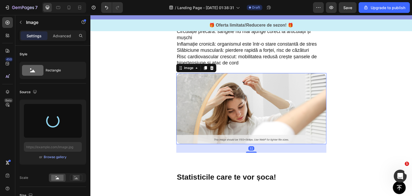
scroll to position [215, 0]
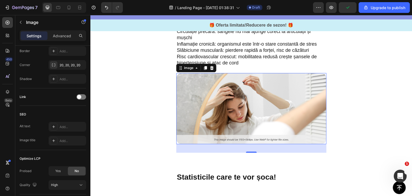
click at [189, 99] on img at bounding box center [251, 108] width 150 height 71
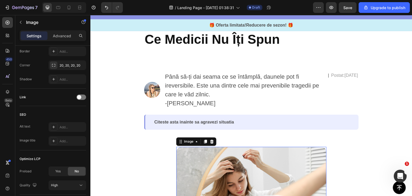
scroll to position [63, 0]
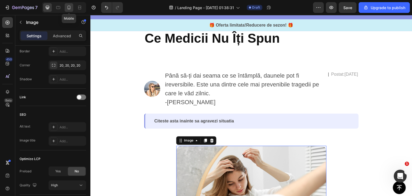
click at [70, 9] on icon at bounding box center [68, 7] width 5 height 5
type input "[URL][DOMAIN_NAME]"
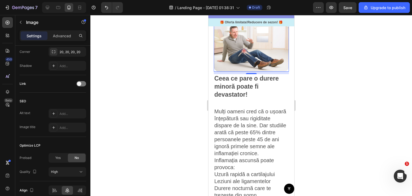
scroll to position [208, 0]
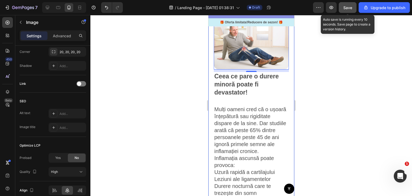
click at [346, 5] on span "Save" at bounding box center [348, 7] width 9 height 5
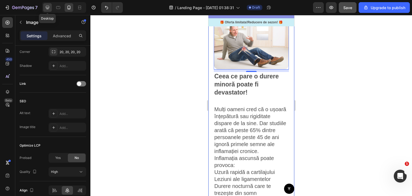
click at [47, 11] on div at bounding box center [47, 7] width 9 height 9
type input "[URL][DOMAIN_NAME]"
type input "100"
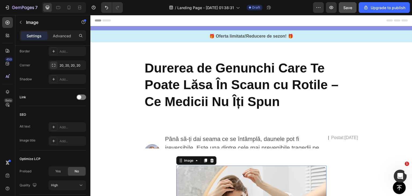
scroll to position [13, 0]
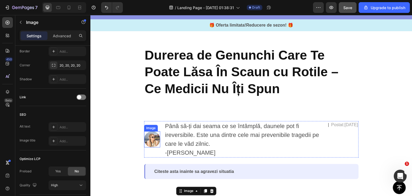
click at [153, 136] on img at bounding box center [152, 139] width 16 height 16
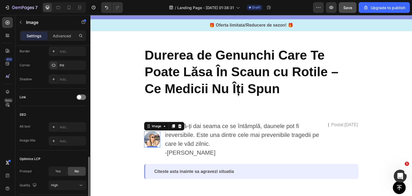
scroll to position [253, 0]
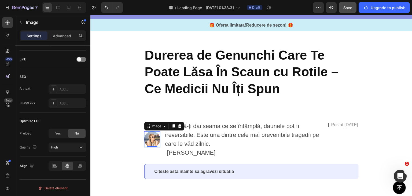
click at [157, 141] on img at bounding box center [152, 139] width 16 height 16
click at [153, 124] on div "Image" at bounding box center [157, 126] width 12 height 5
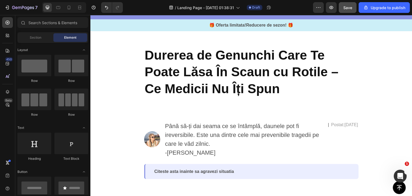
click at [151, 137] on img at bounding box center [152, 139] width 16 height 16
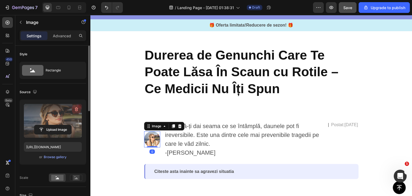
click at [75, 109] on icon "button" at bounding box center [76, 109] width 5 height 5
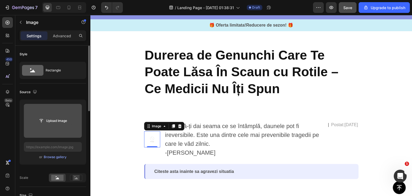
click at [61, 121] on input "file" at bounding box center [52, 120] width 37 height 9
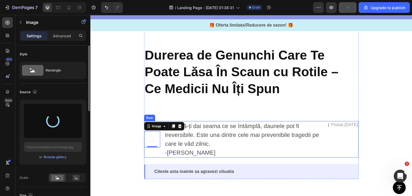
type input "[URL][DOMAIN_NAME]"
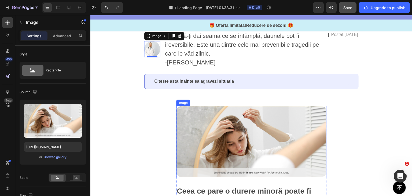
scroll to position [215, 0]
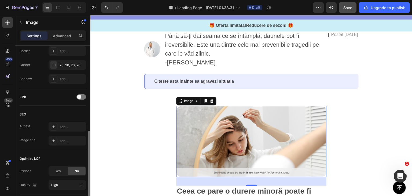
click at [204, 119] on img at bounding box center [251, 141] width 150 height 71
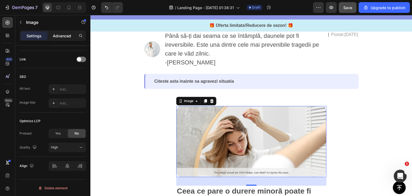
click at [68, 36] on p "Advanced" at bounding box center [62, 36] width 18 height 6
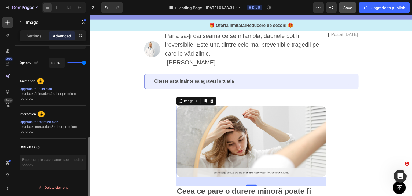
scroll to position [206, 0]
click at [32, 38] on p "Settings" at bounding box center [34, 36] width 15 height 6
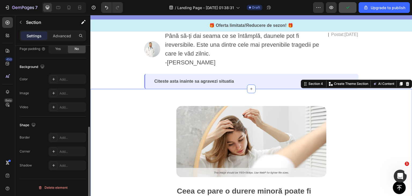
scroll to position [0, 0]
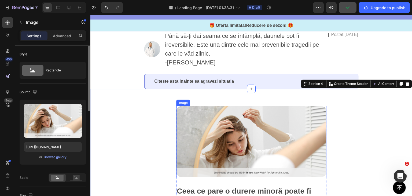
click at [209, 140] on img at bounding box center [251, 141] width 150 height 71
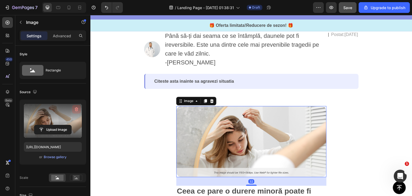
click at [76, 110] on icon "button" at bounding box center [76, 110] width 1 height 2
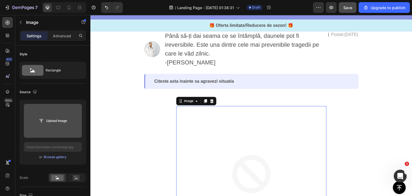
click at [50, 121] on input "file" at bounding box center [52, 120] width 37 height 9
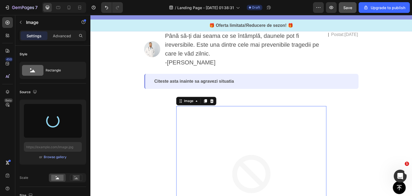
type input "[URL][DOMAIN_NAME]"
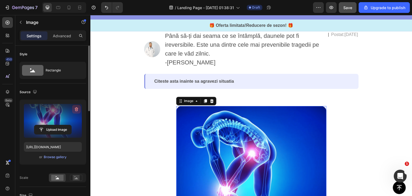
click at [77, 111] on icon "button" at bounding box center [76, 109] width 5 height 5
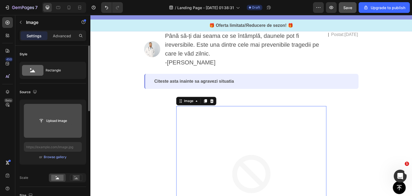
click at [54, 116] on input "file" at bounding box center [52, 120] width 37 height 9
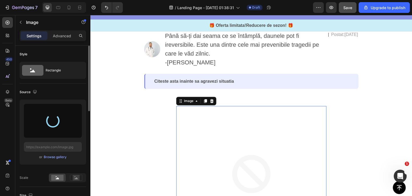
type input "[URL][DOMAIN_NAME]"
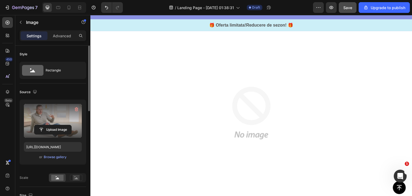
scroll to position [382, 0]
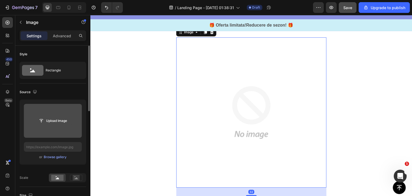
click at [52, 121] on input "file" at bounding box center [52, 120] width 37 height 9
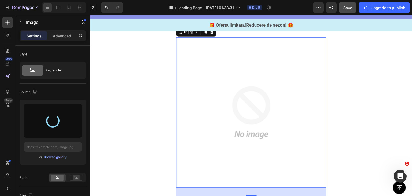
type input "[URL][DOMAIN_NAME]"
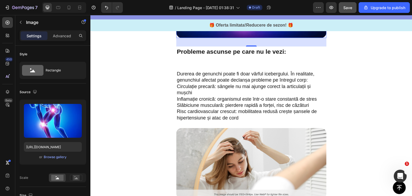
scroll to position [535, 0]
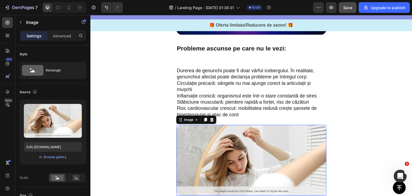
click at [213, 138] on img at bounding box center [251, 160] width 150 height 71
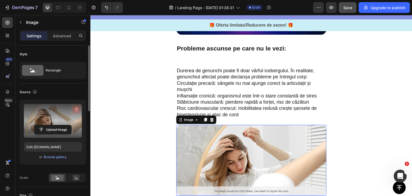
click at [74, 111] on icon "button" at bounding box center [76, 109] width 5 height 5
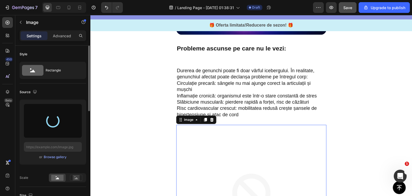
type input "[URL][DOMAIN_NAME]"
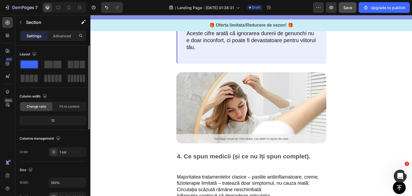
scroll to position [810, 0]
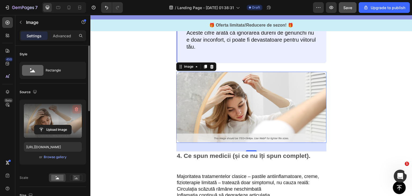
click at [77, 110] on icon "button" at bounding box center [76, 109] width 5 height 5
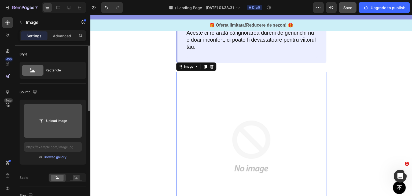
click at [212, 70] on div "Image" at bounding box center [196, 66] width 40 height 9
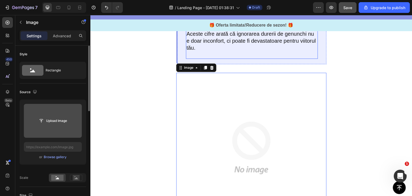
scroll to position [809, 0]
click at [212, 67] on icon at bounding box center [212, 68] width 3 height 4
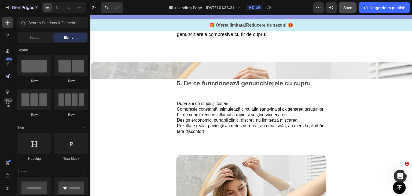
scroll to position [923, 0]
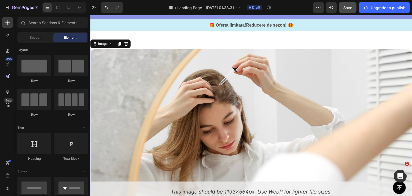
click at [212, 67] on img at bounding box center [251, 125] width 322 height 152
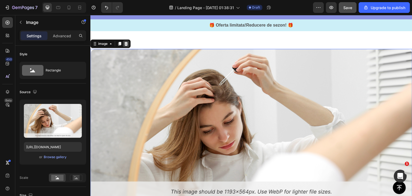
click at [127, 43] on icon at bounding box center [126, 44] width 3 height 4
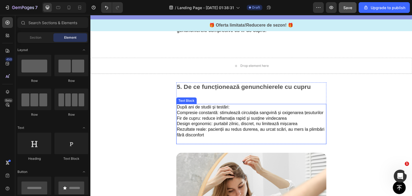
scroll to position [914, 0]
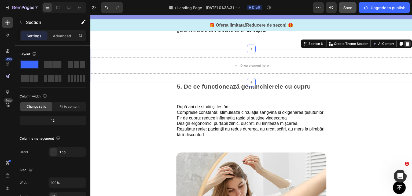
click at [407, 43] on icon at bounding box center [408, 44] width 3 height 4
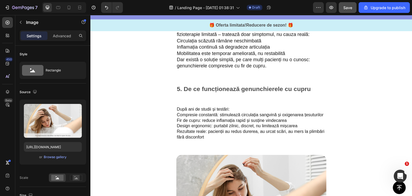
scroll to position [879, 0]
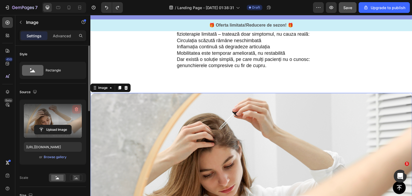
click at [77, 107] on icon "button" at bounding box center [76, 109] width 5 height 5
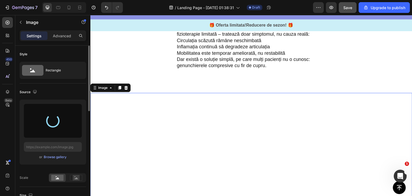
type input "[URL][DOMAIN_NAME]"
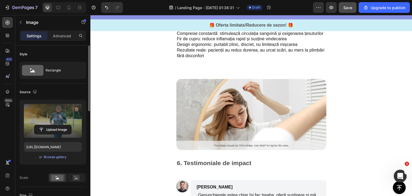
scroll to position [1200, 0]
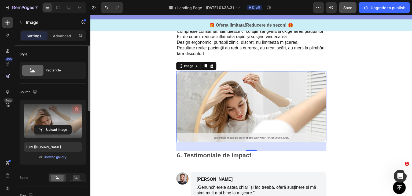
click at [75, 109] on icon "button" at bounding box center [76, 109] width 5 height 5
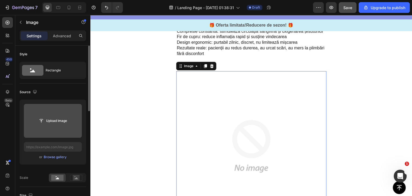
type input "C:\fakepath\res_b822d9c8f392df8ff7244754b4f25c07.avif"
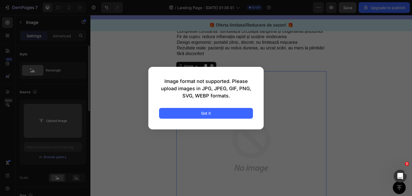
click at [183, 118] on div "Image format not supported. Please upload images in JPG, JPEG, GIF, PNG, SVG, W…" at bounding box center [205, 98] width 115 height 63
click at [193, 113] on button "Got it" at bounding box center [206, 113] width 94 height 11
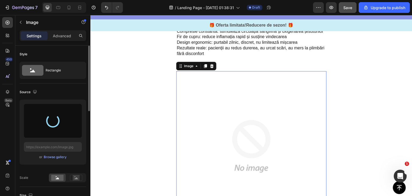
type input "[URL][DOMAIN_NAME]"
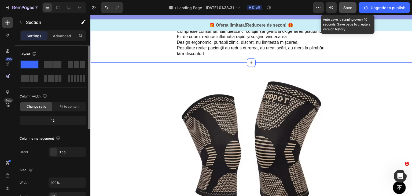
click at [353, 8] on button "Save" at bounding box center [348, 7] width 18 height 11
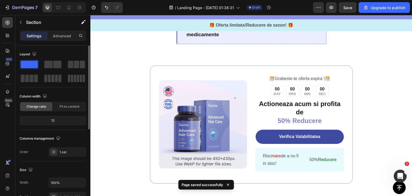
scroll to position [1591, 0]
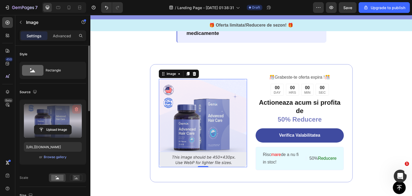
click at [75, 110] on icon "button" at bounding box center [76, 109] width 3 height 4
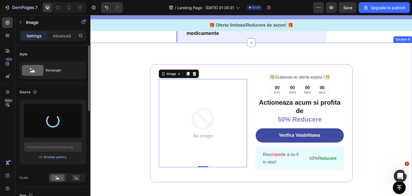
type input "[URL][DOMAIN_NAME]"
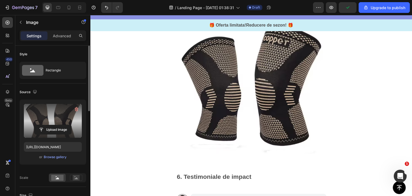
scroll to position [1263, 0]
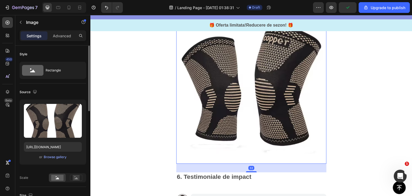
click at [181, 92] on img at bounding box center [251, 88] width 150 height 150
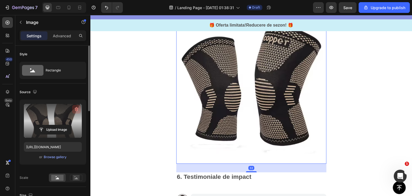
click at [76, 107] on icon "button" at bounding box center [76, 109] width 5 height 5
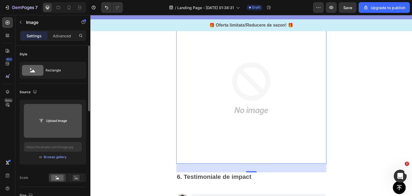
click at [61, 124] on input "file" at bounding box center [52, 120] width 37 height 9
type input "C:\fakepath\res_e37771dc00299d258b84afff81e0a7d1.avif"
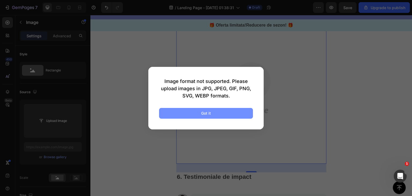
click at [192, 112] on button "Got it" at bounding box center [206, 113] width 94 height 11
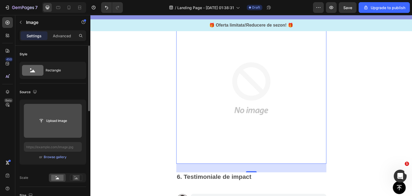
click at [73, 131] on input "file" at bounding box center [53, 121] width 58 height 34
type input "C:\fakepath\res_e37771dc00299d258b84afff81e0a7d1.avif"
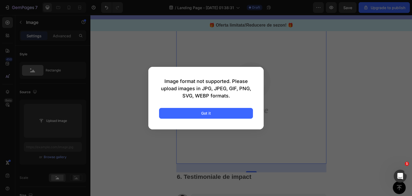
click at [178, 121] on div "Image format not supported. Please upload images in JPG, JPEG, GIF, PNG, SVG, W…" at bounding box center [205, 98] width 115 height 63
click at [180, 115] on button "Got it" at bounding box center [206, 113] width 94 height 11
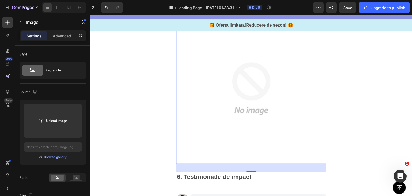
type input "[URL][DOMAIN_NAME]"
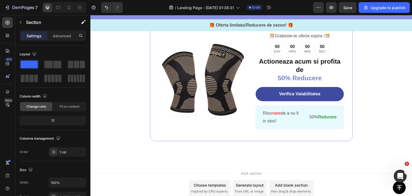
scroll to position [1684, 0]
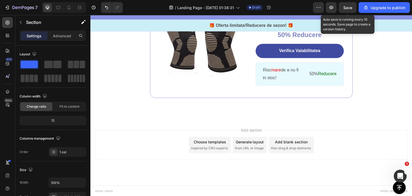
click at [344, 9] on span "Save" at bounding box center [348, 7] width 9 height 5
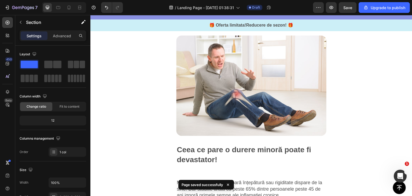
scroll to position [182, 0]
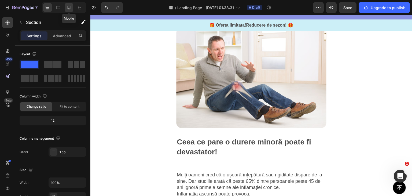
click at [69, 6] on icon at bounding box center [68, 7] width 5 height 5
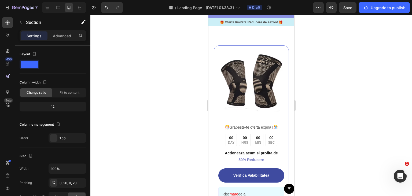
scroll to position [1610, 0]
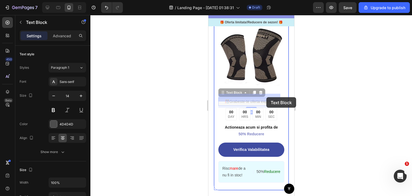
drag, startPoint x: 260, startPoint y: 97, endPoint x: 266, endPoint y: 97, distance: 6.4
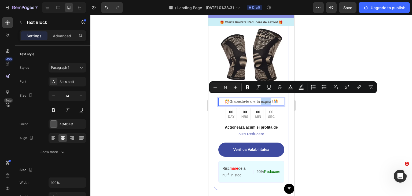
drag, startPoint x: 269, startPoint y: 97, endPoint x: 259, endPoint y: 99, distance: 10.1
click at [290, 86] on icon "Editor contextual toolbar" at bounding box center [290, 86] width 3 height 3
type input "4D4D4D"
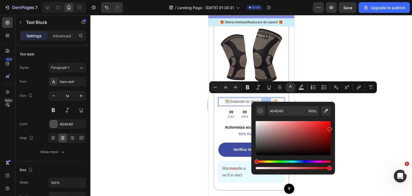
drag, startPoint x: 302, startPoint y: 135, endPoint x: 335, endPoint y: 128, distance: 34.3
click at [335, 128] on div "4D4D4D 100 %" at bounding box center [294, 136] width 84 height 68
type input "C90000"
click at [357, 121] on div at bounding box center [251, 105] width 322 height 181
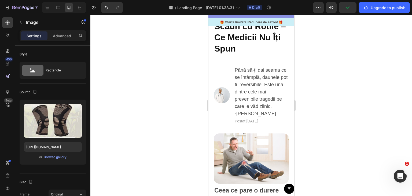
scroll to position [0, 0]
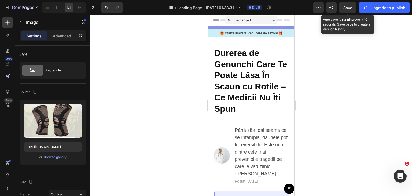
click at [348, 6] on span "Save" at bounding box center [348, 7] width 9 height 5
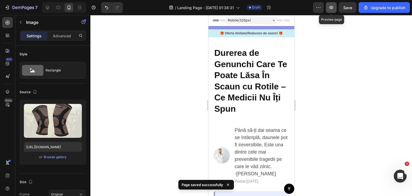
click at [332, 4] on button "button" at bounding box center [331, 7] width 11 height 11
